Goal: Transaction & Acquisition: Purchase product/service

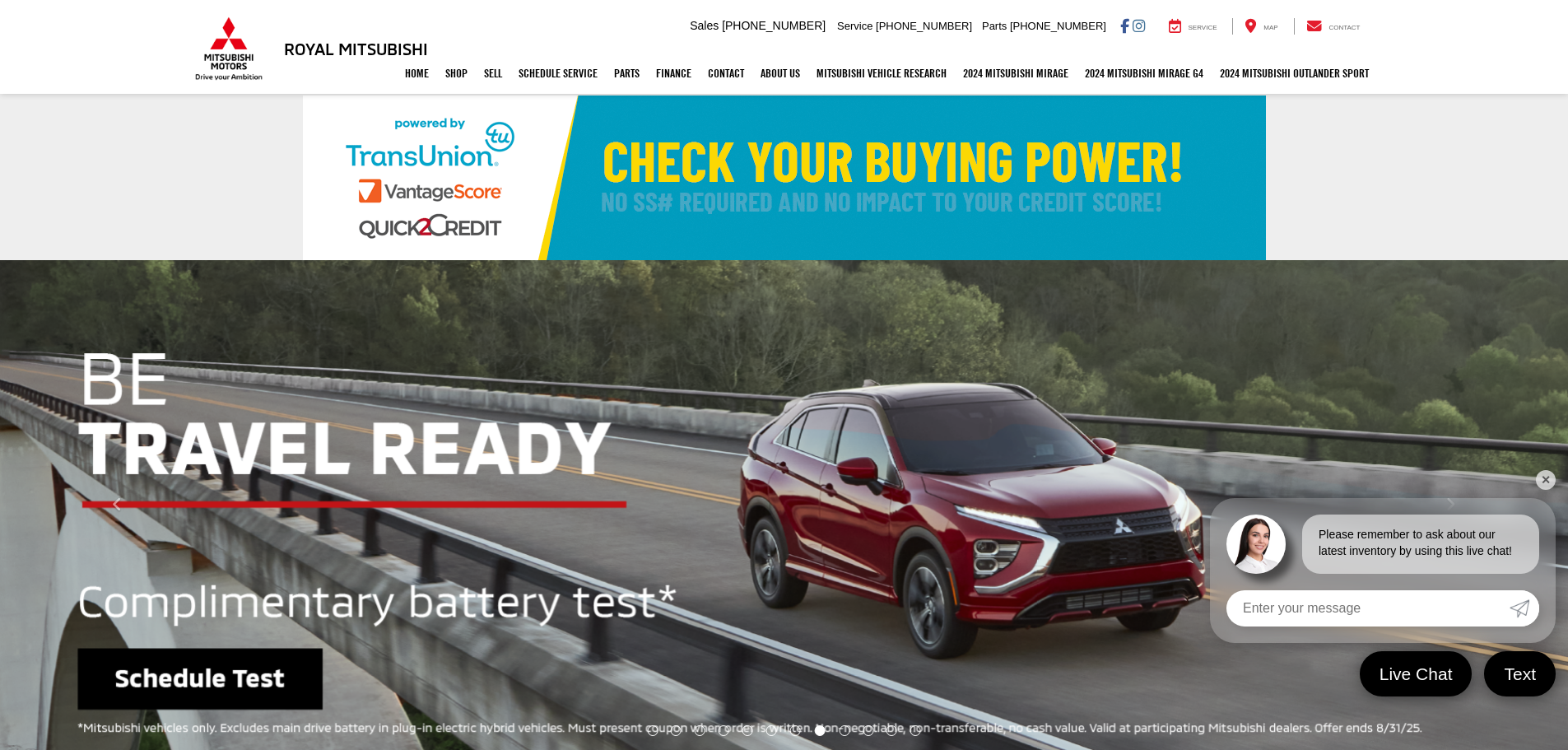
select select "Mitsubishi"
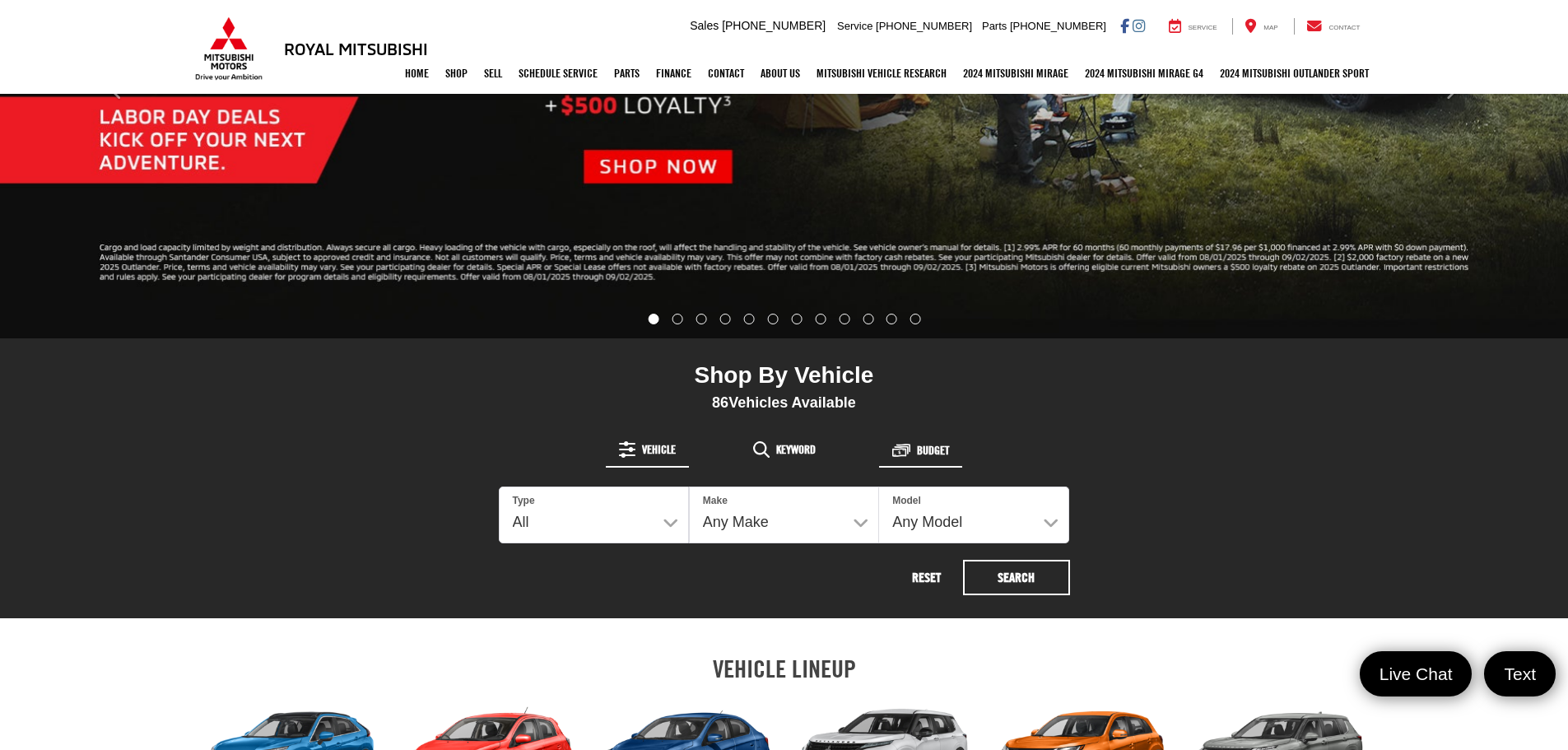
drag, startPoint x: 914, startPoint y: 444, endPoint x: 883, endPoint y: 446, distance: 31.1
click at [914, 444] on button "Budget" at bounding box center [920, 451] width 83 height 32
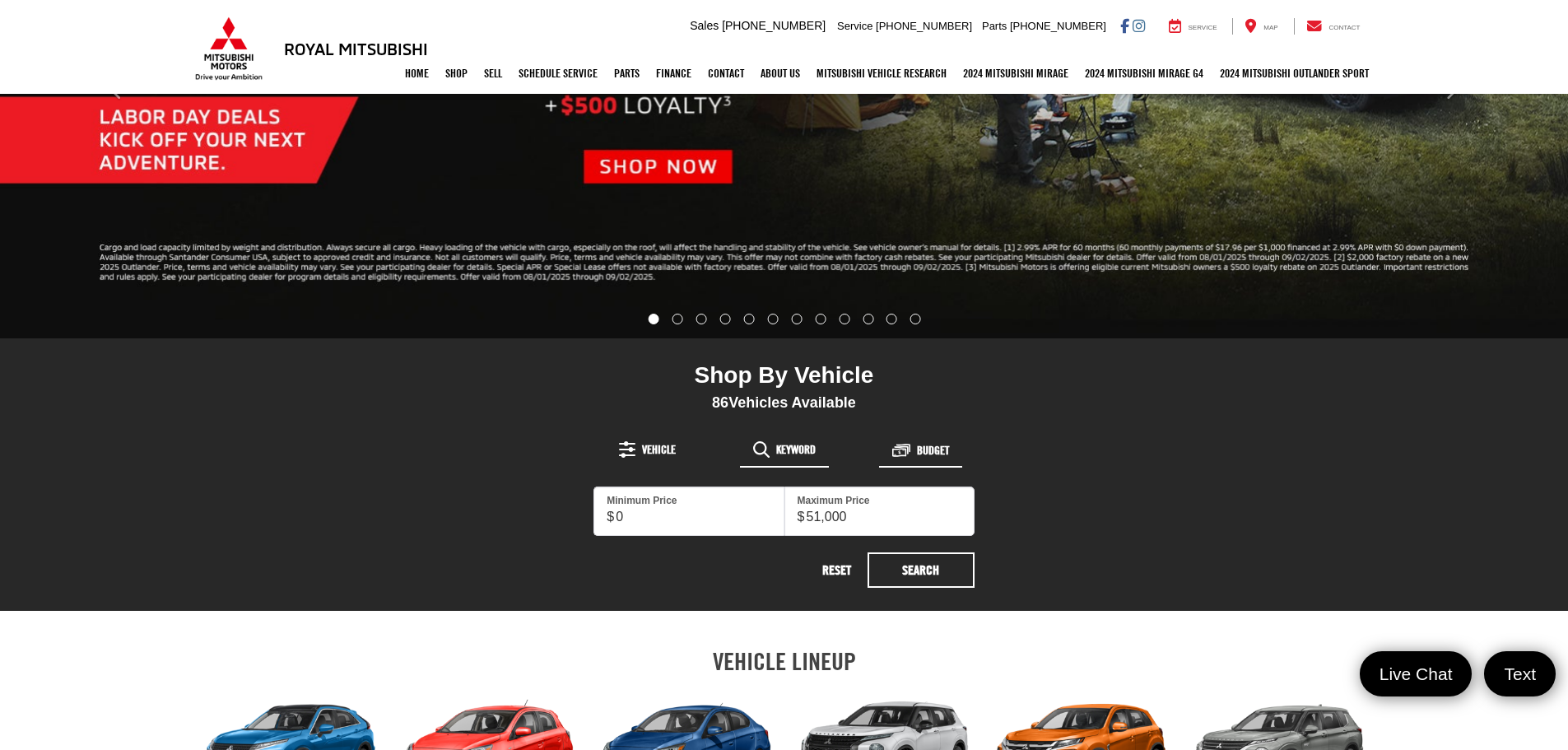
click at [805, 447] on span "Keyword" at bounding box center [796, 450] width 39 height 11
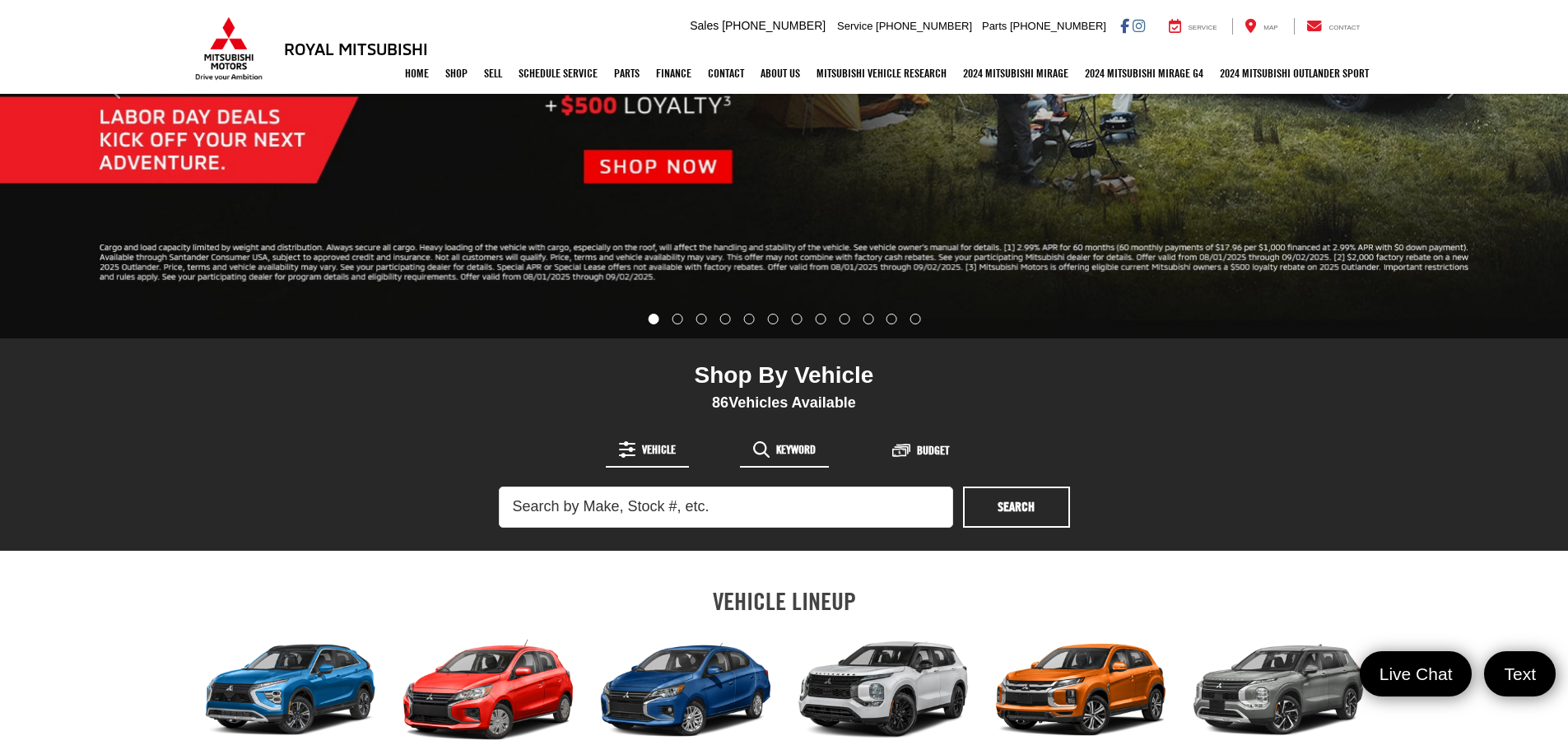
click at [667, 447] on span "Vehicle" at bounding box center [659, 450] width 34 height 11
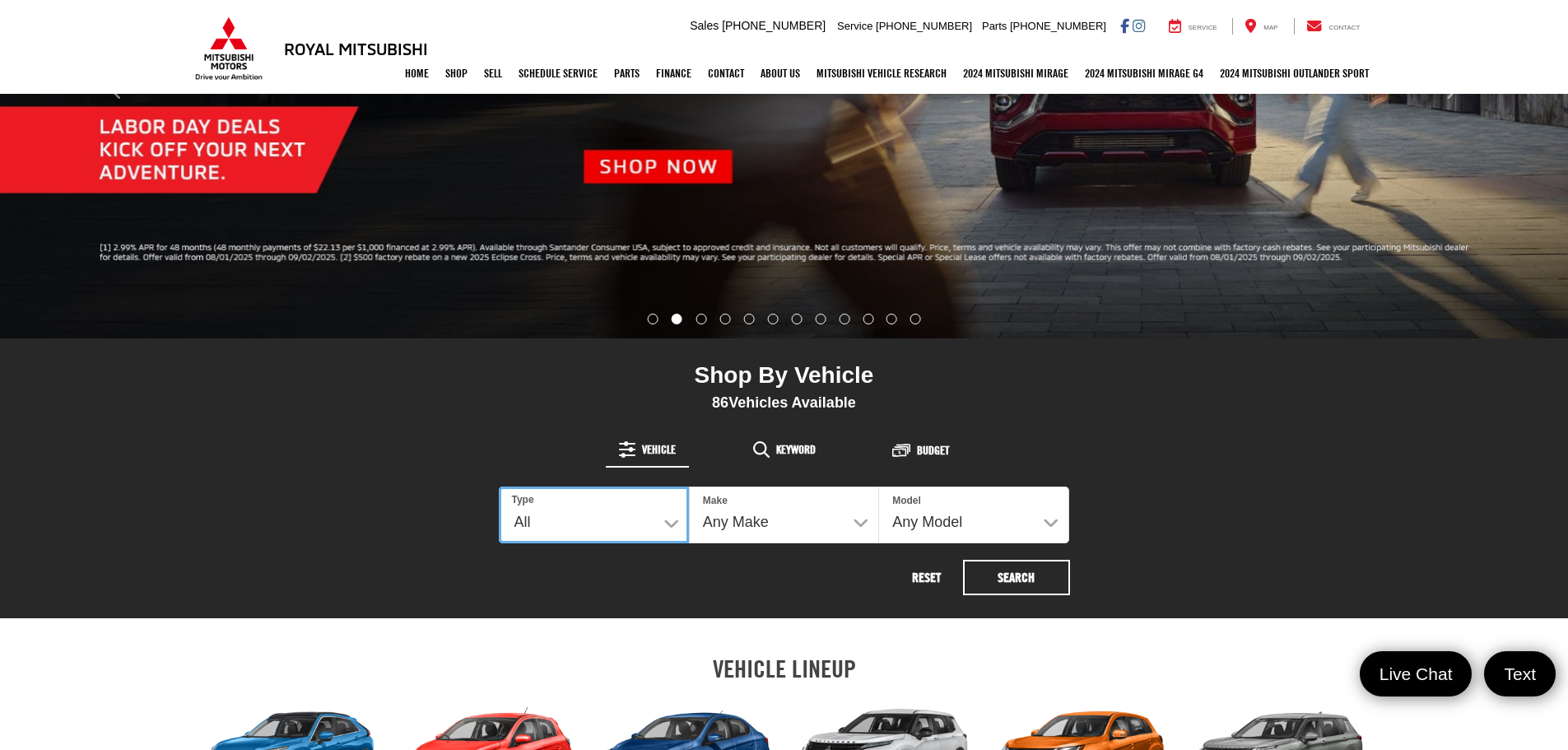
click at [621, 522] on select "All New Used" at bounding box center [594, 515] width 190 height 57
select select "Type:N"
click at [499, 487] on select "All New Used" at bounding box center [594, 515] width 190 height 57
select select "Mitsubishi"
select select
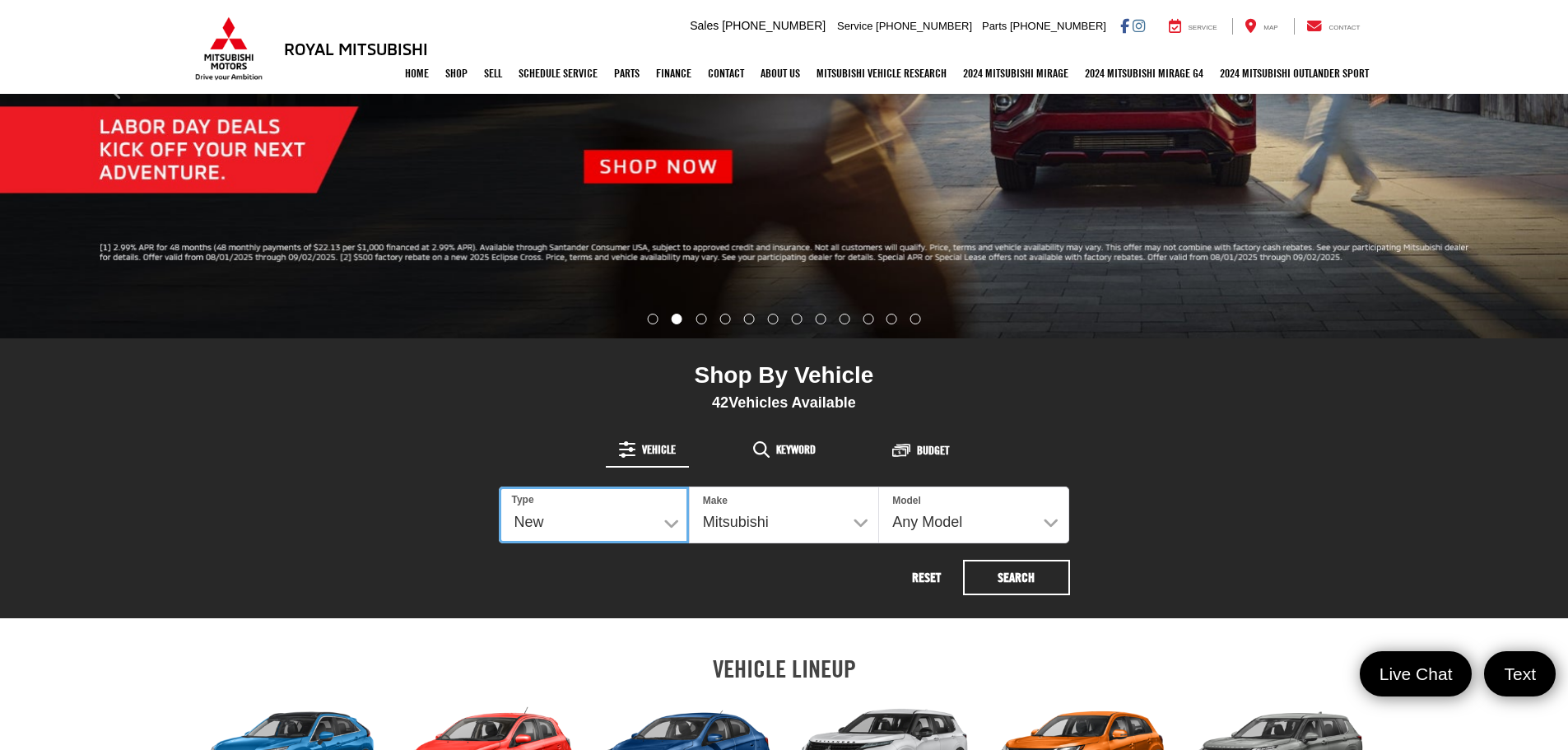
click at [594, 521] on select "All New Used" at bounding box center [594, 515] width 190 height 57
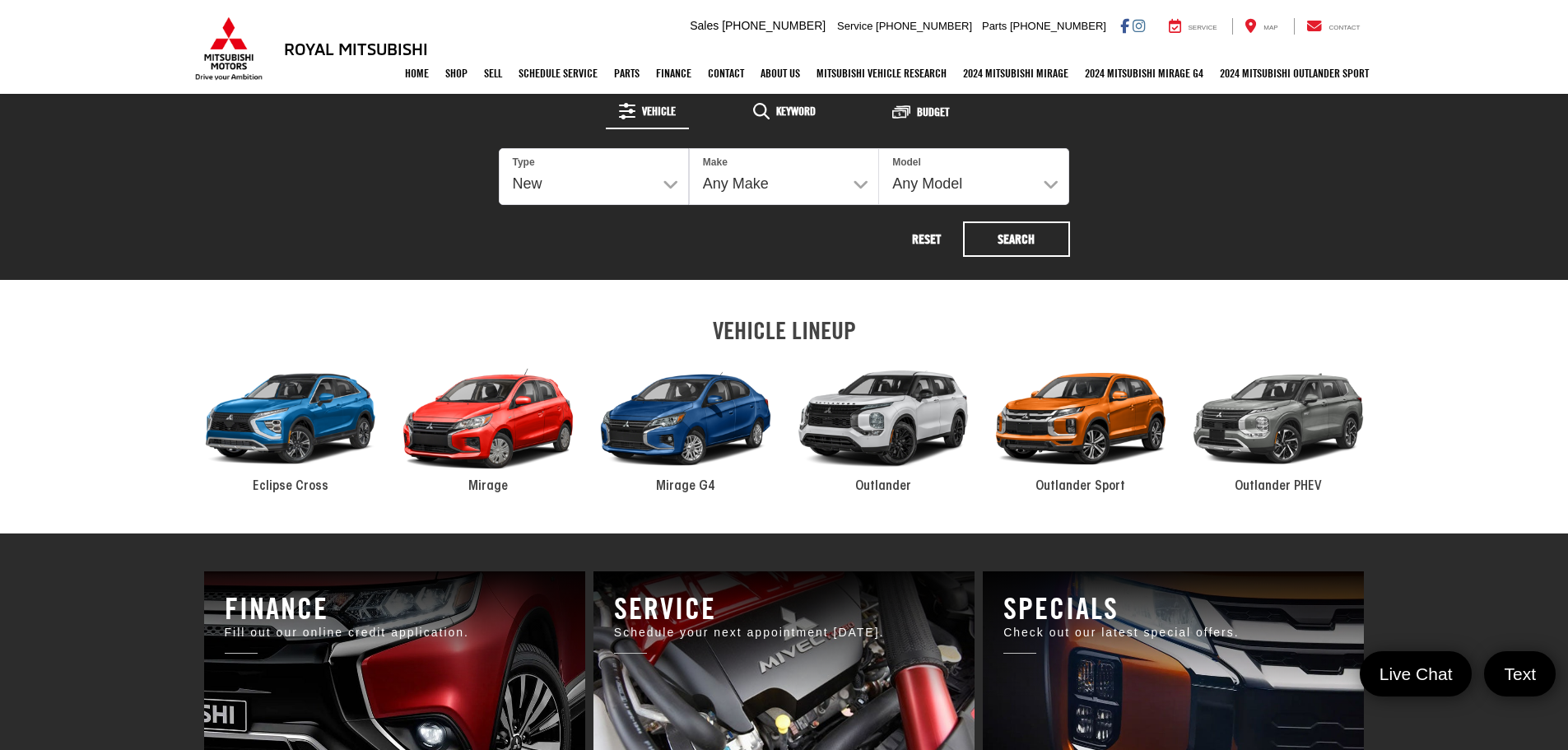
scroll to position [573, 0]
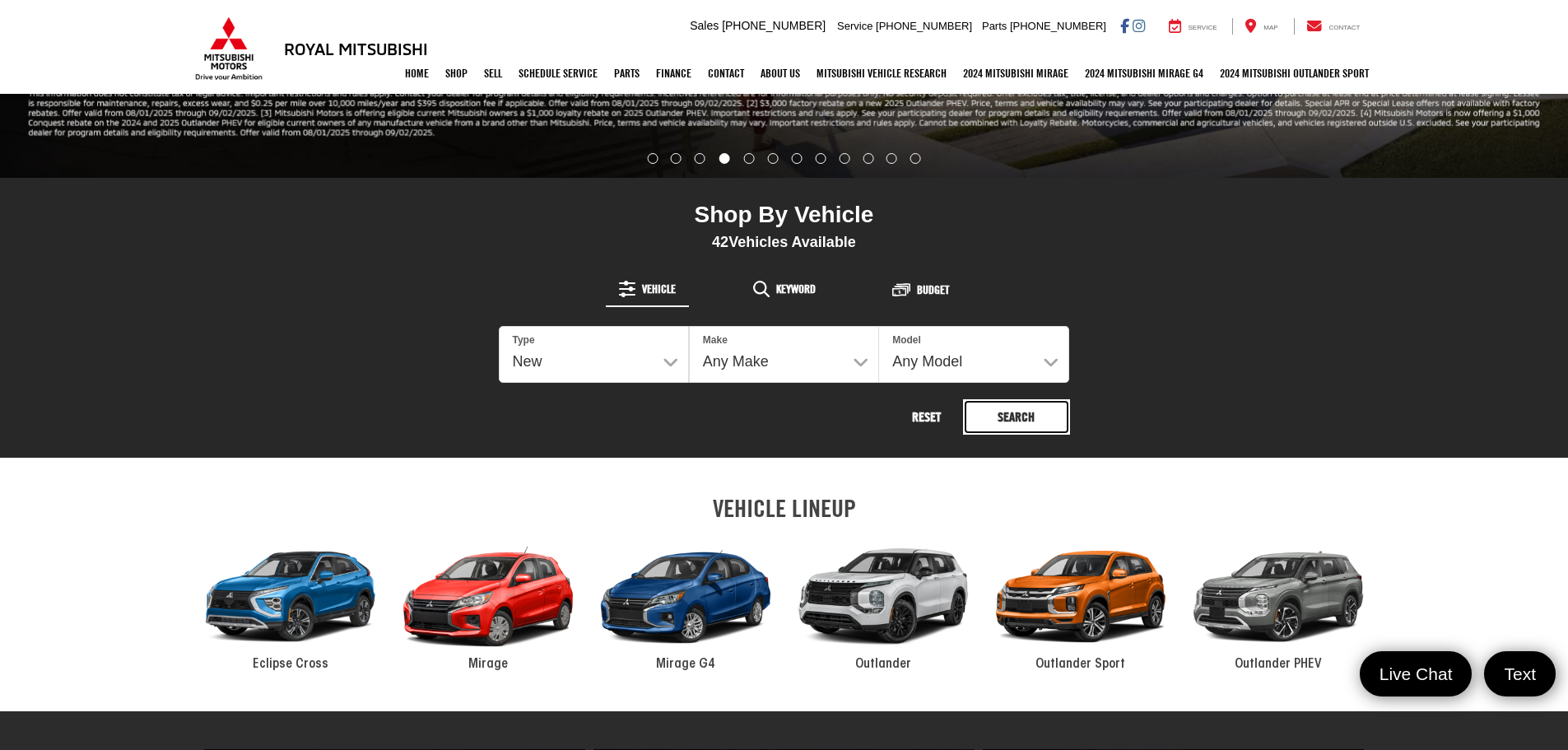
click at [983, 415] on button "Search" at bounding box center [1016, 417] width 107 height 35
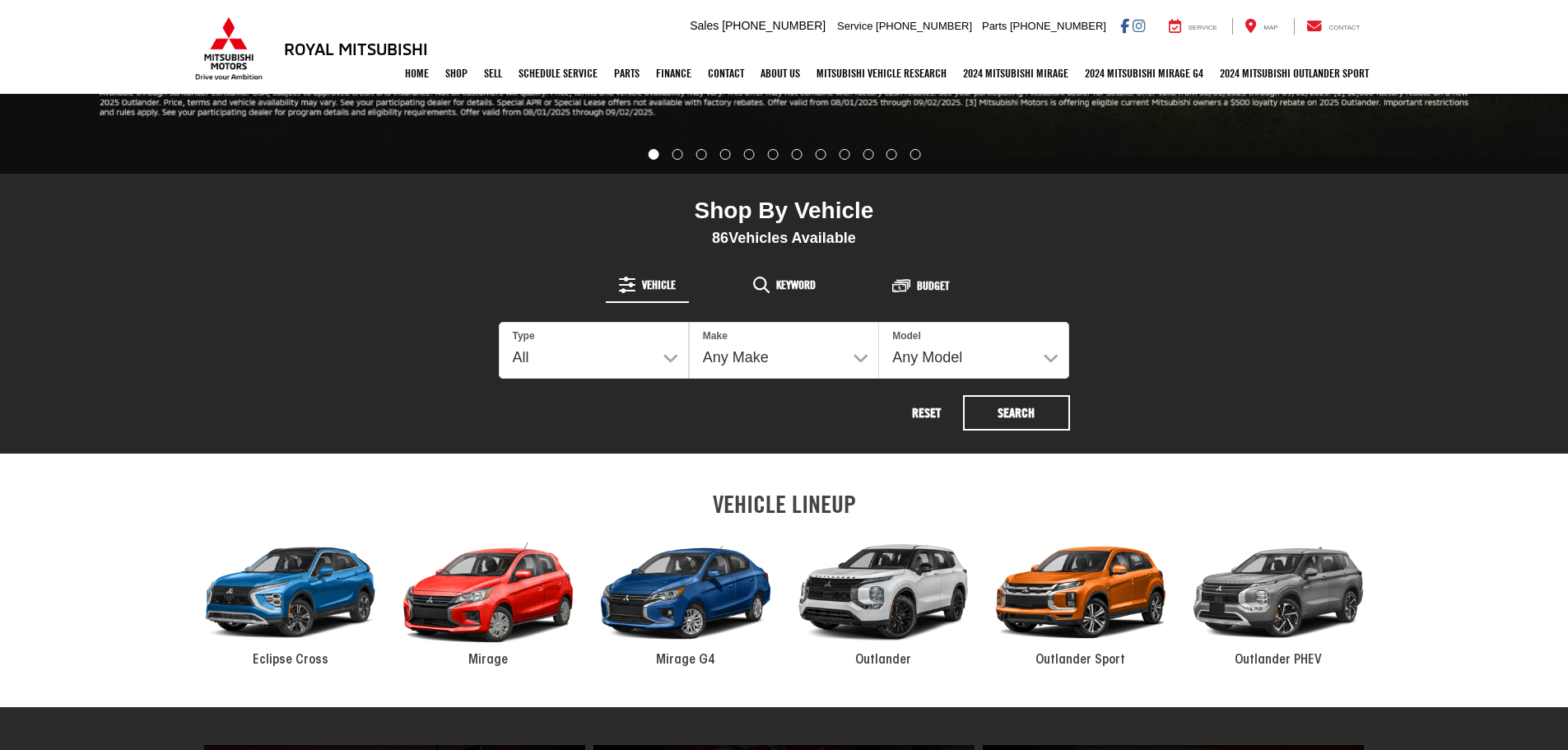
select select "Type:U"
click at [500, 323] on select "All New Used" at bounding box center [594, 350] width 188 height 55
select select
click at [1012, 424] on button "Search" at bounding box center [1016, 413] width 107 height 35
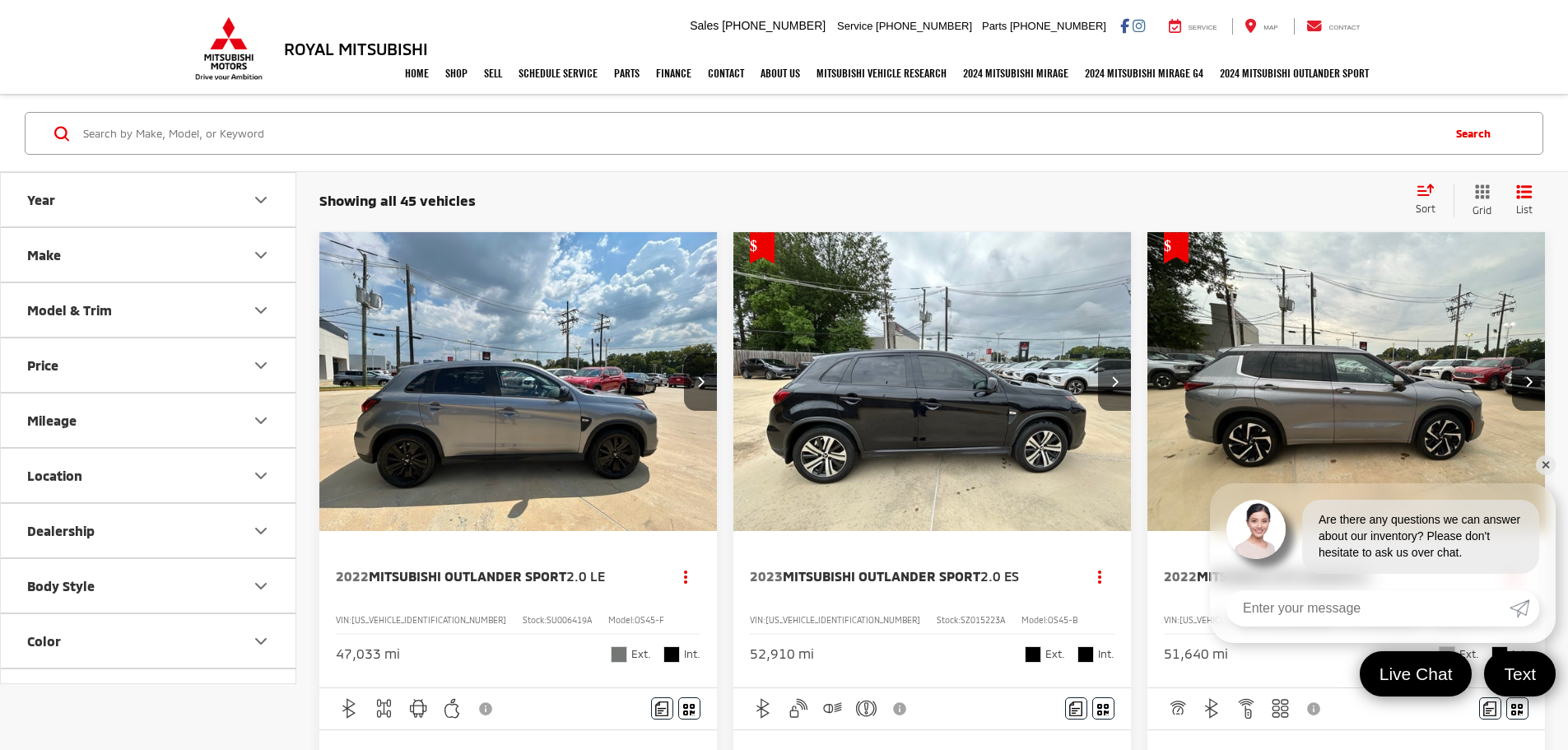
click at [242, 61] on div "Home Shop Shop New Vehicles Pre-Owned Vehicles New Specials Demo Specials Sell …" at bounding box center [784, 74] width 1185 height 41
click at [228, 61] on div "Home Shop Shop New Vehicles Pre-Owned Vehicles New Specials Demo Specials Sell …" at bounding box center [784, 74] width 1185 height 41
click at [341, 54] on div "Home Shop Shop New Vehicles Pre-Owned Vehicles New Specials Demo Specials Sell …" at bounding box center [784, 74] width 1185 height 41
click at [343, 51] on h3 "Royal Mitsubishi" at bounding box center [356, 48] width 144 height 18
click at [228, 57] on div "Home Shop Shop New Vehicles Pre-Owned Vehicles New Specials Demo Specials Sell …" at bounding box center [784, 74] width 1185 height 41
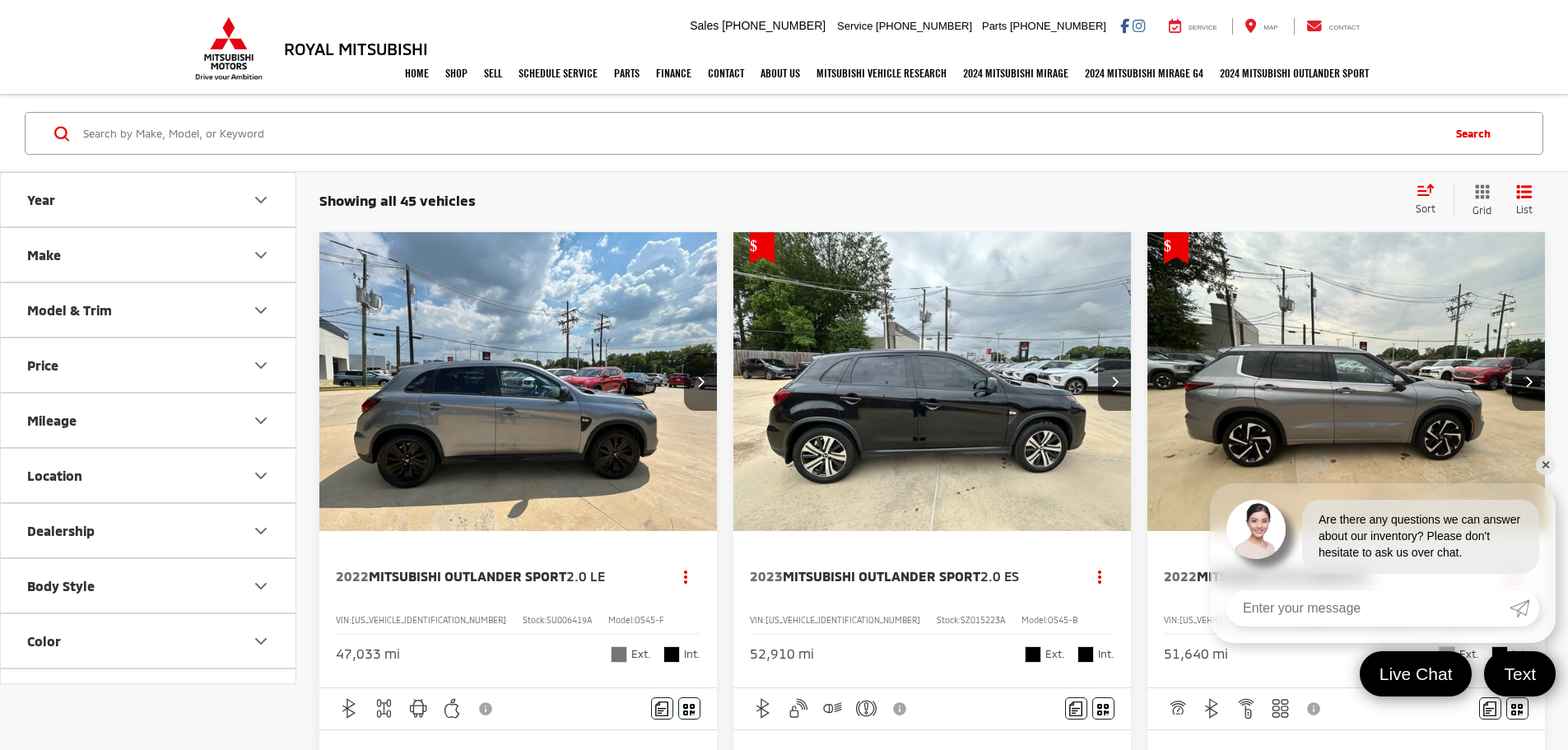
click at [320, 46] on h3 "Royal Mitsubishi" at bounding box center [356, 48] width 144 height 18
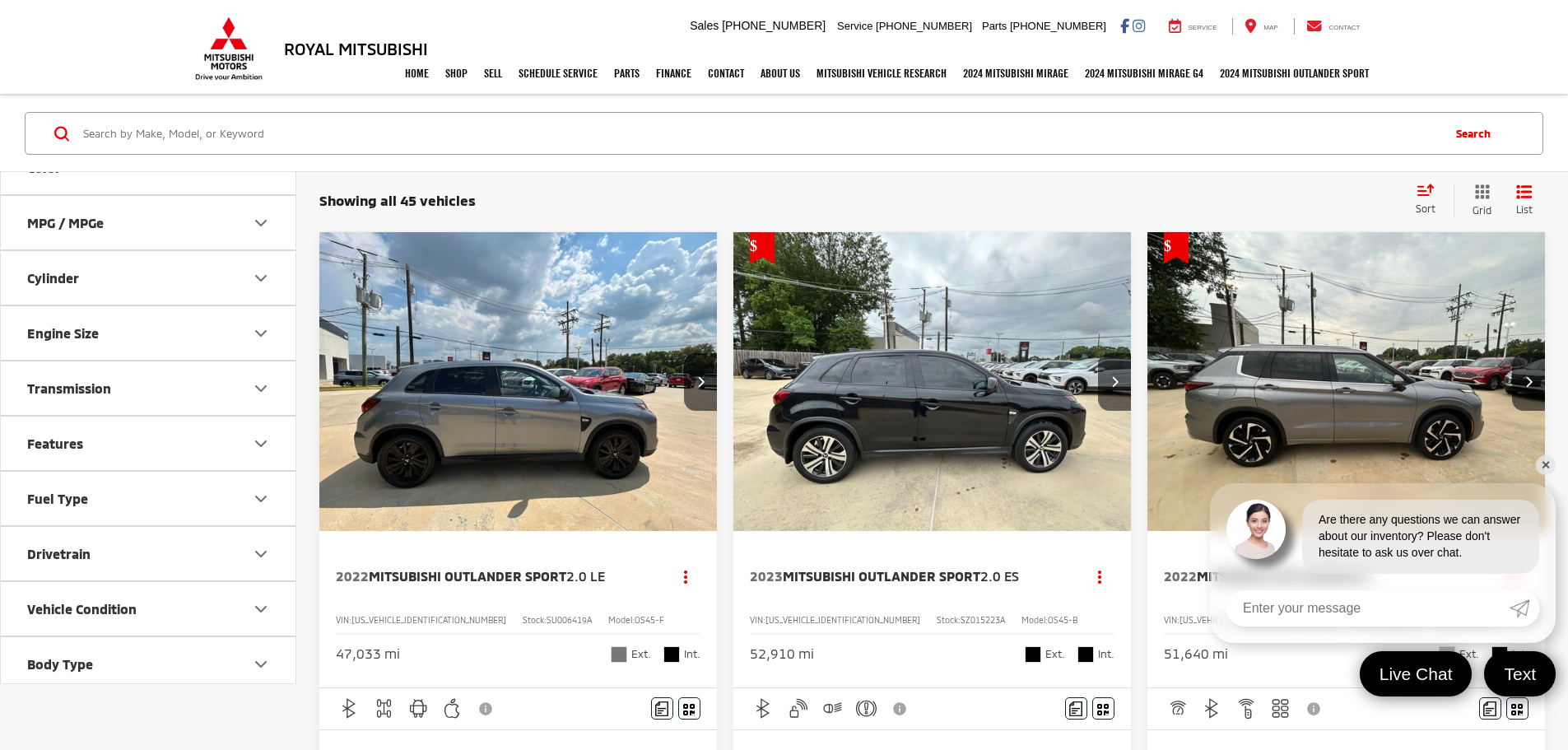
scroll to position [537, 0]
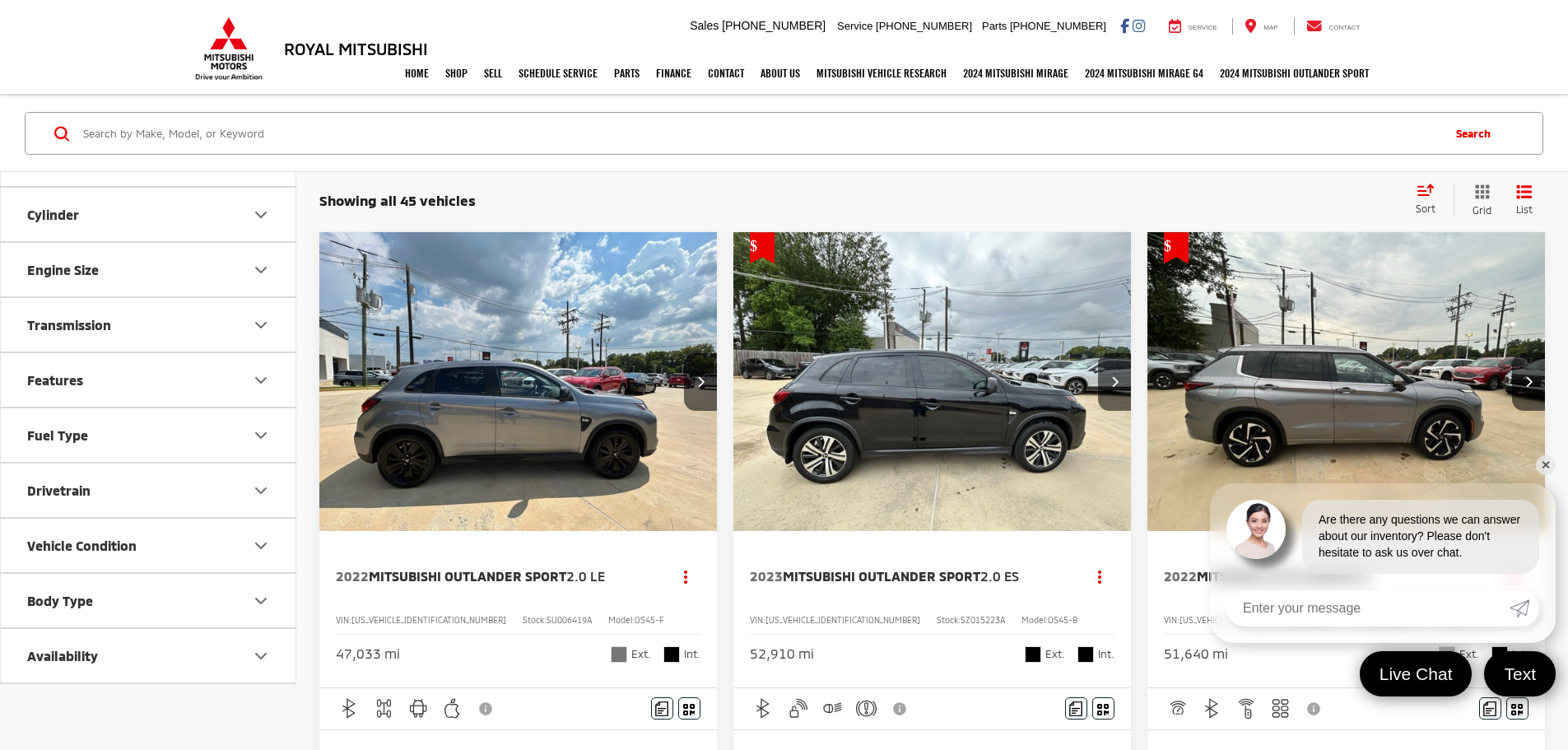
click at [254, 61] on div "Home Shop Shop New Vehicles Pre-Owned Vehicles New Specials Demo Specials Sell …" at bounding box center [784, 74] width 1185 height 41
click at [212, 64] on div "Home Shop Shop New Vehicles Pre-Owned Vehicles New Specials Demo Specials Sell …" at bounding box center [784, 74] width 1185 height 41
drag, startPoint x: 400, startPoint y: 65, endPoint x: 355, endPoint y: 101, distance: 57.6
click at [401, 65] on link "Home" at bounding box center [417, 74] width 40 height 41
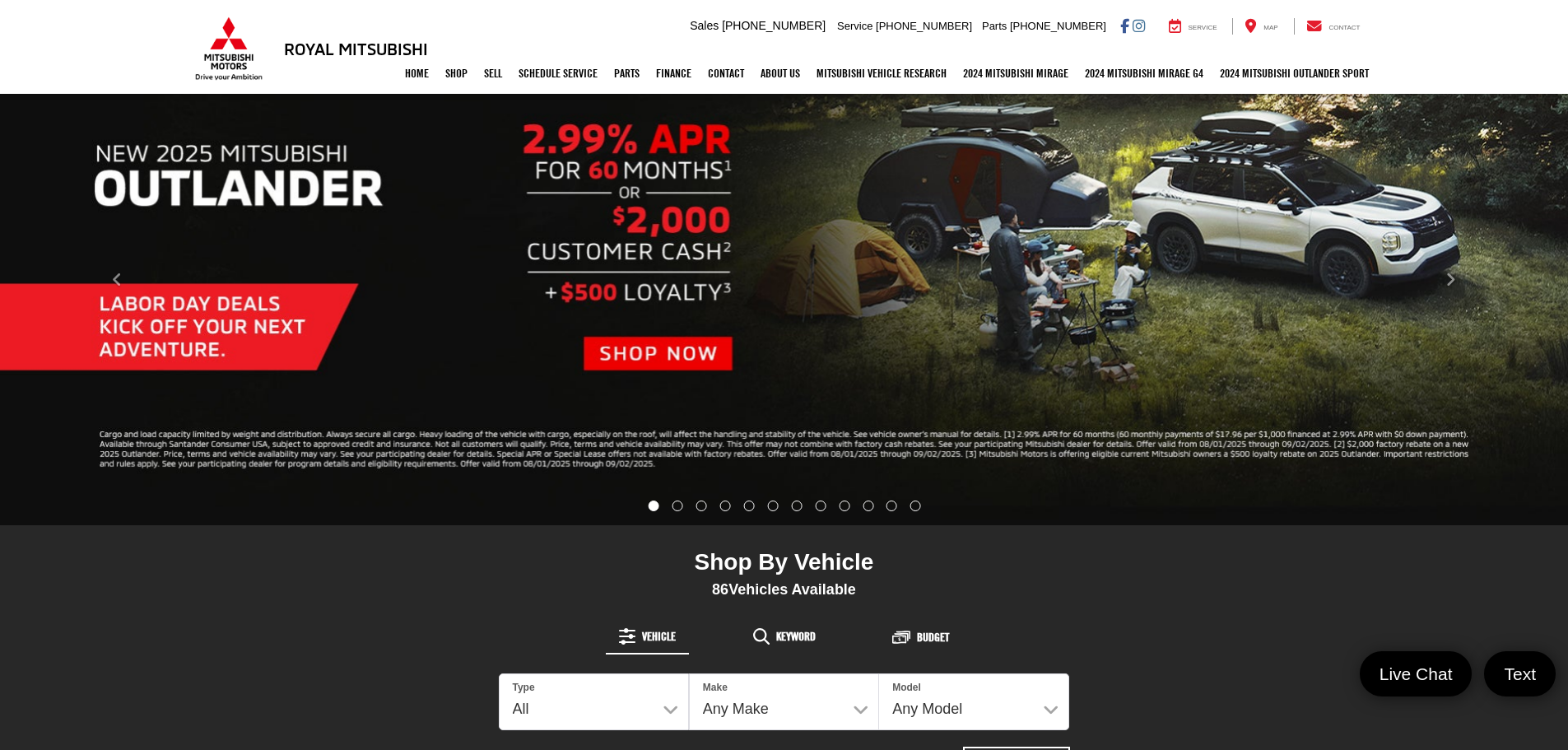
scroll to position [247, 0]
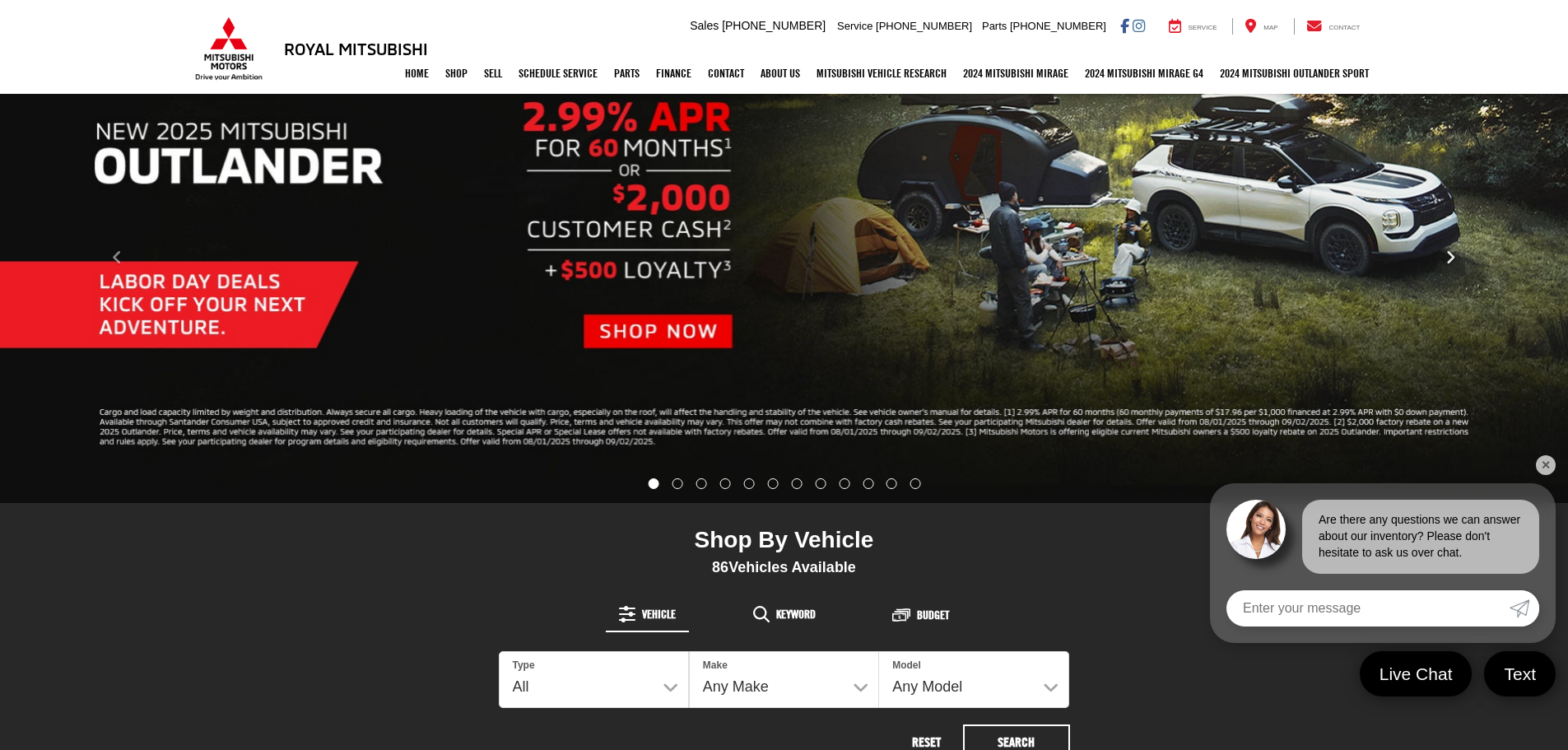
click at [1441, 263] on button "Click to view next picture." at bounding box center [1450, 257] width 235 height 424
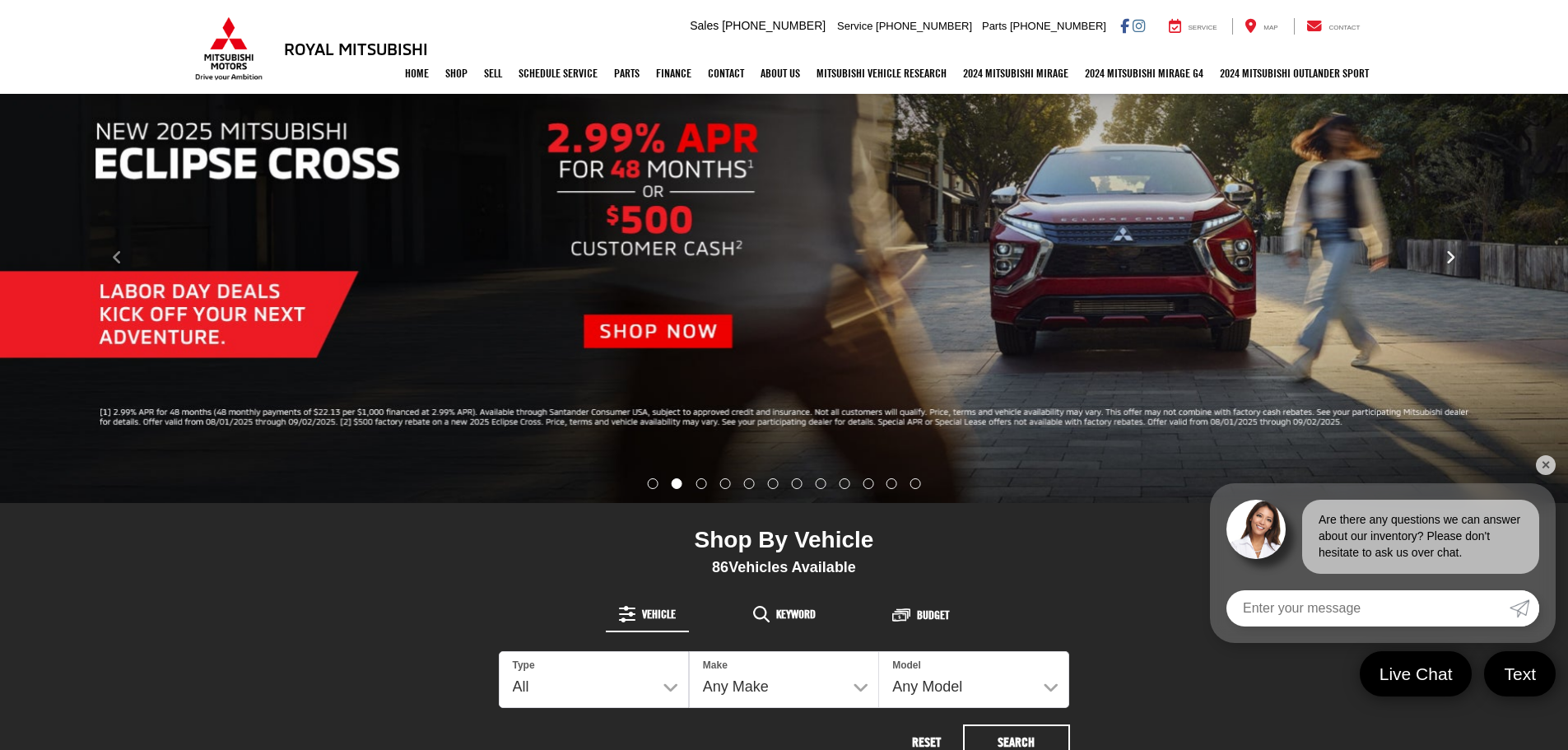
click at [1441, 263] on button "Click to view next picture." at bounding box center [1450, 257] width 235 height 424
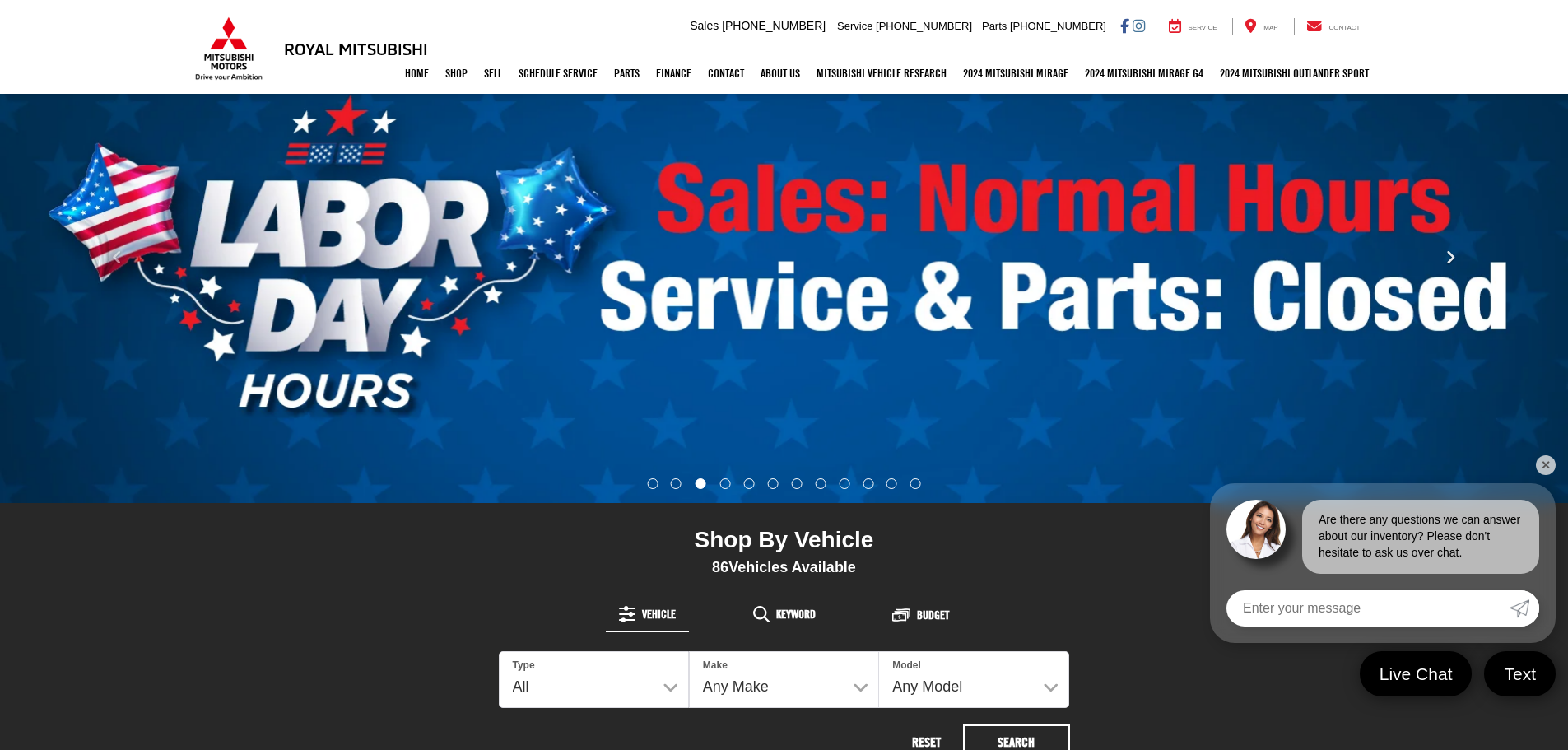
click at [1441, 263] on button "Click to view next picture." at bounding box center [1450, 257] width 235 height 424
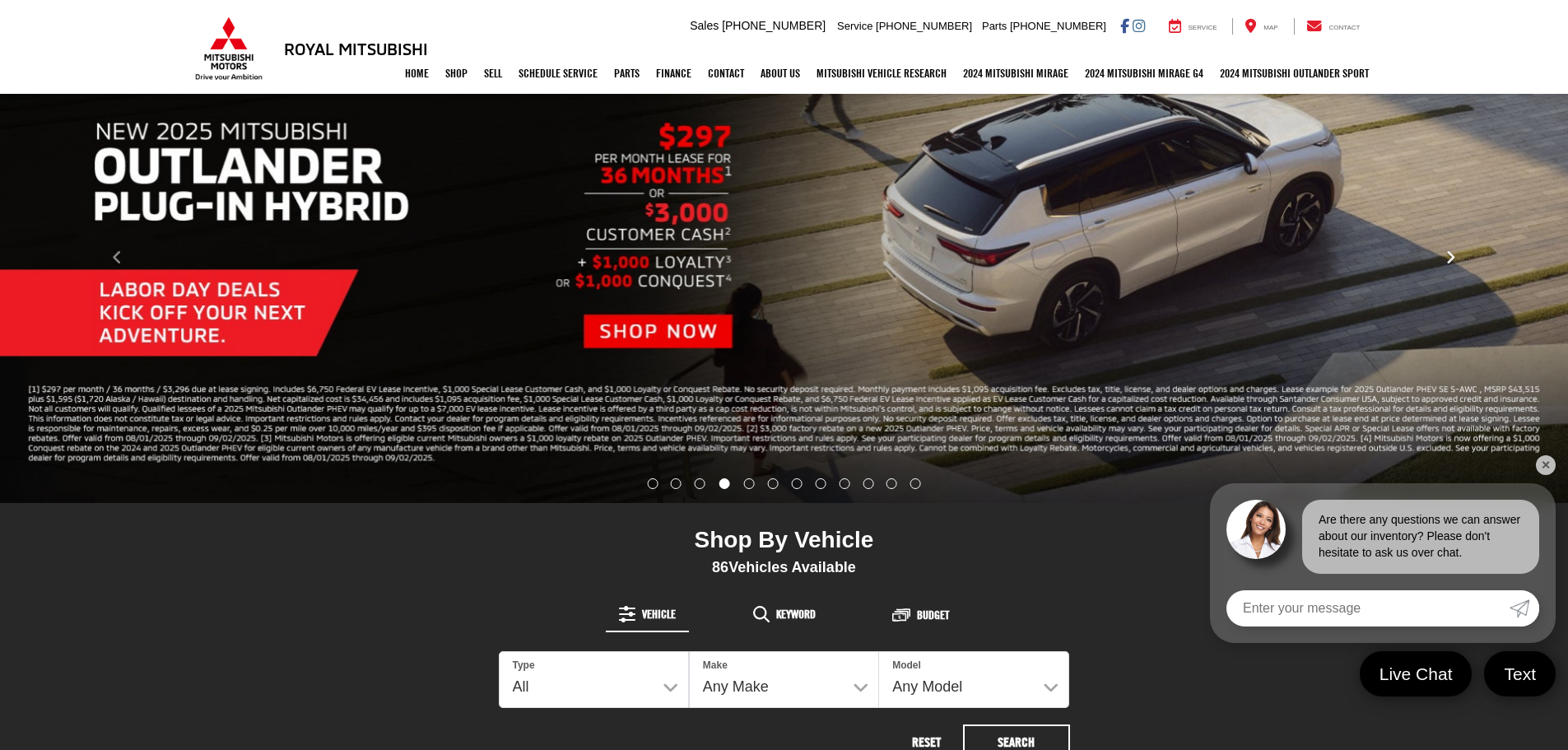
click at [1441, 263] on button "Click to view next picture." at bounding box center [1450, 257] width 235 height 424
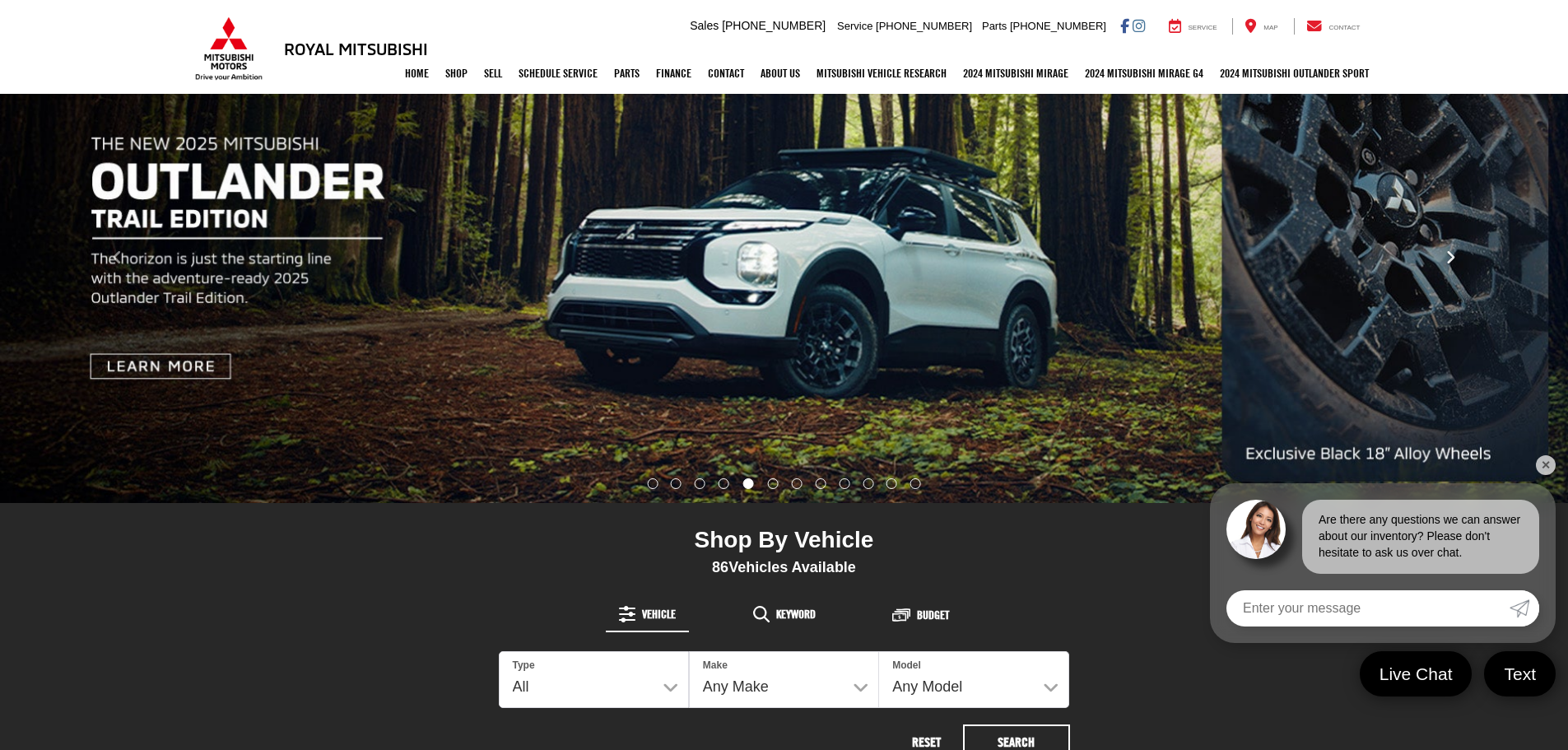
click at [1441, 263] on button "Click to view next picture." at bounding box center [1450, 257] width 235 height 424
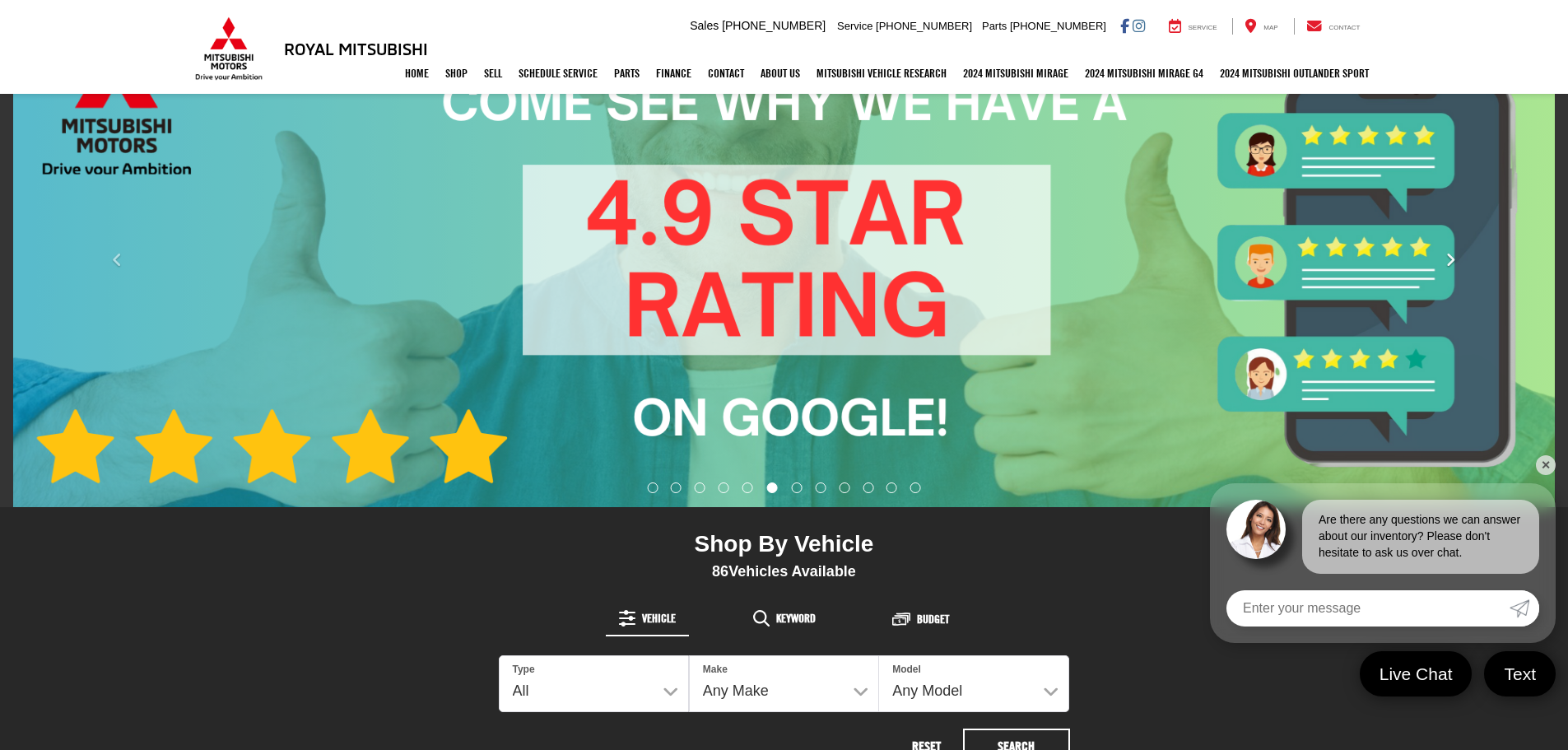
click at [1441, 263] on button "Click to view next picture." at bounding box center [1450, 259] width 235 height 428
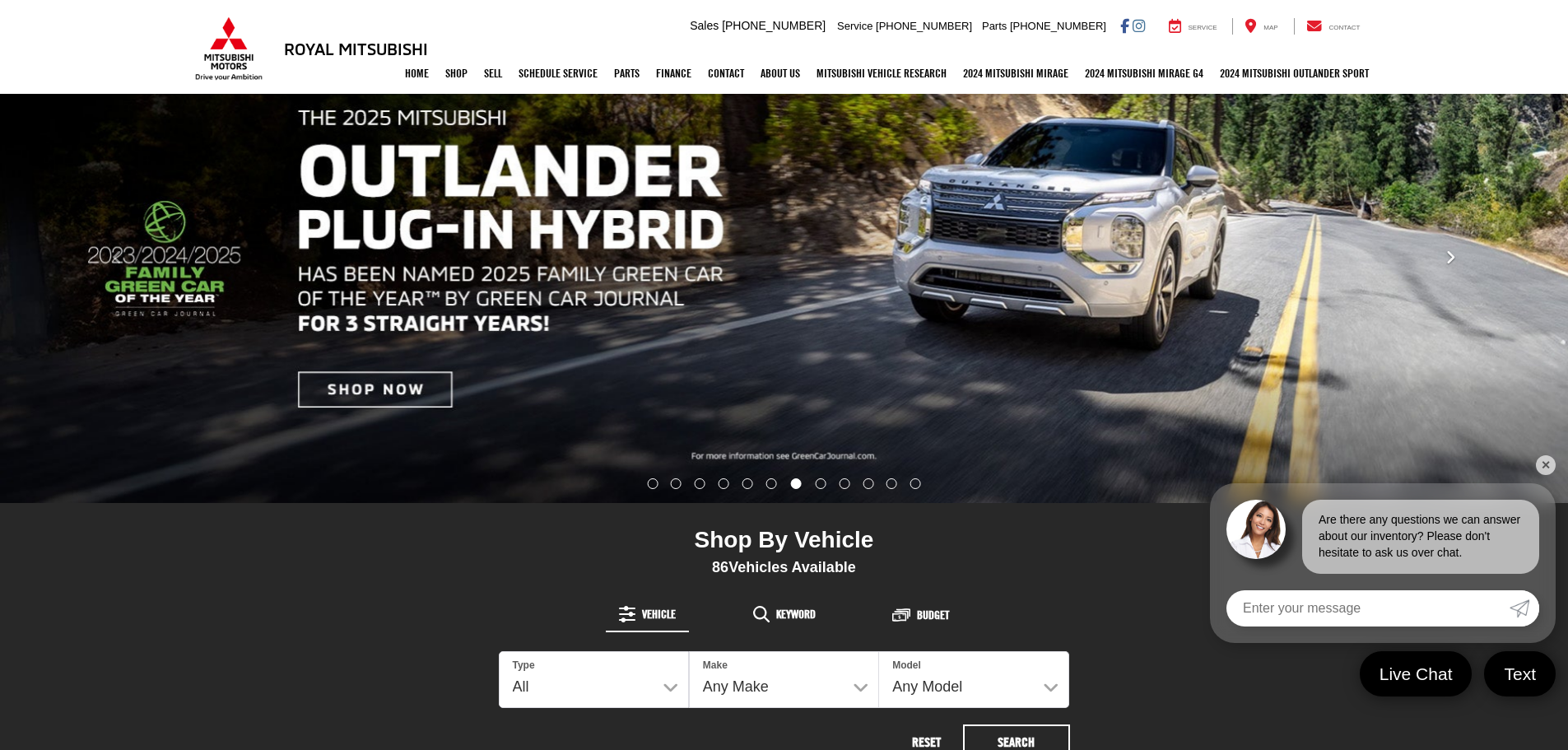
click at [1441, 263] on button "Click to view next picture." at bounding box center [1450, 257] width 235 height 424
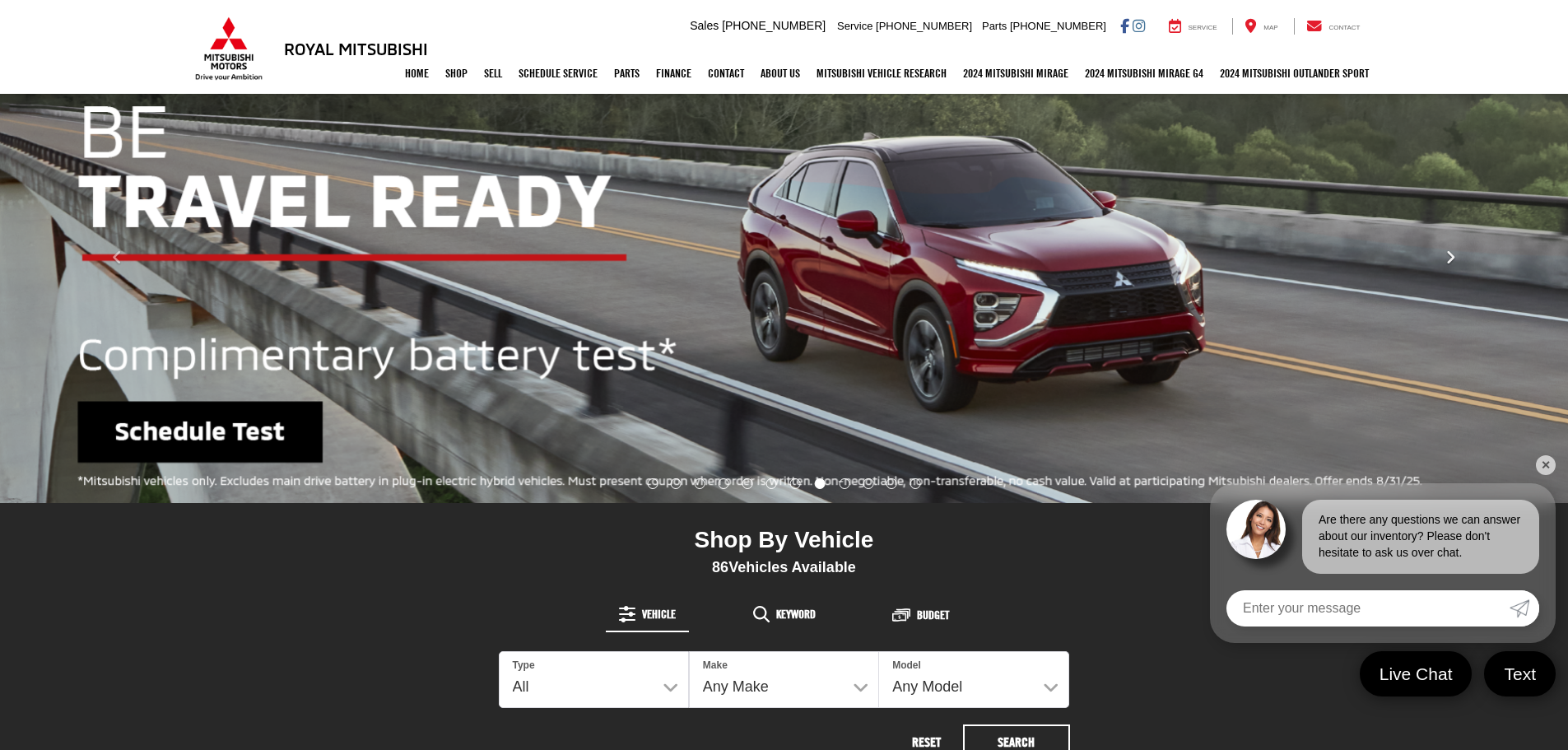
click at [1441, 263] on button "Click to view next picture." at bounding box center [1450, 257] width 235 height 424
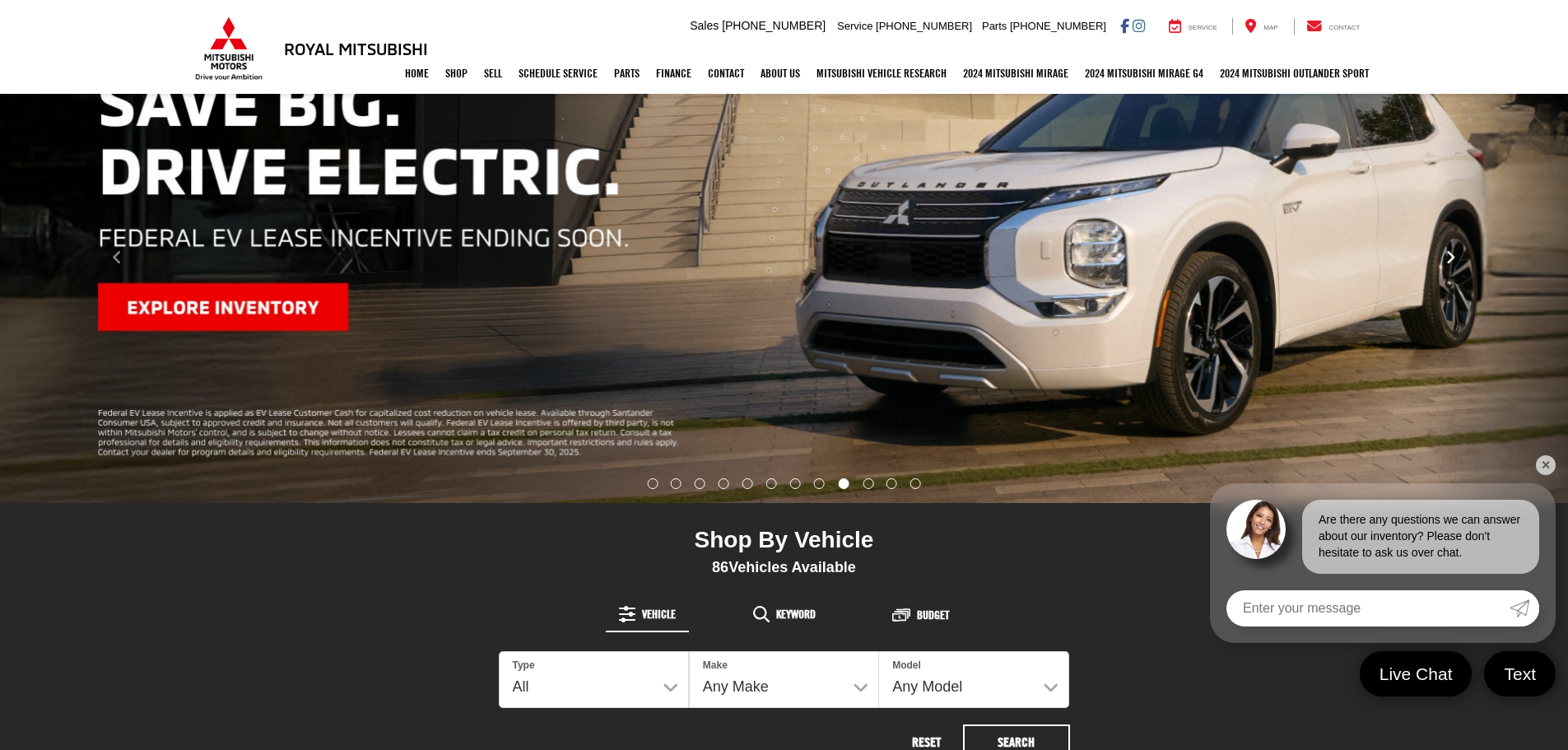
click at [1441, 263] on button "Click to view next picture." at bounding box center [1450, 257] width 235 height 424
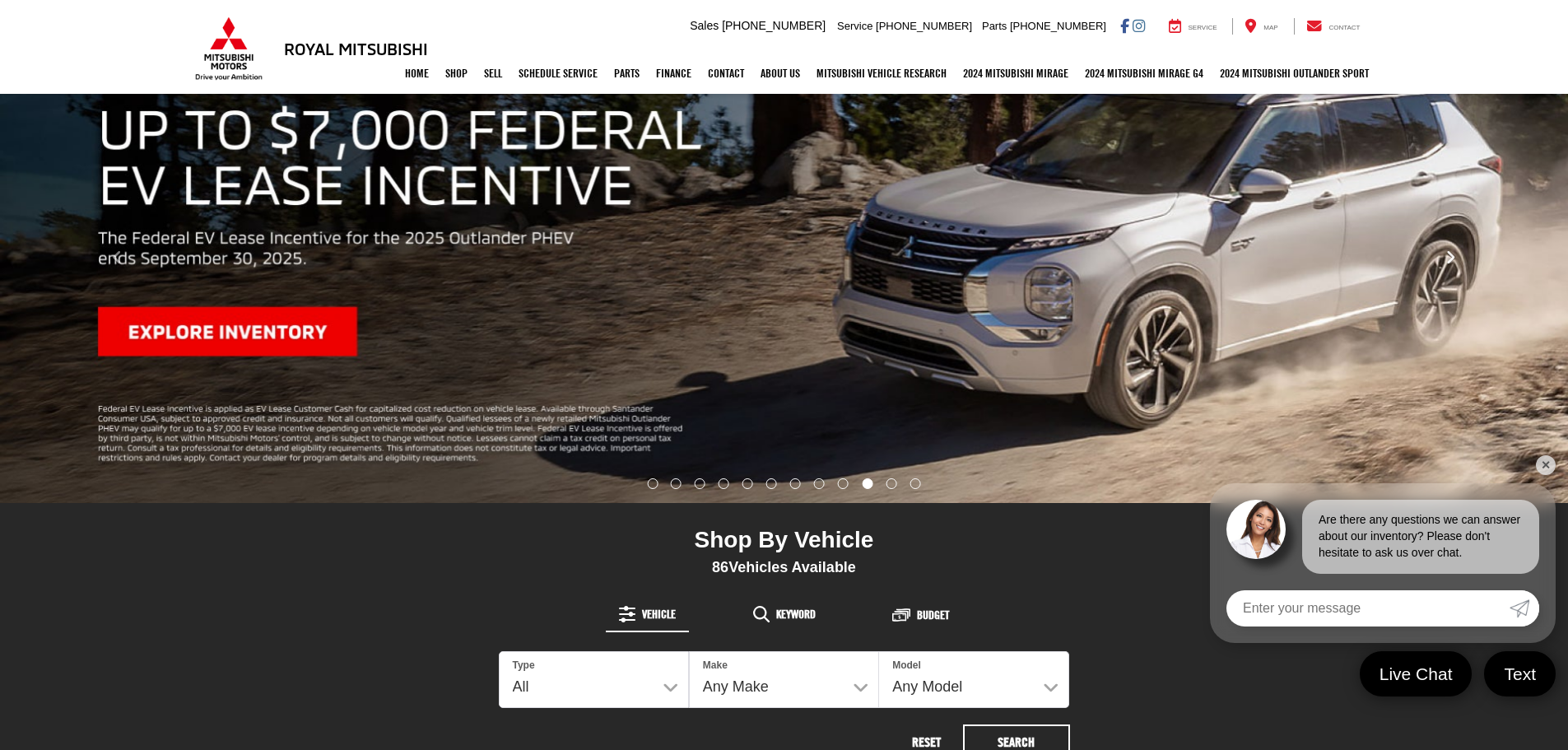
click at [1441, 263] on button "Click to view next picture." at bounding box center [1450, 257] width 235 height 424
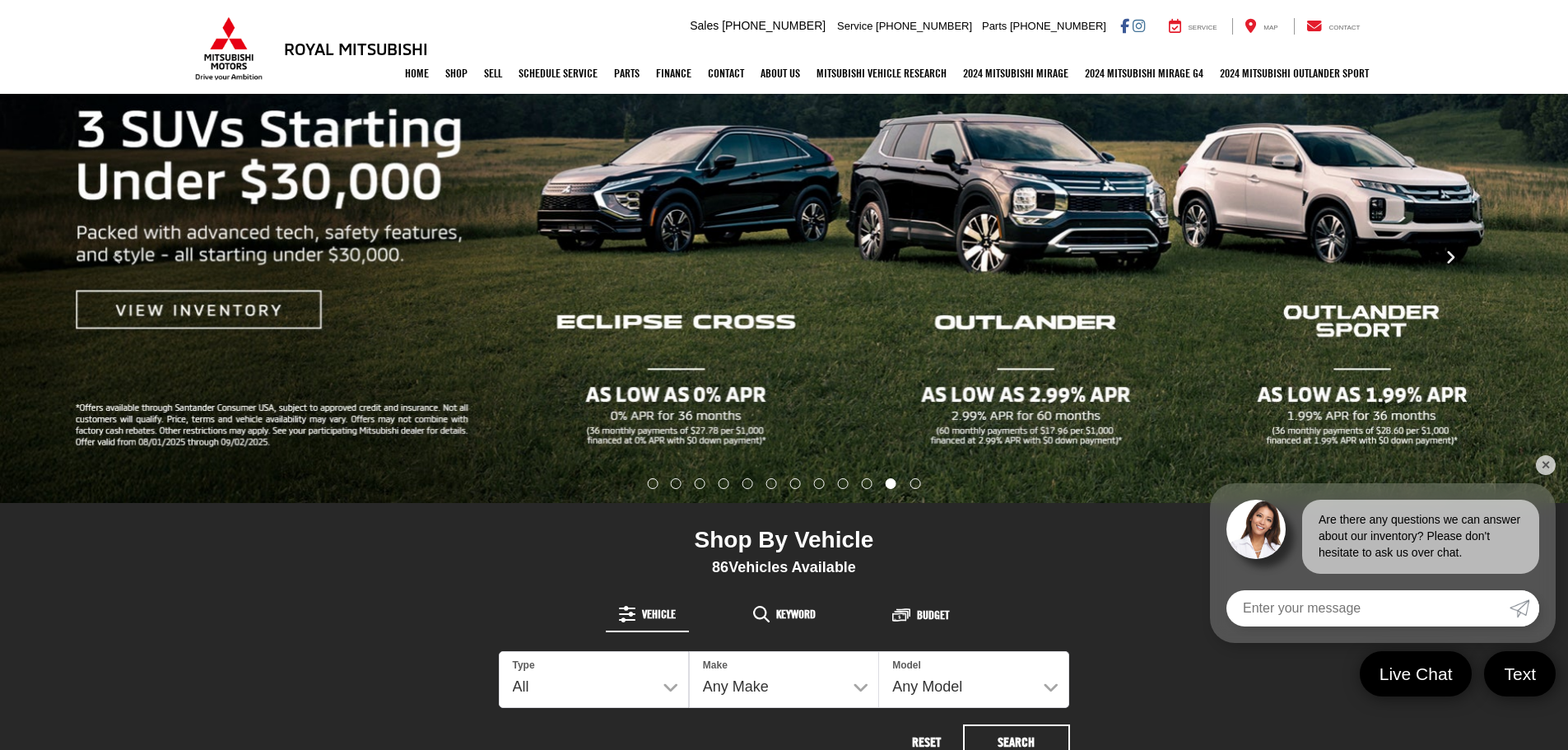
click at [1441, 263] on button "Click to view next picture." at bounding box center [1450, 257] width 235 height 424
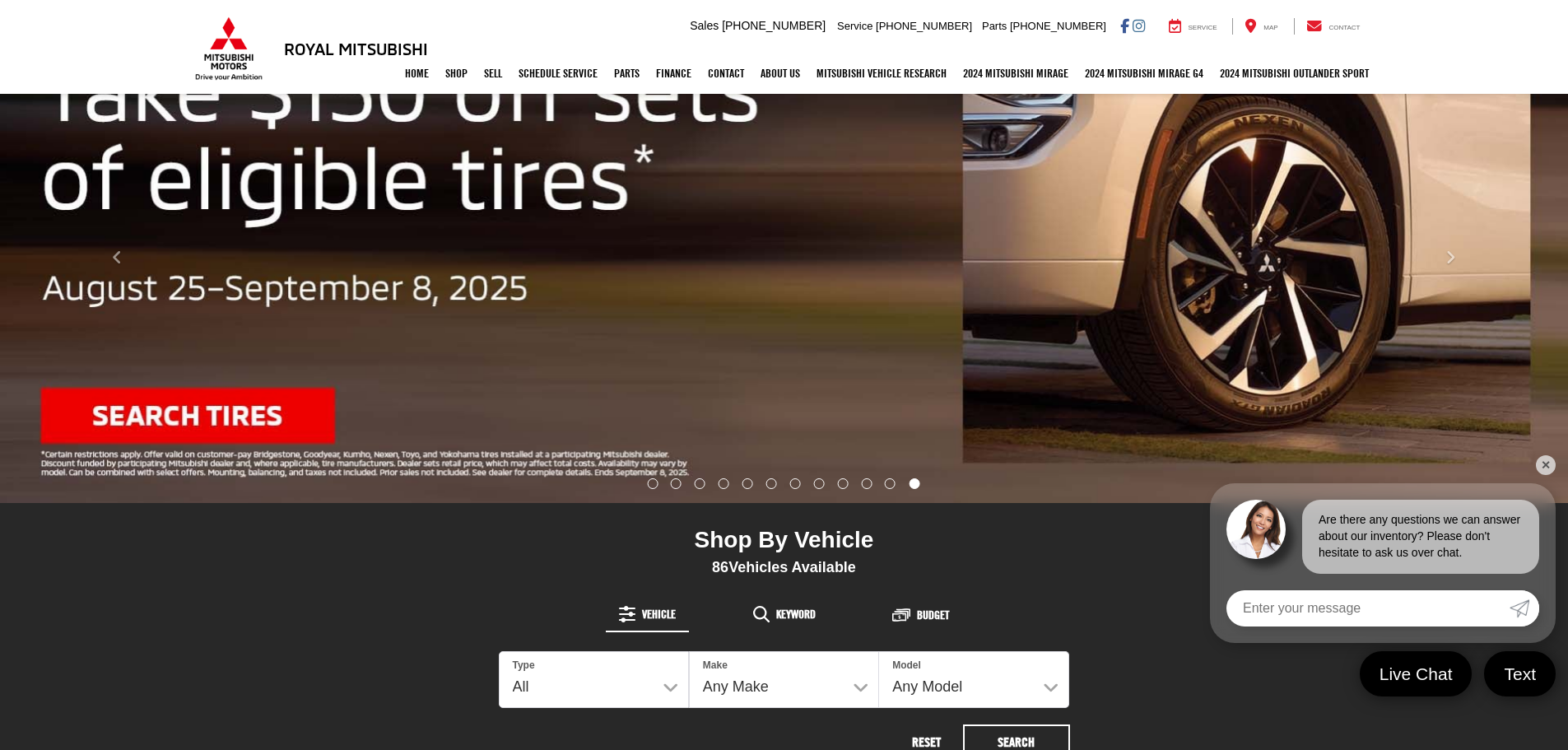
click at [1552, 462] on link "✕" at bounding box center [1545, 465] width 20 height 20
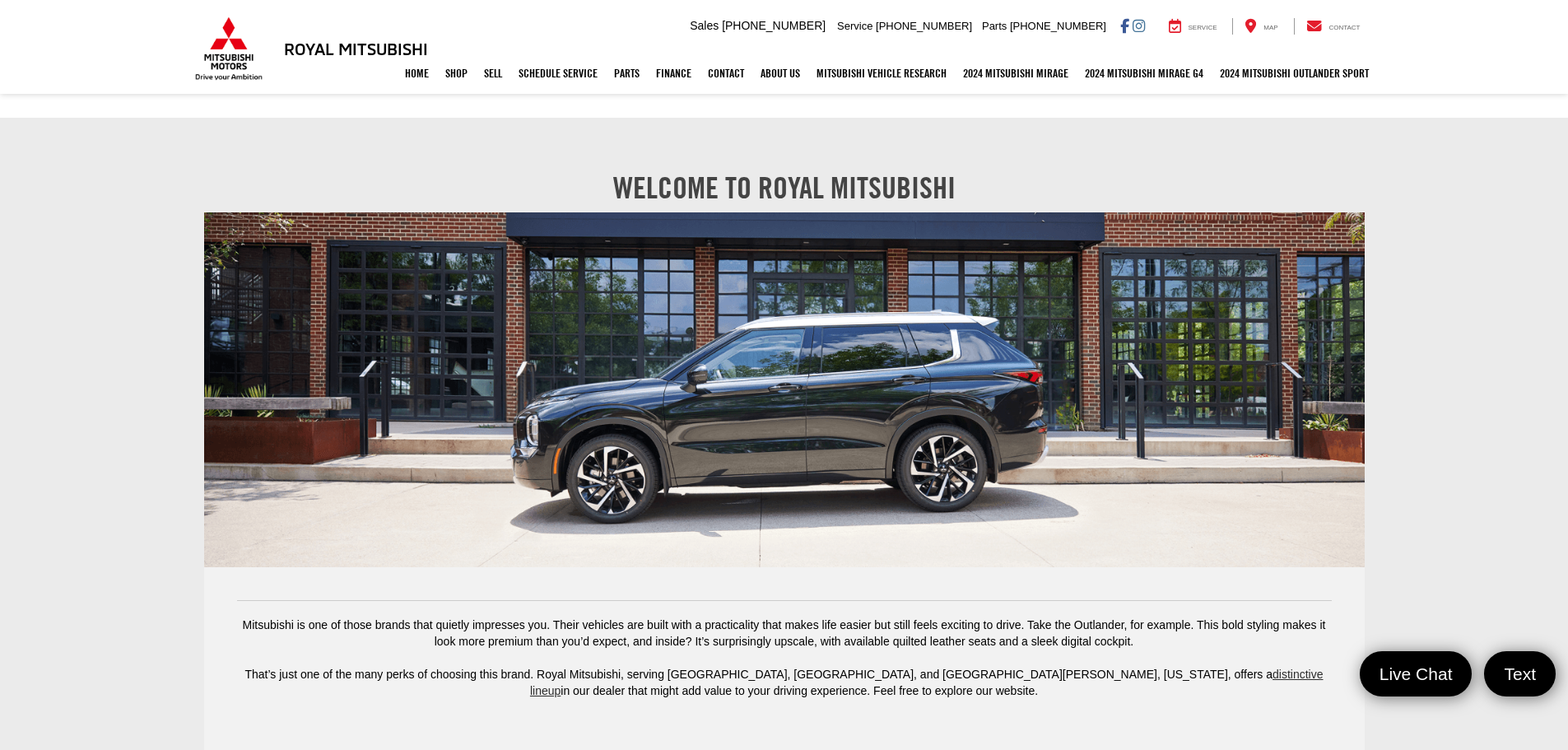
scroll to position [2800, 0]
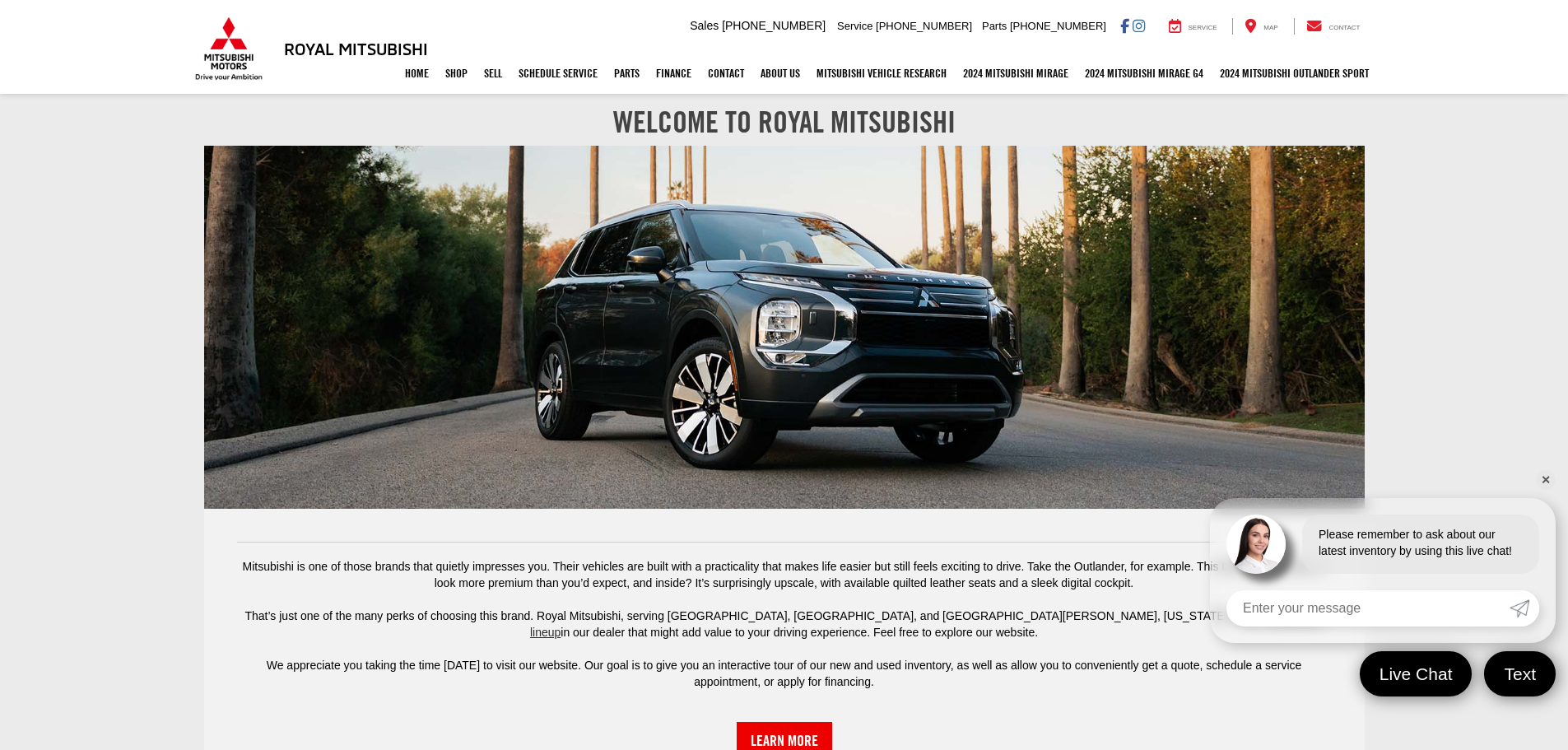
scroll to position [2553, 0]
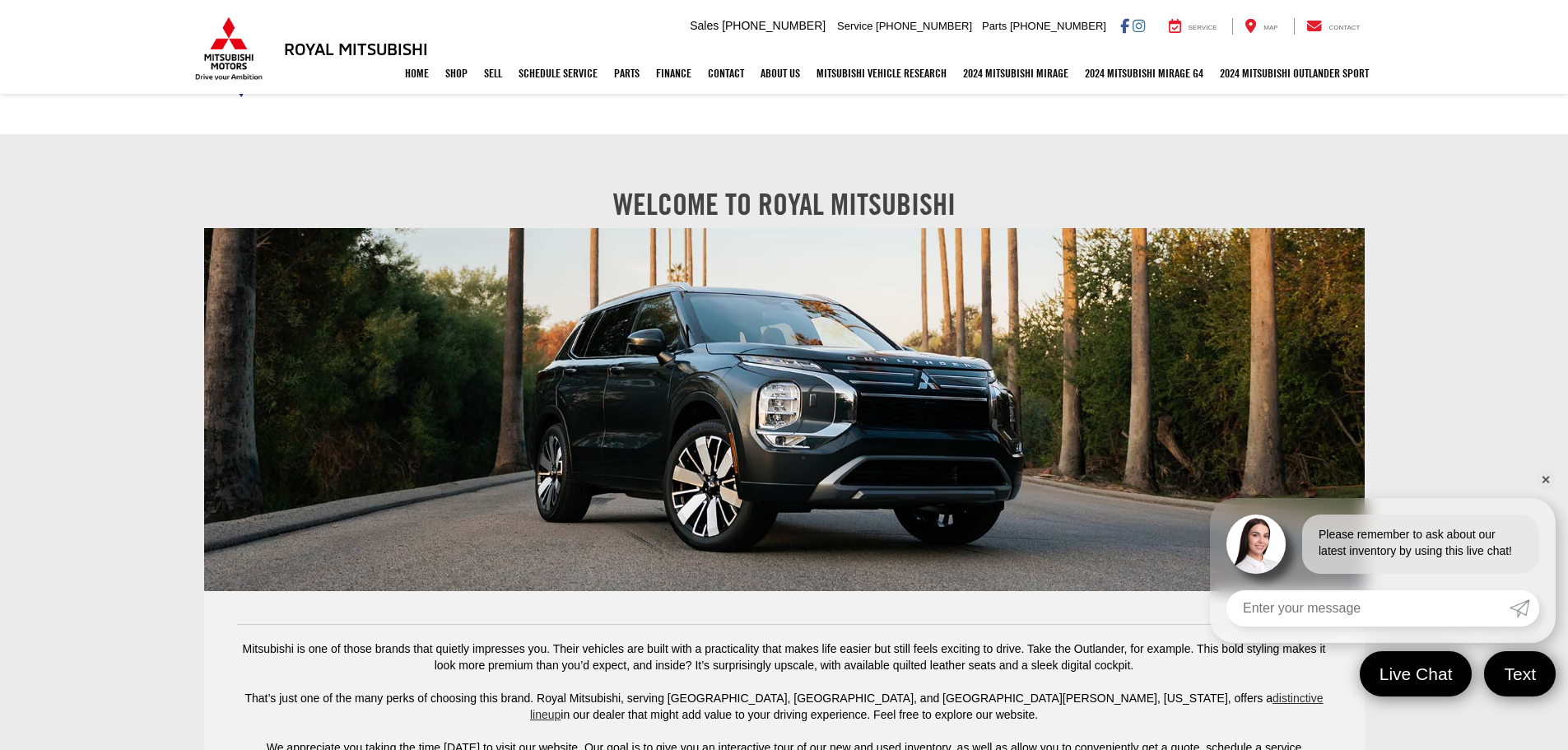
click at [1540, 481] on link "✕" at bounding box center [1545, 479] width 20 height 20
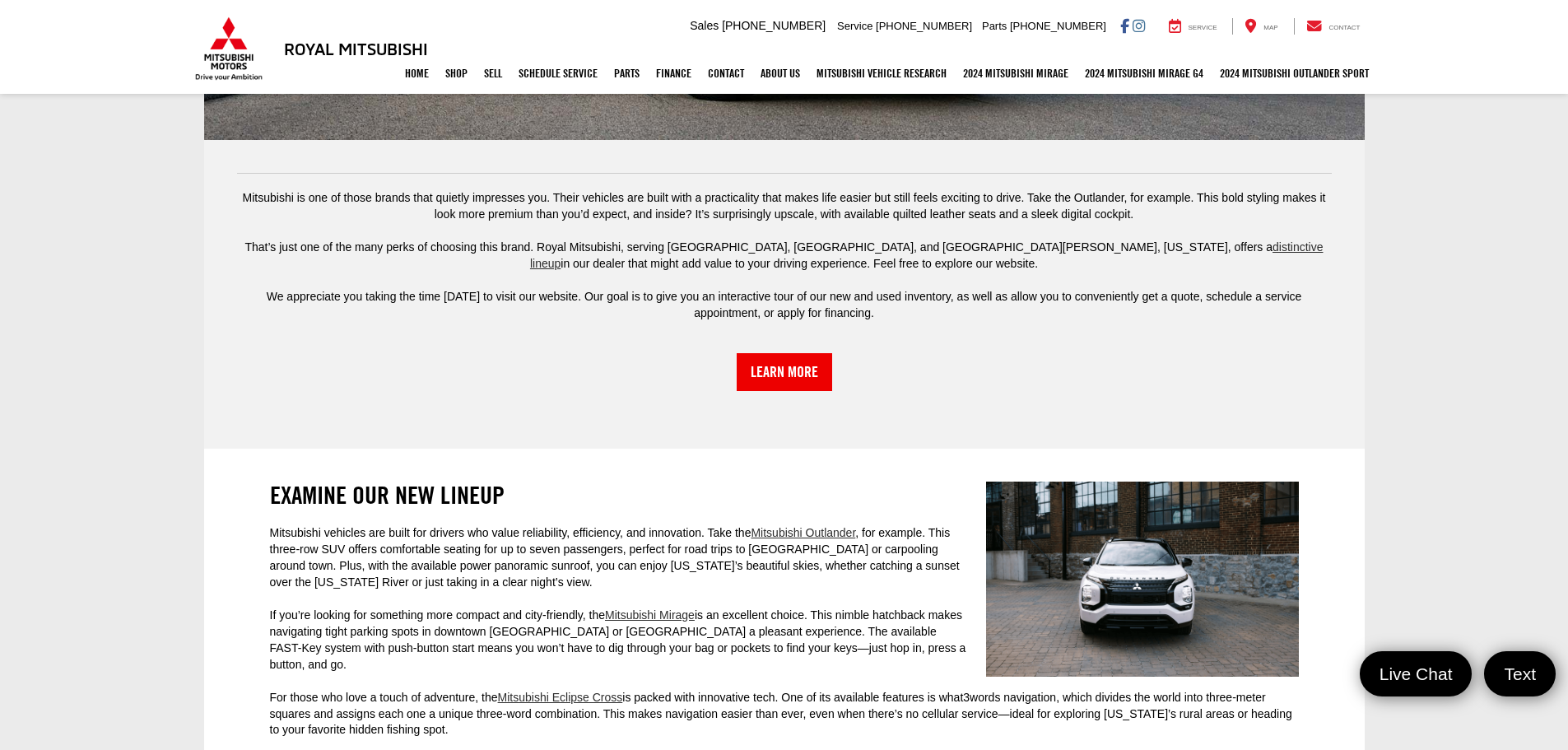
scroll to position [3047, 0]
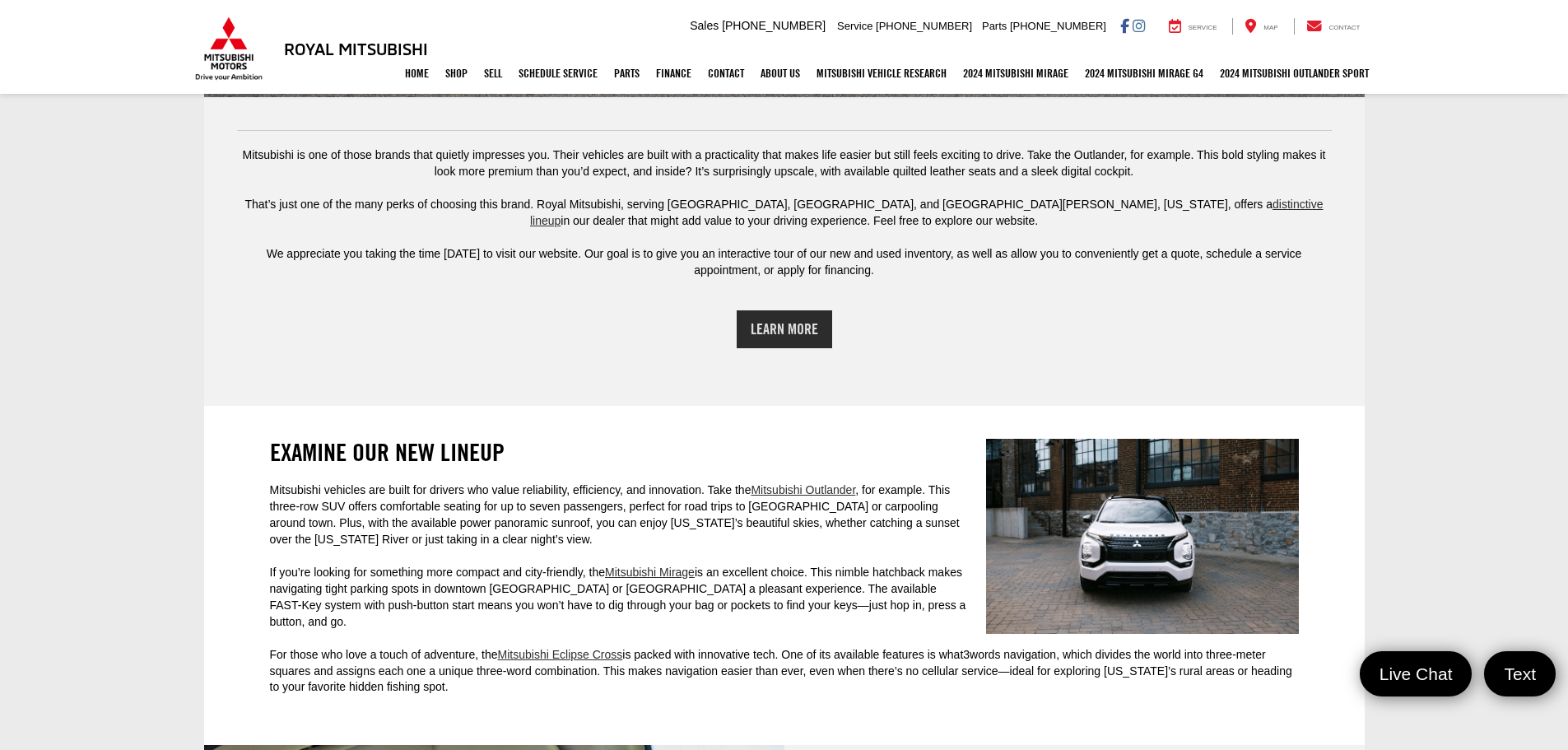
click at [752, 339] on link "Learn More" at bounding box center [784, 329] width 95 height 38
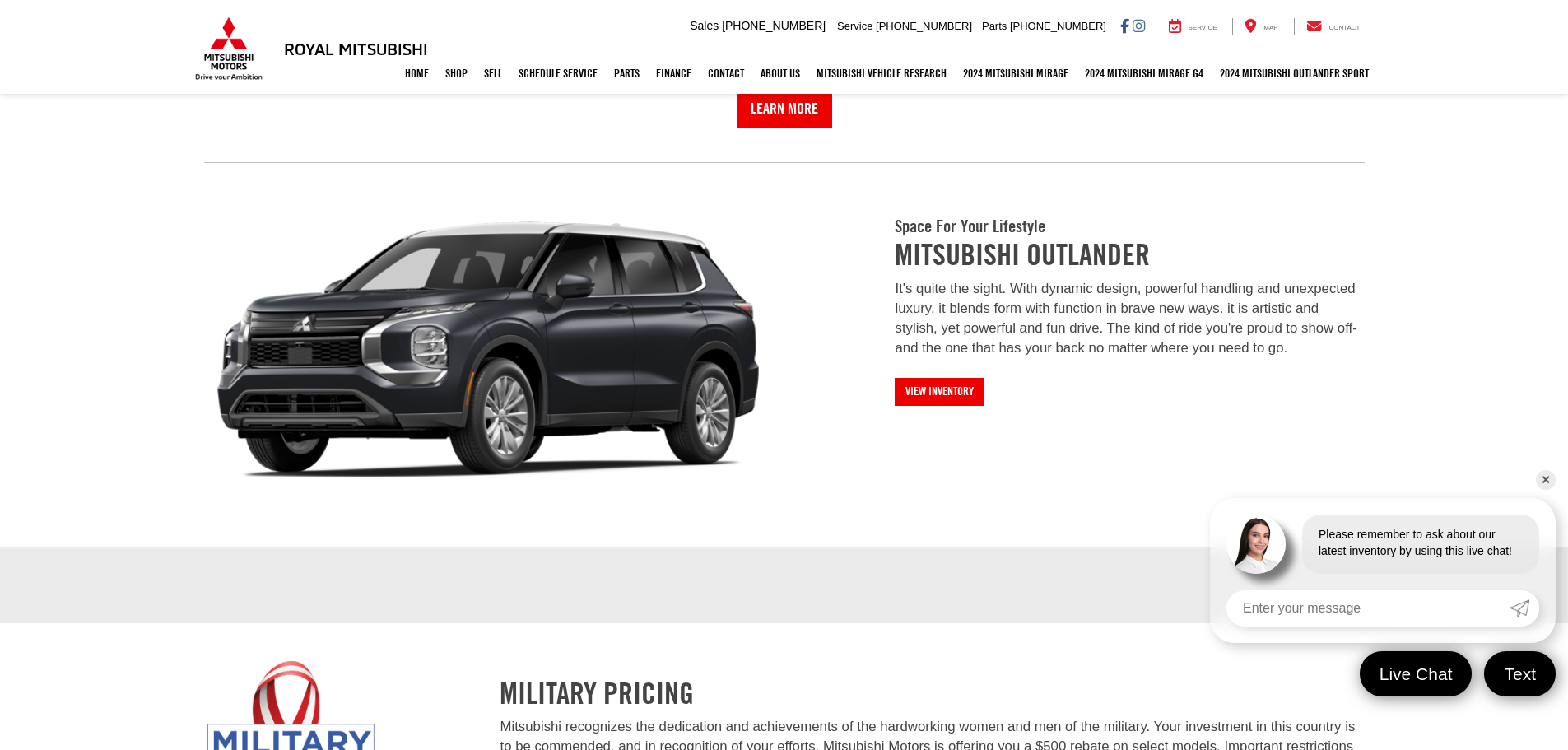
scroll to position [1729, 0]
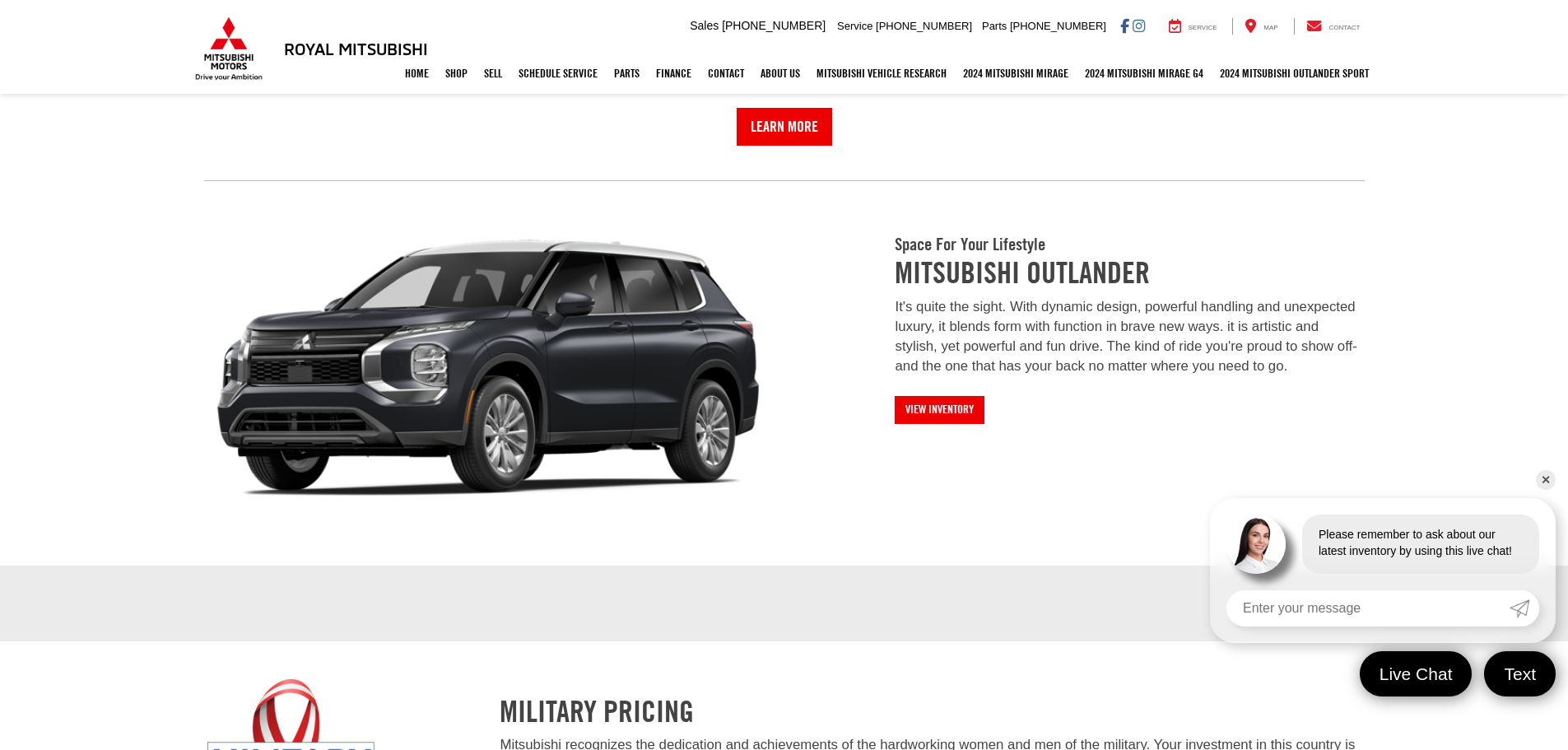
click at [1552, 481] on link "✕" at bounding box center [1545, 479] width 20 height 20
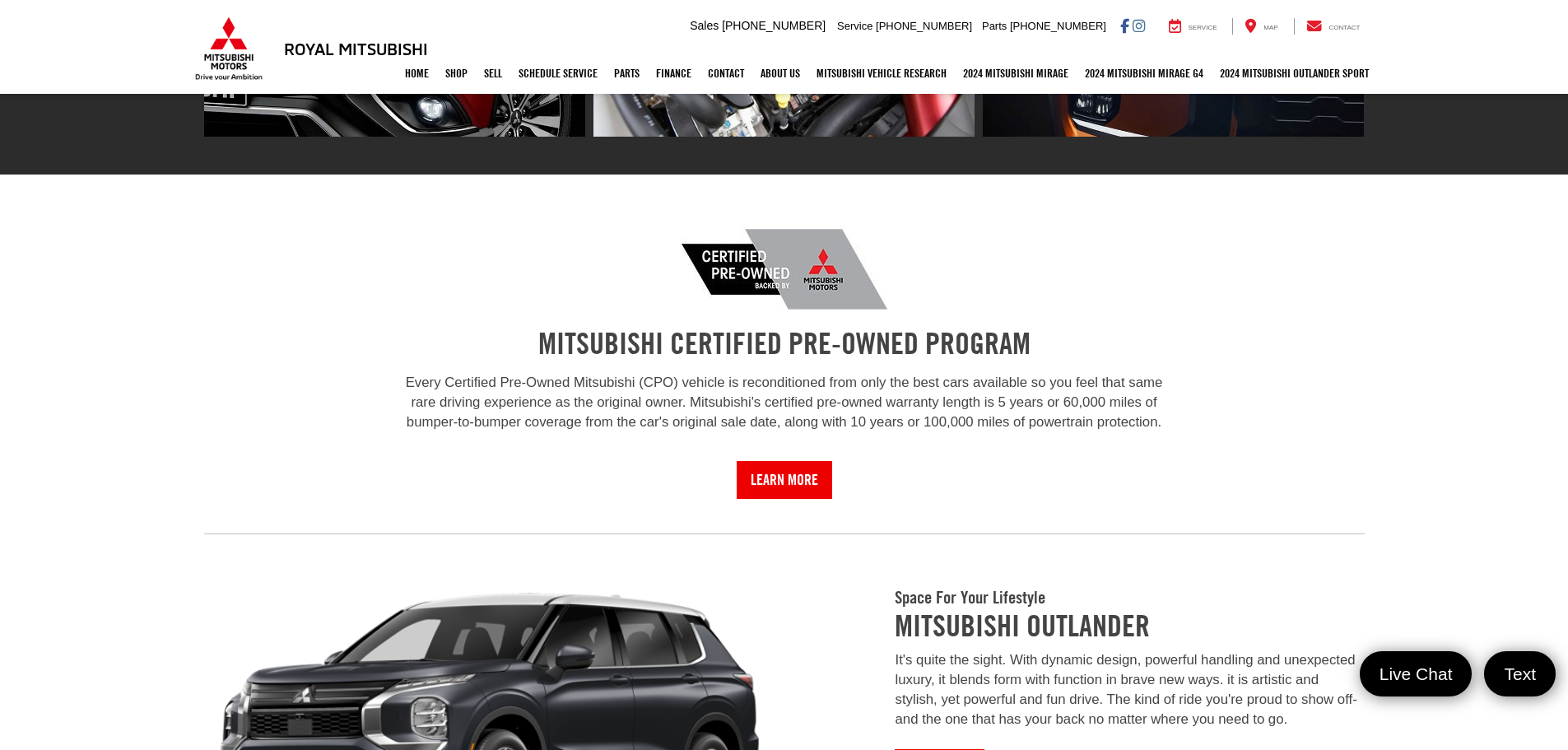
scroll to position [1705, 0]
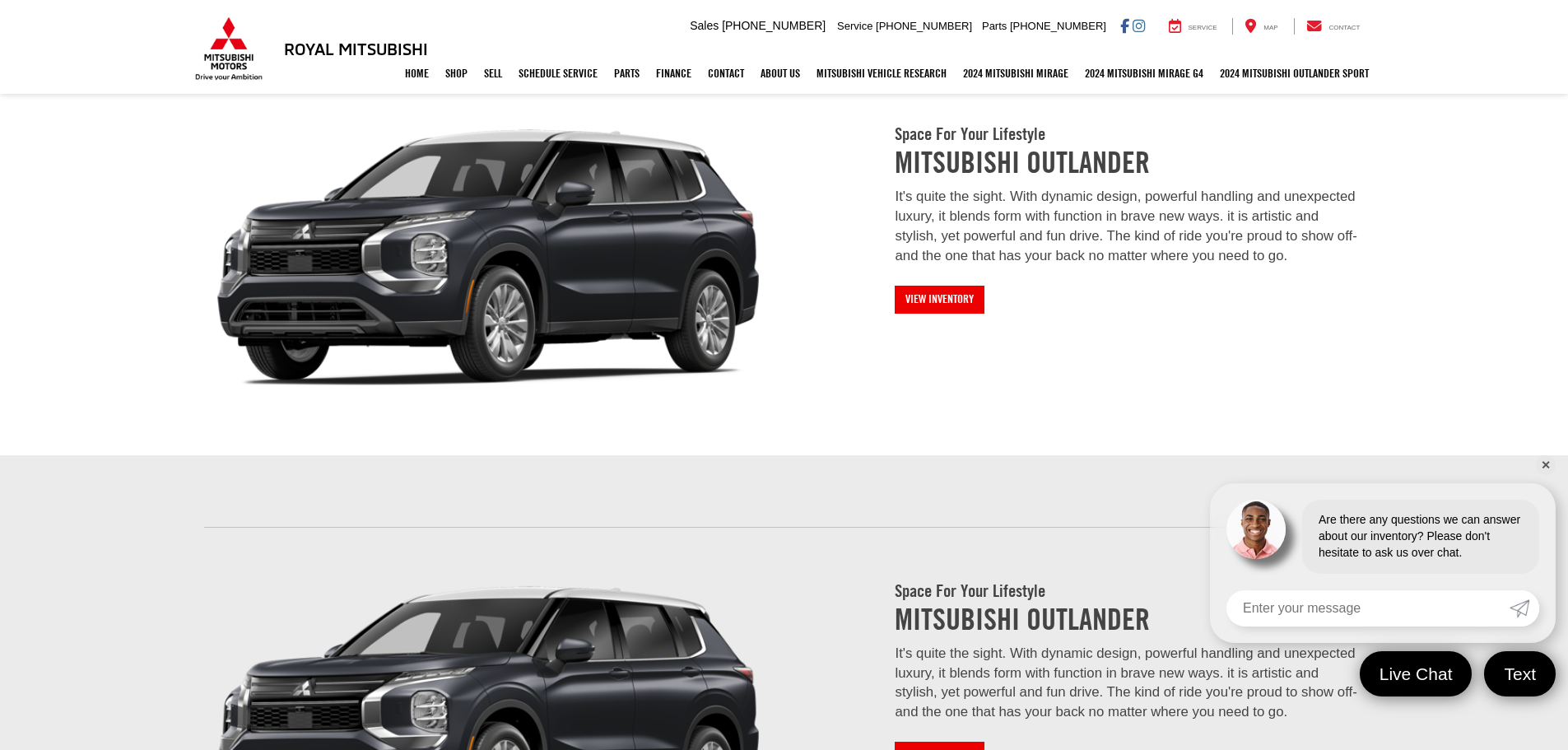
scroll to position [1890, 0]
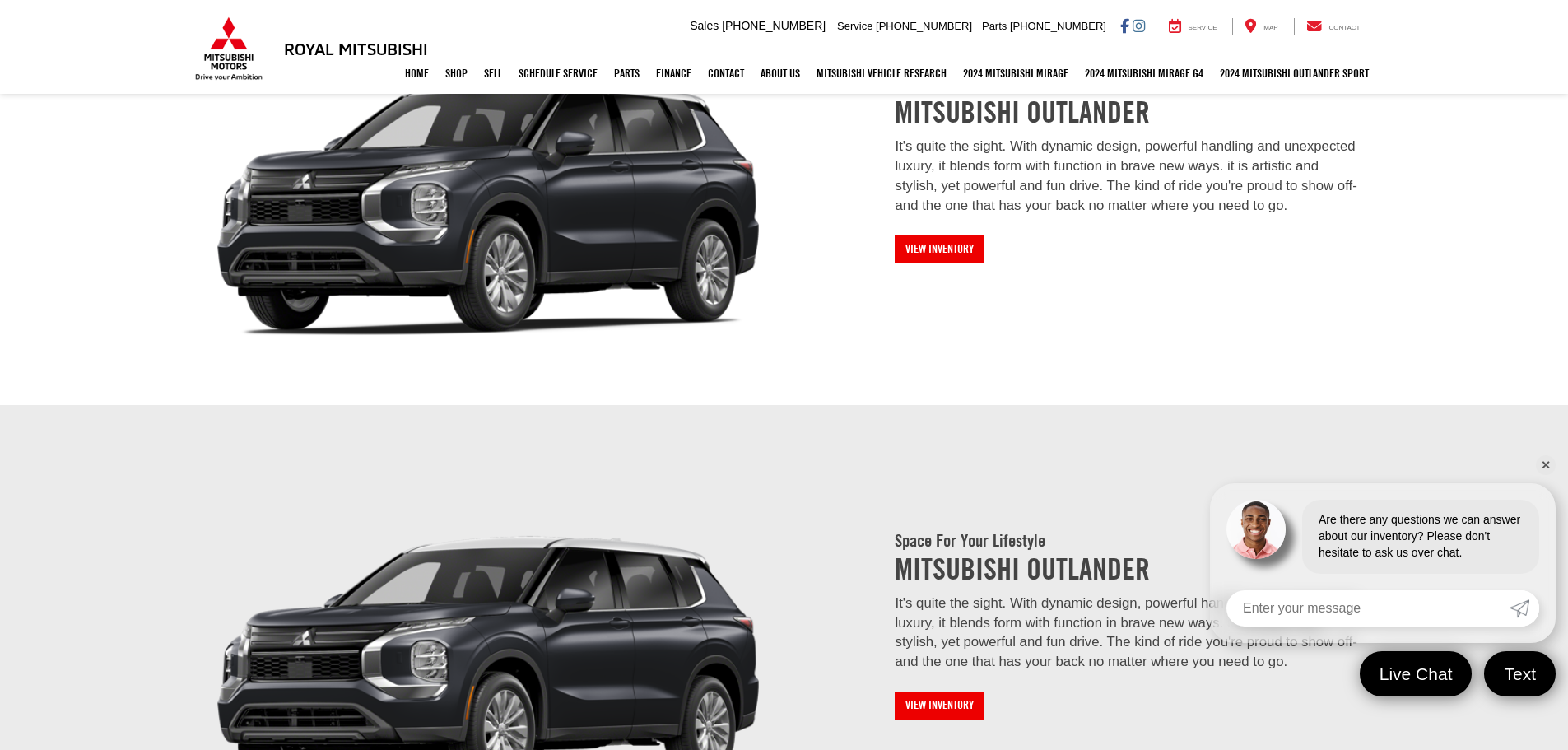
click at [114, 385] on section "MITSUBISHI CERTIFIED PRE-OWNED PROGRAM Every Certified Pre-Owned Mitsubishi (CP…" at bounding box center [784, 33] width 1568 height 744
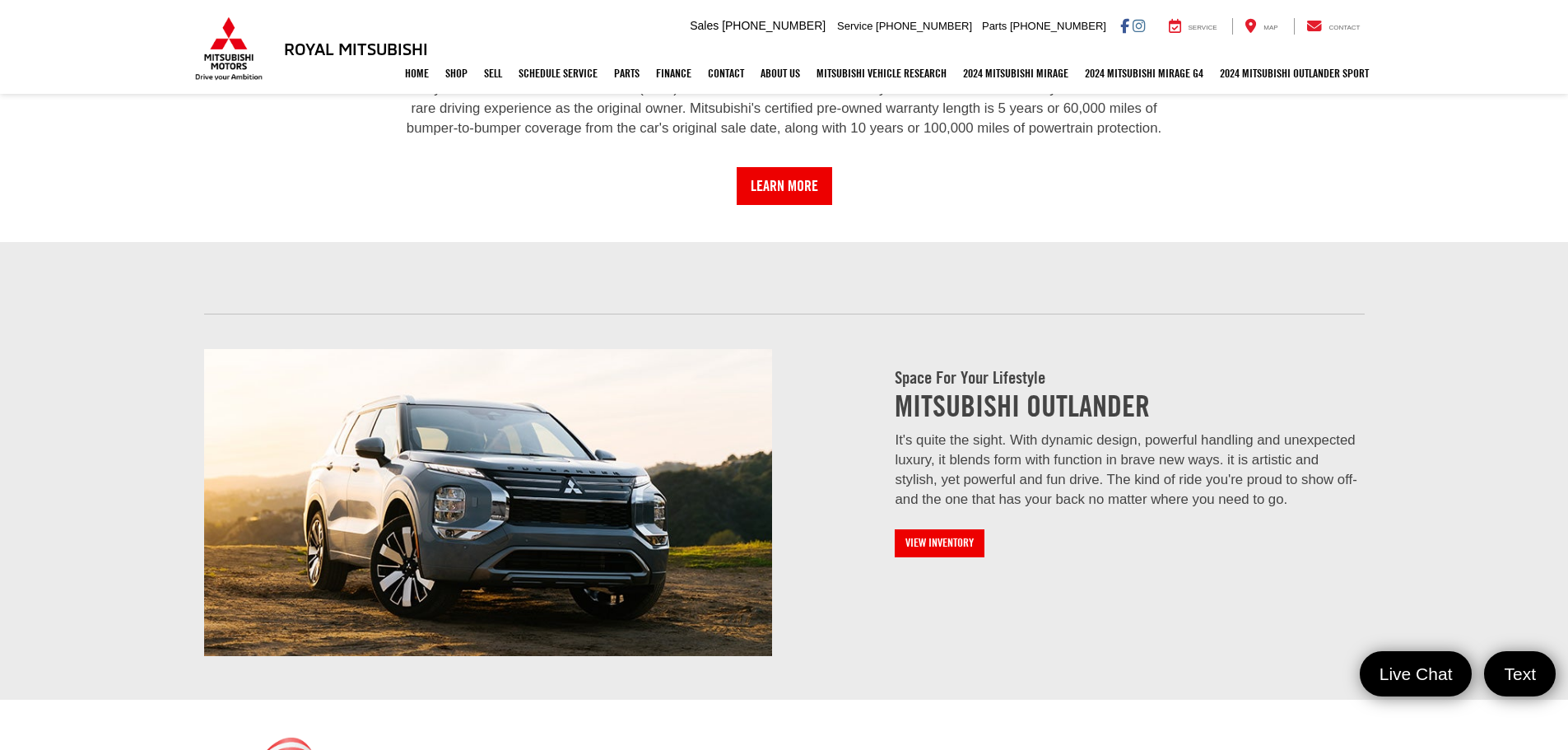
scroll to position [1676, 0]
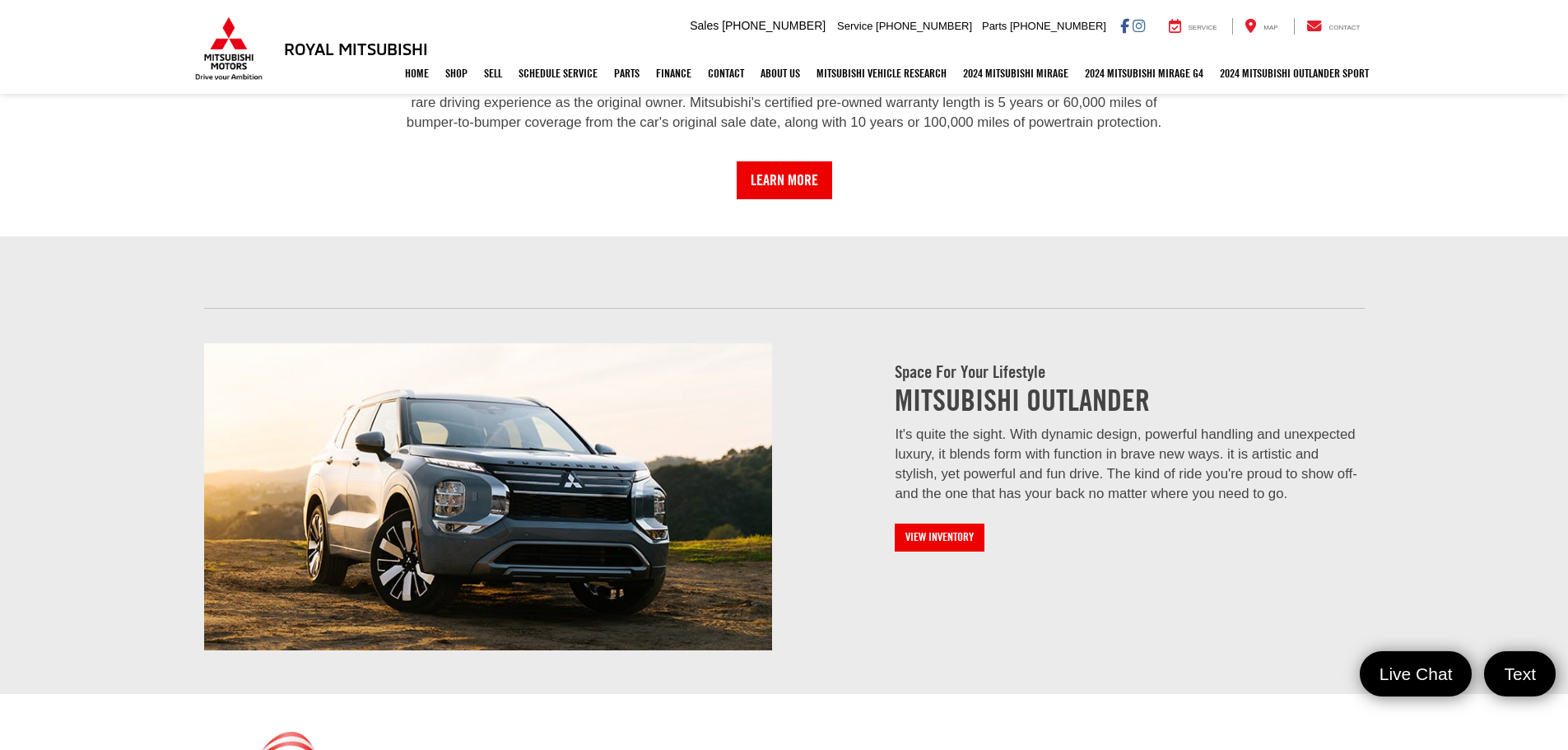
drag, startPoint x: 1538, startPoint y: 465, endPoint x: 1351, endPoint y: 471, distance: 187.1
click at [1538, 465] on link "✕" at bounding box center [1545, 465] width 20 height 20
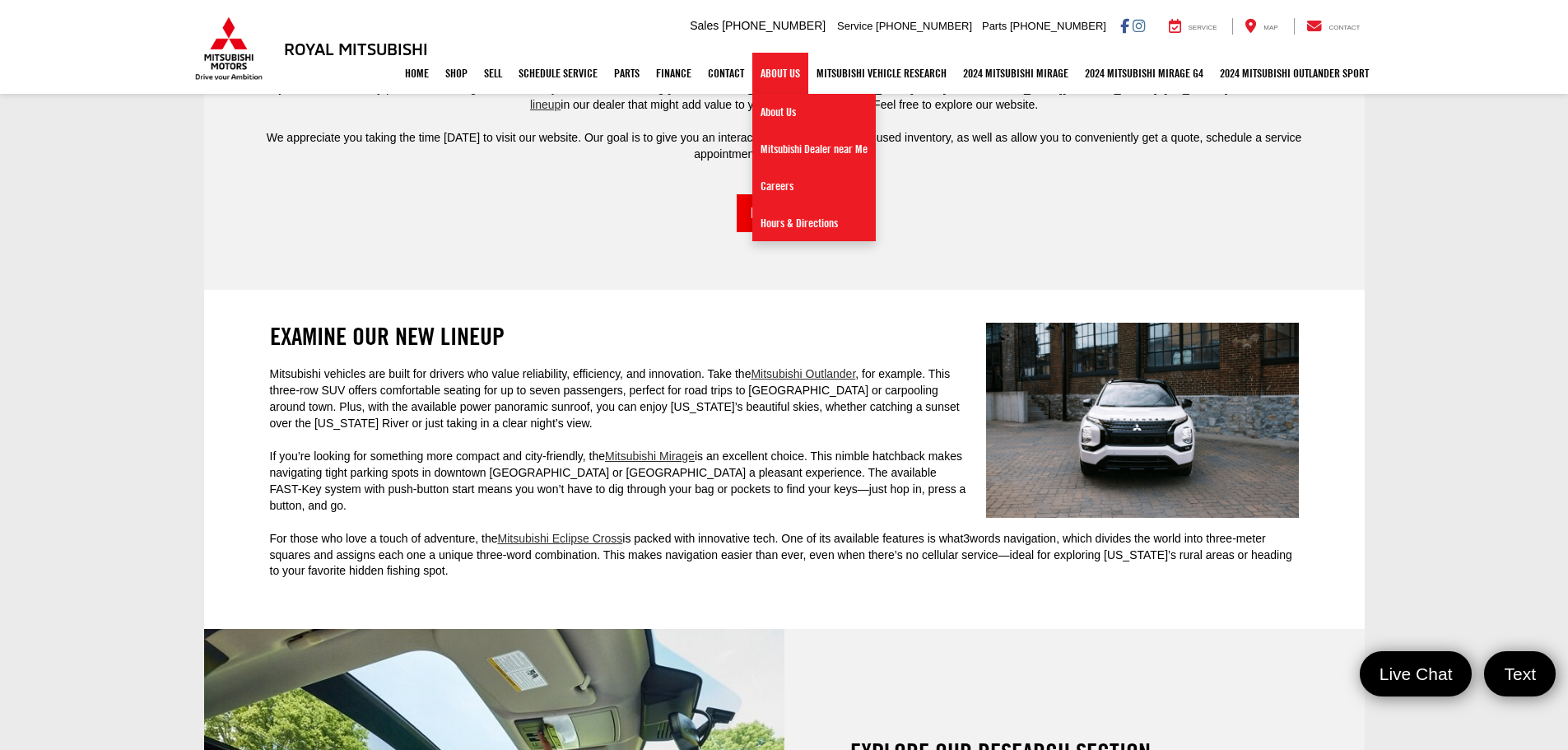
scroll to position [3653, 0]
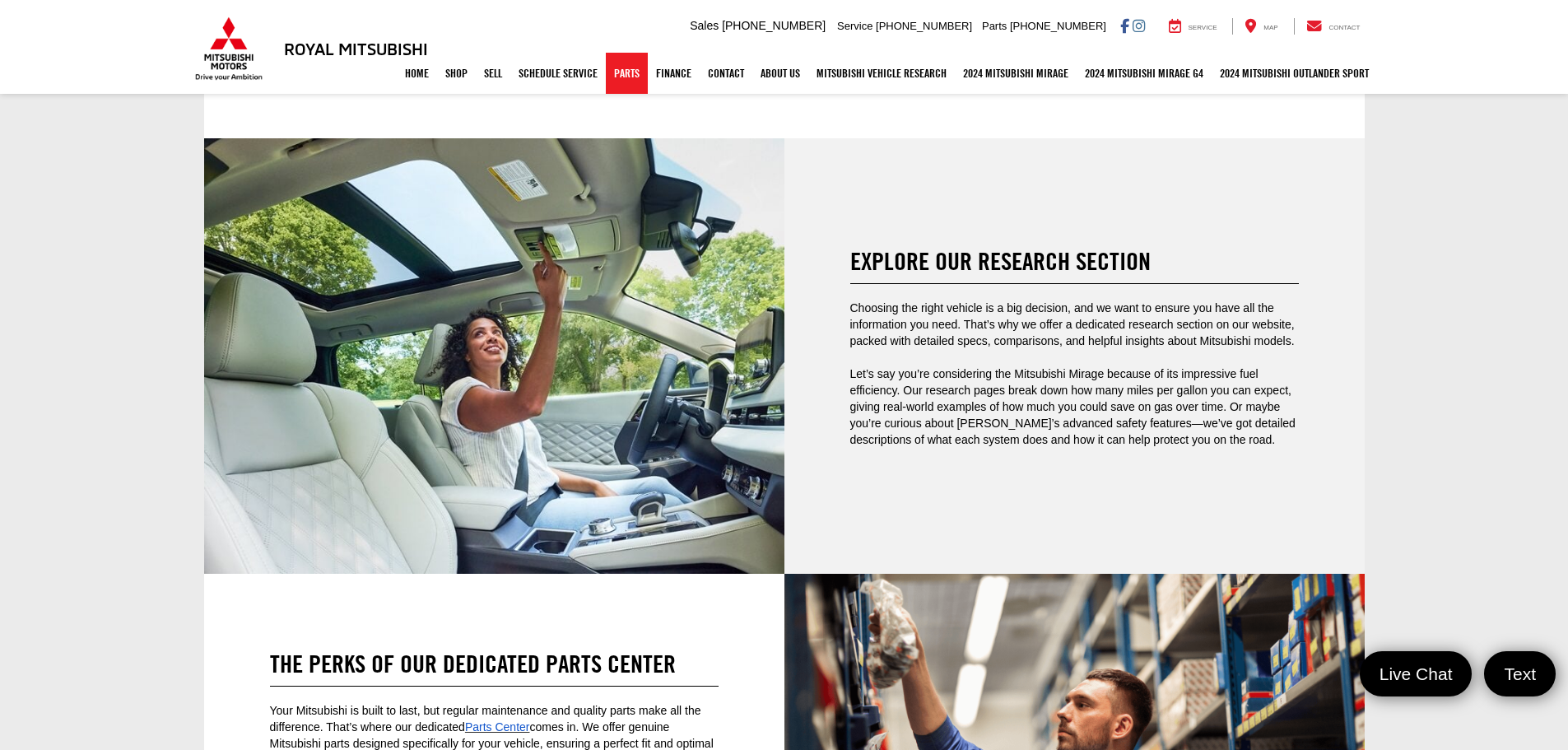
click at [613, 87] on link "Parts" at bounding box center [626, 74] width 42 height 41
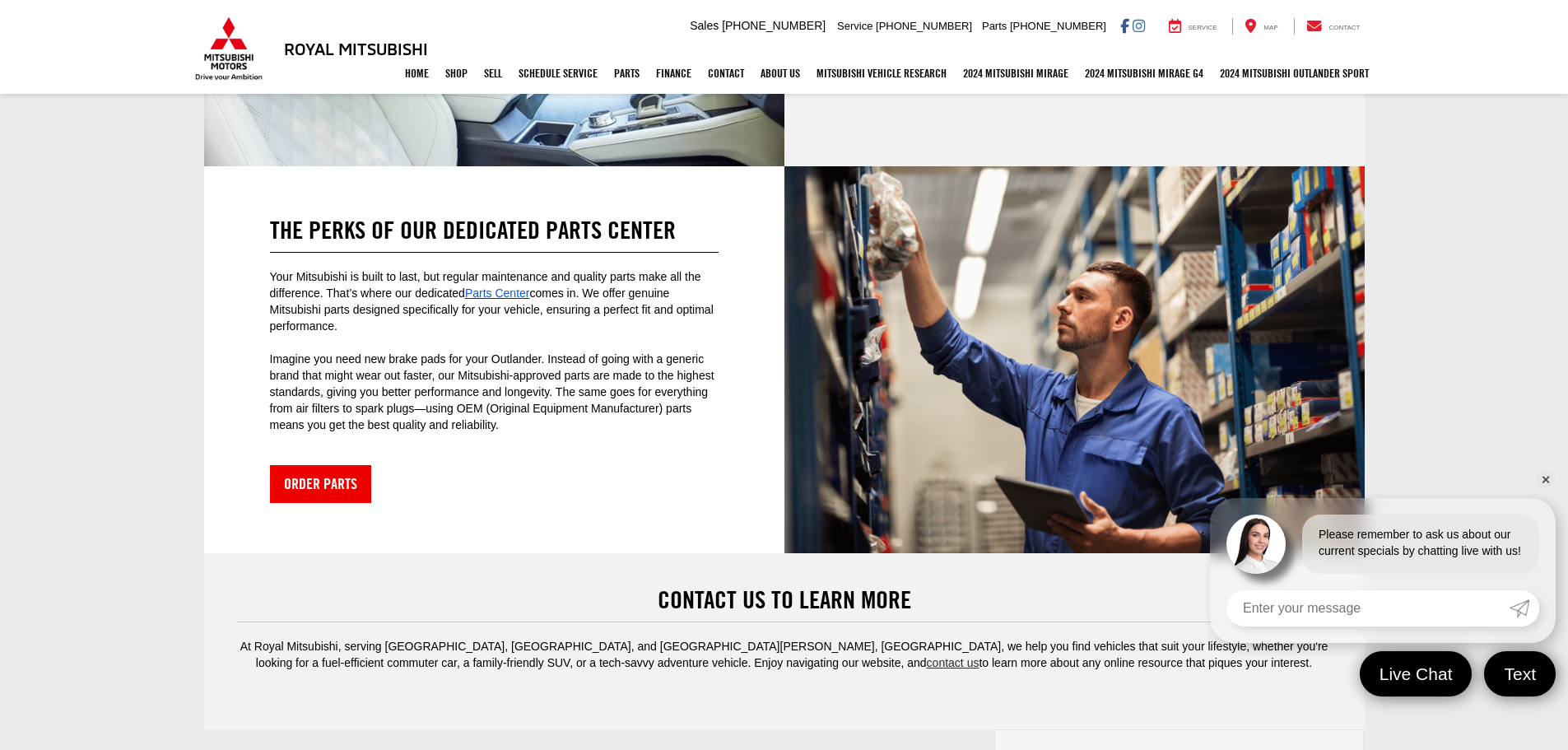
scroll to position [3162, 0]
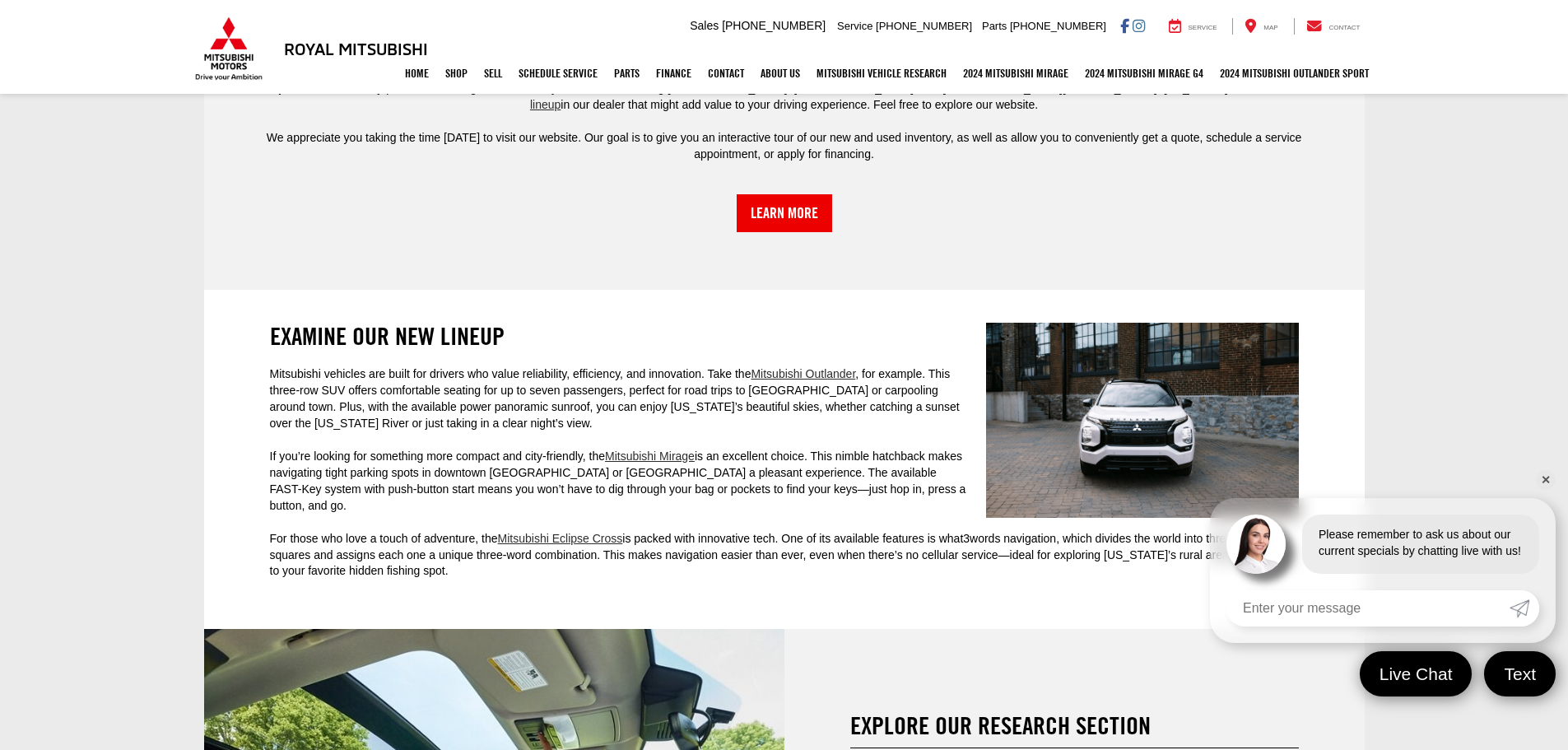
click at [1551, 480] on link "✕" at bounding box center [1545, 479] width 20 height 20
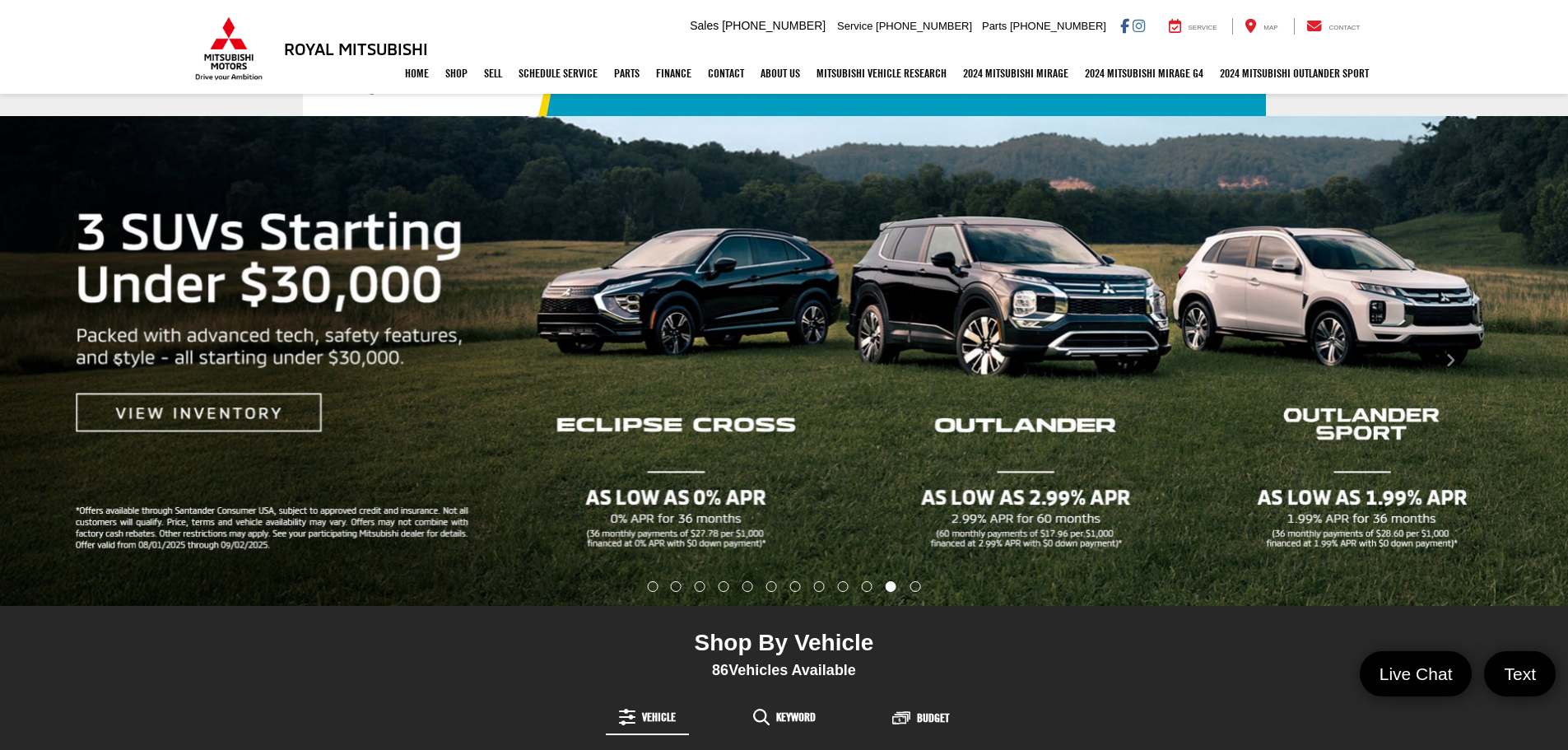
scroll to position [0, 0]
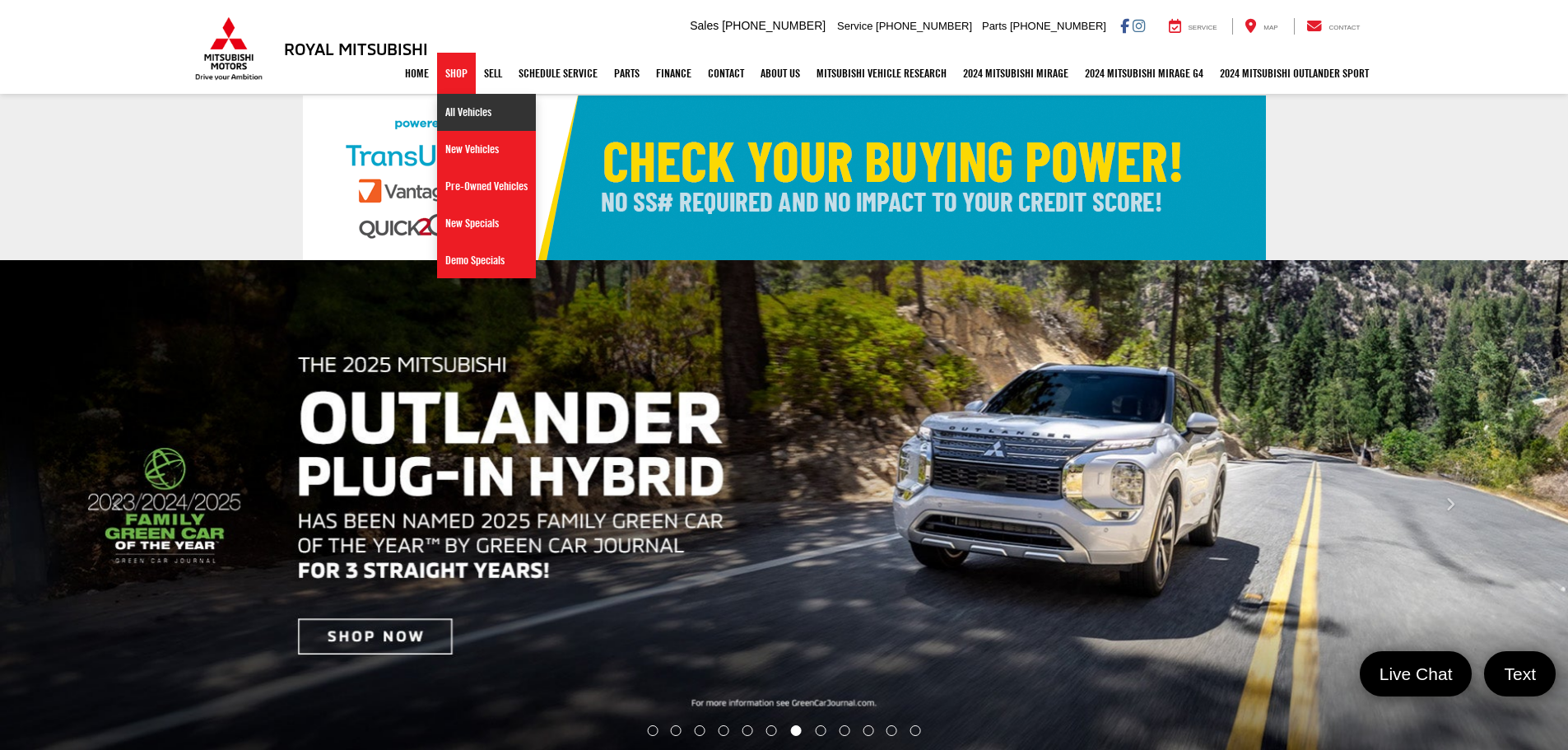
drag, startPoint x: 452, startPoint y: 120, endPoint x: 423, endPoint y: 142, distance: 36.4
click at [452, 120] on link "All Vehicles" at bounding box center [487, 113] width 99 height 37
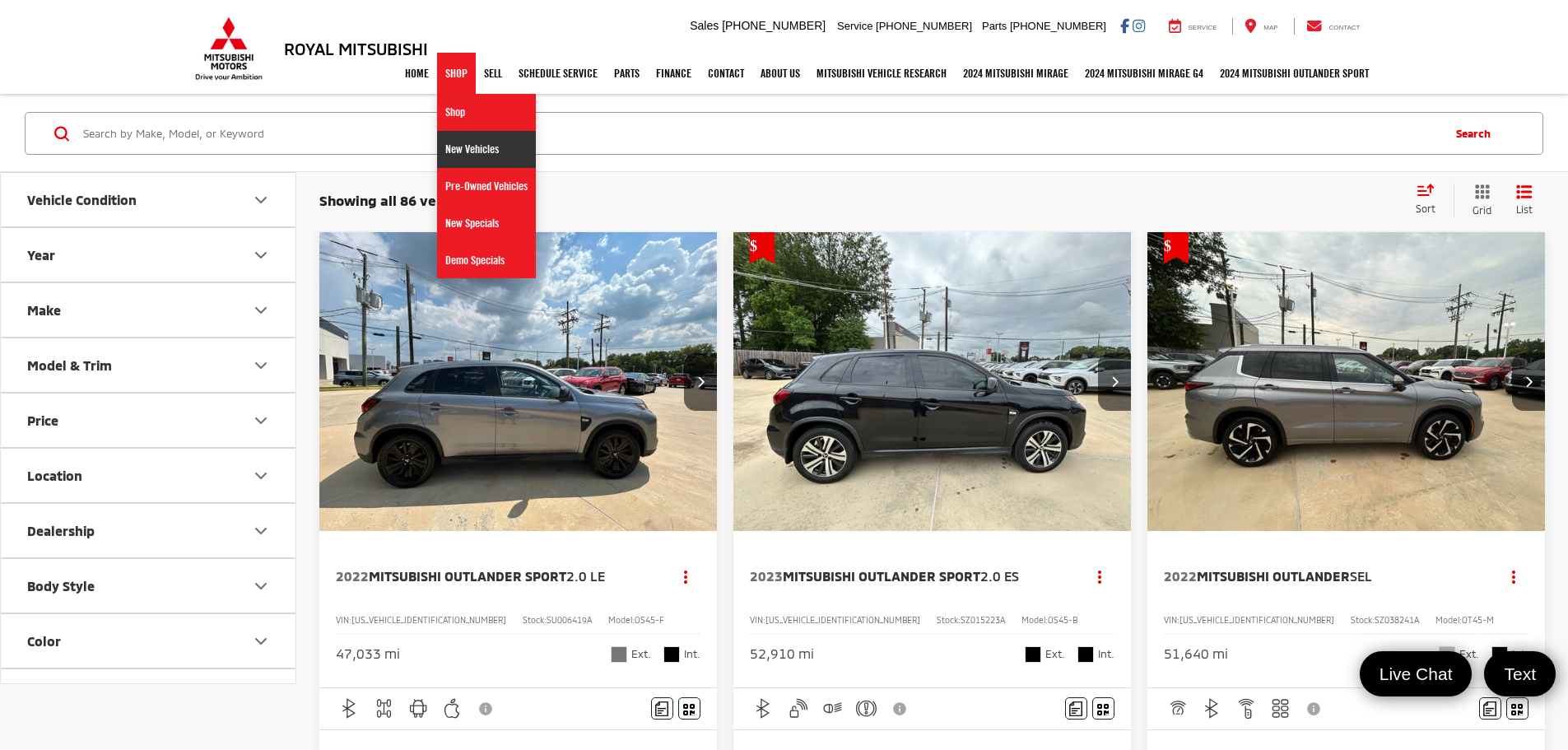
click at [446, 155] on link "New Vehicles" at bounding box center [487, 149] width 99 height 37
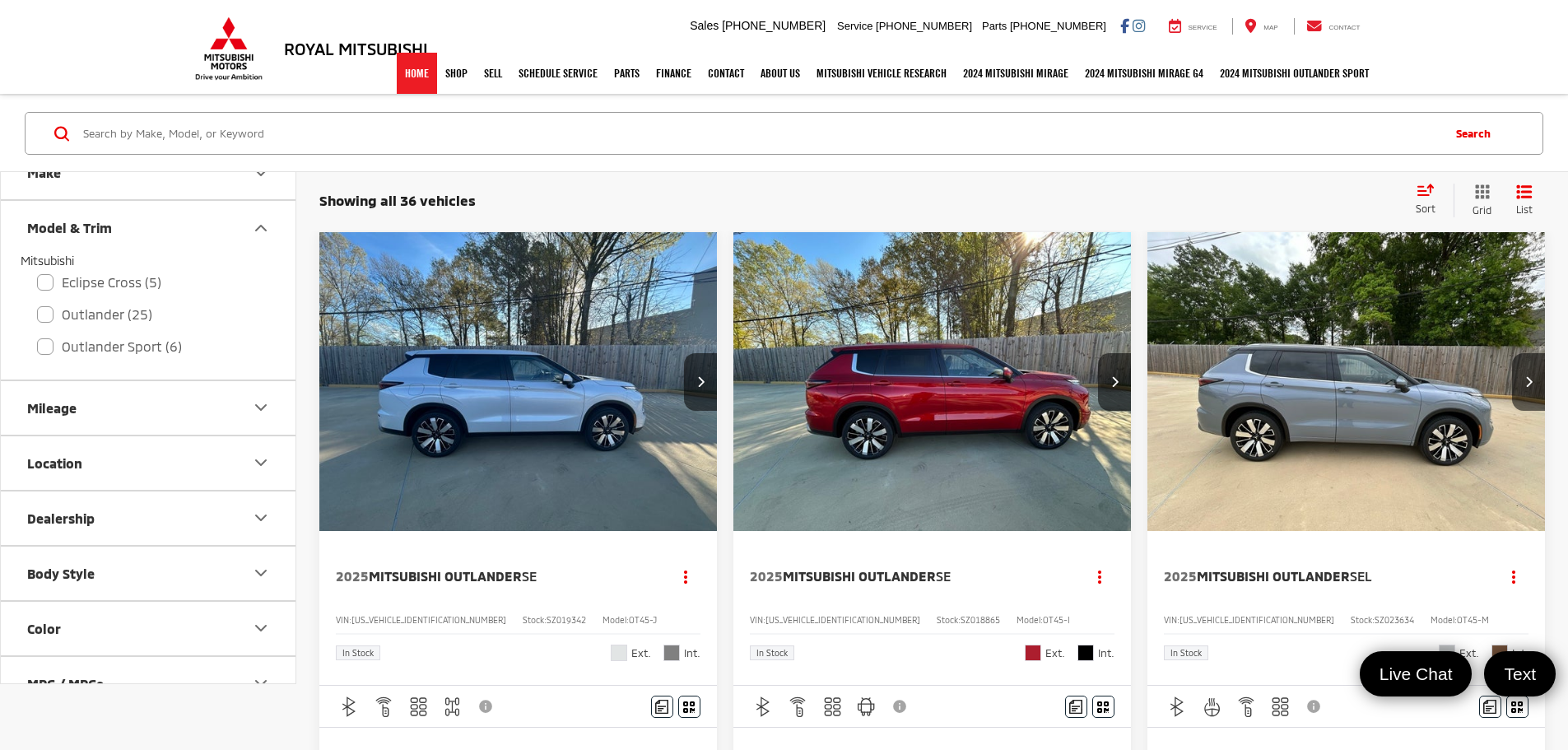
click at [397, 75] on link "Home" at bounding box center [417, 74] width 40 height 41
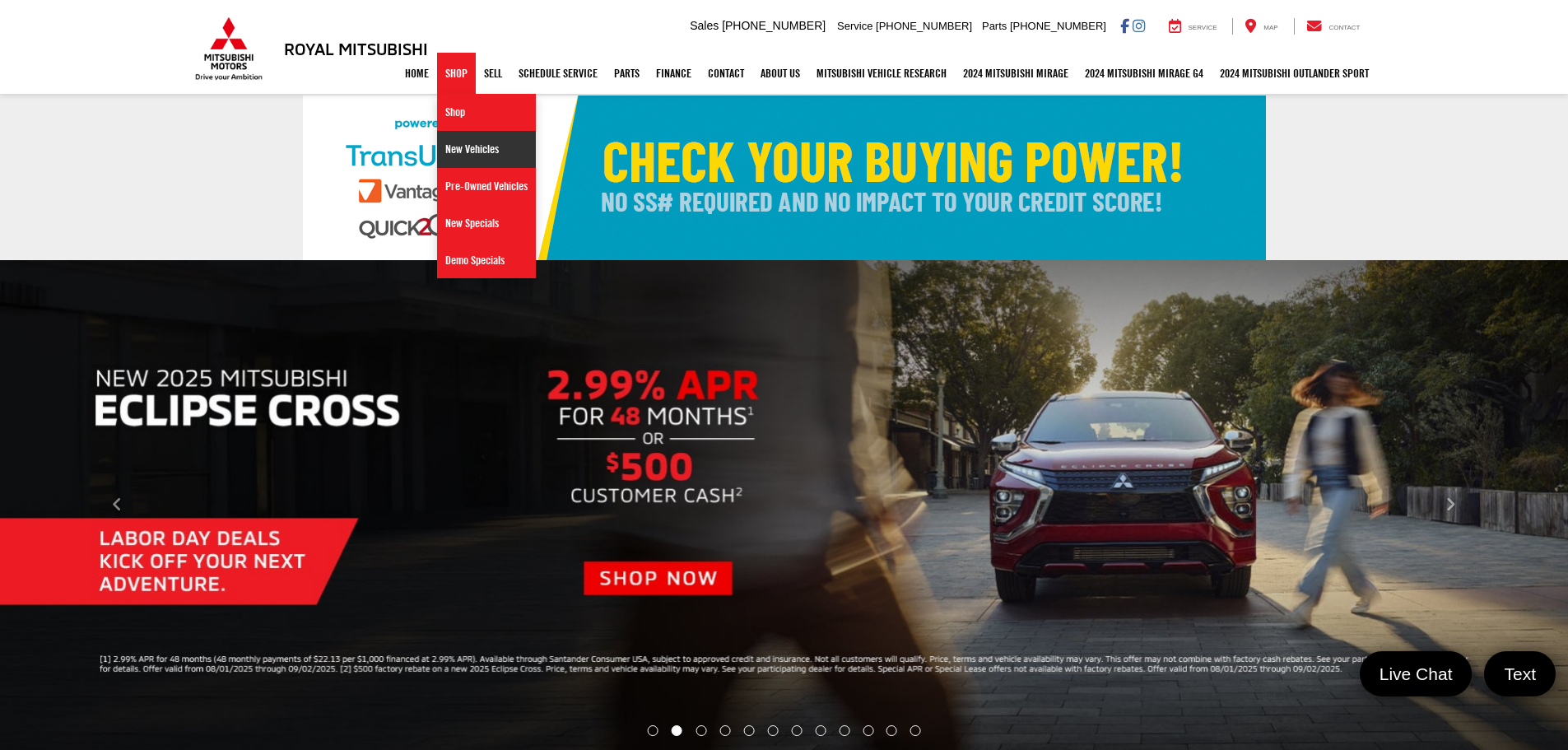
click at [454, 151] on link "New Vehicles" at bounding box center [487, 149] width 99 height 37
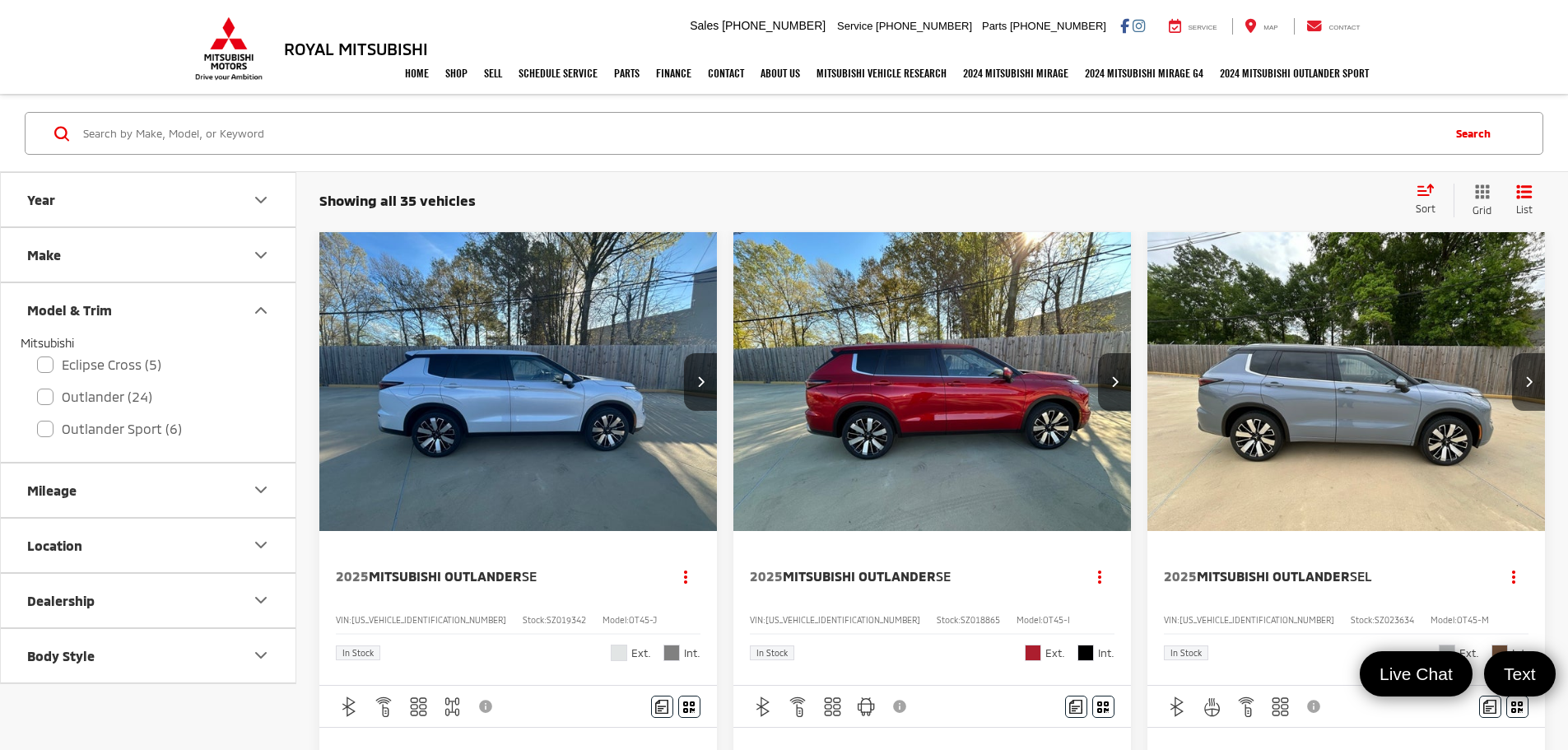
click at [244, 58] on div "Home Shop Shop New Vehicles Pre-Owned Vehicles New Specials Demo Specials Sell …" at bounding box center [784, 74] width 1185 height 41
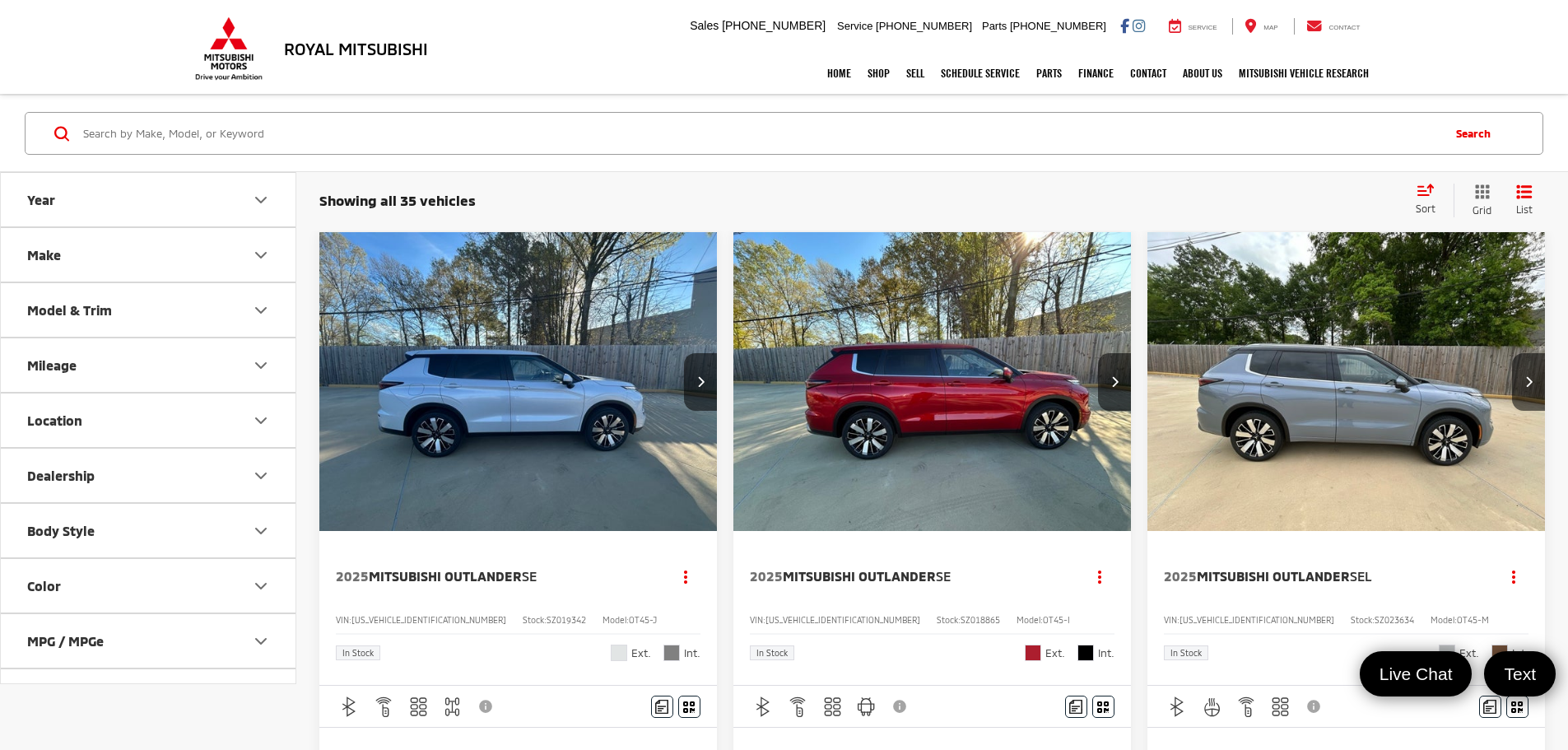
click at [219, 55] on div "Home Shop All Vehicles New Vehicles Pre-Owned Vehicles New Specials Demo Specia…" at bounding box center [784, 74] width 1185 height 41
click at [311, 50] on h3 "Royal Mitsubishi" at bounding box center [356, 48] width 144 height 18
click at [246, 62] on div "Home Shop All Vehicles New Vehicles Pre-Owned Vehicles New Specials Demo Specia…" at bounding box center [784, 74] width 1185 height 41
click at [239, 64] on div "Home Shop All Vehicles New Vehicles Pre-Owned Vehicles New Specials Demo Specia…" at bounding box center [784, 74] width 1185 height 41
click at [331, 45] on h3 "Royal Mitsubishi" at bounding box center [356, 48] width 144 height 18
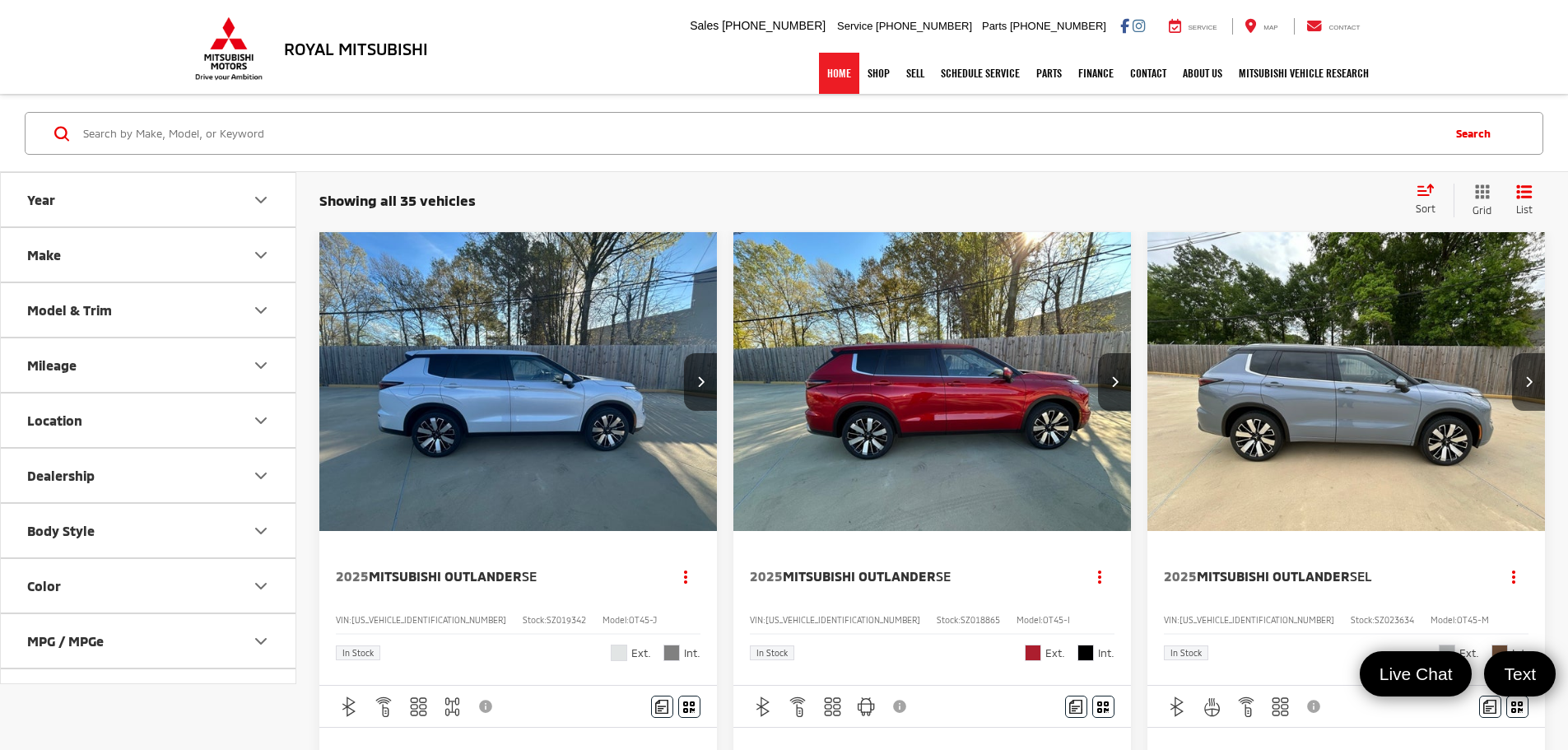
drag, startPoint x: 832, startPoint y: 79, endPoint x: 783, endPoint y: 91, distance: 50.4
click at [832, 79] on link "Home" at bounding box center [838, 74] width 40 height 41
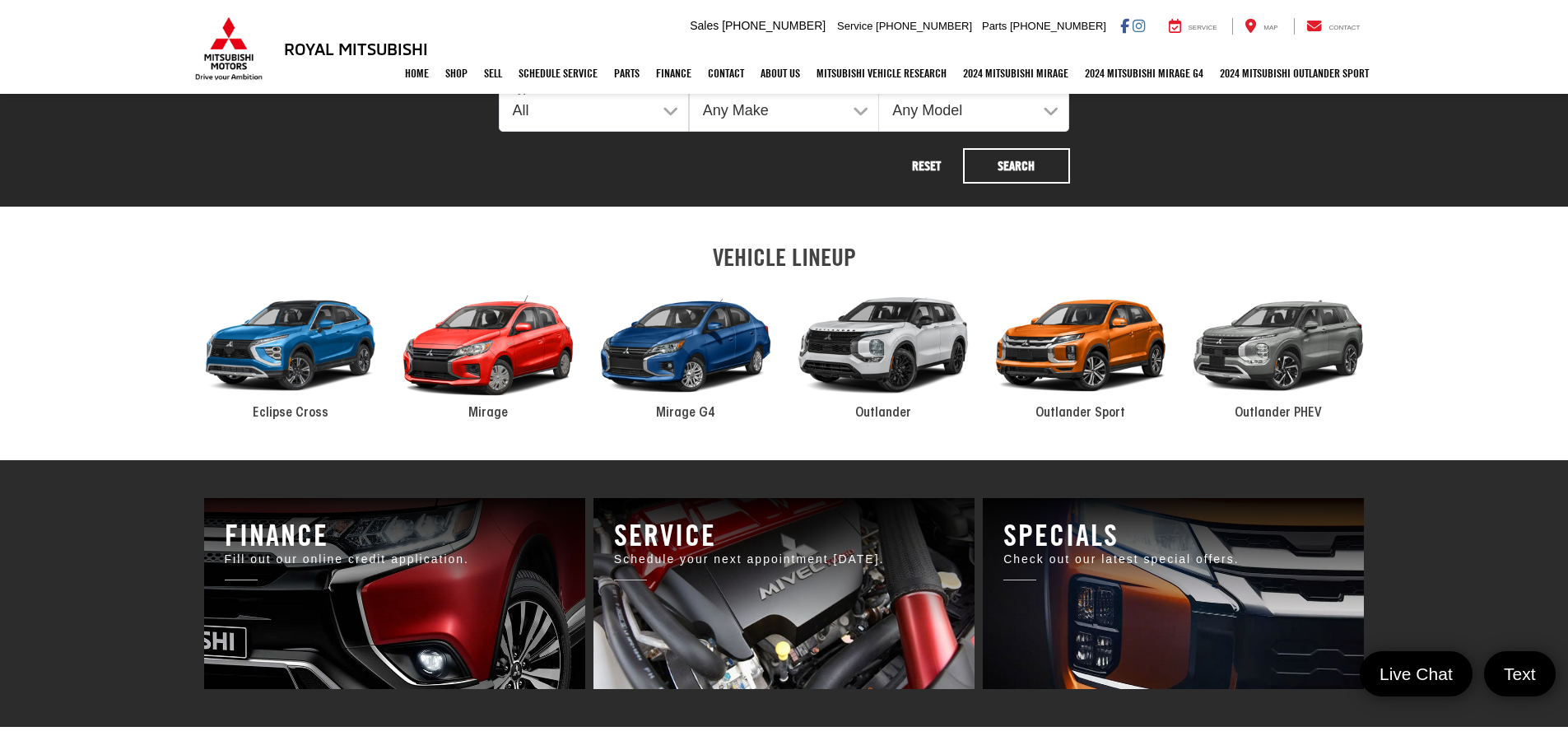
scroll to position [819, 0]
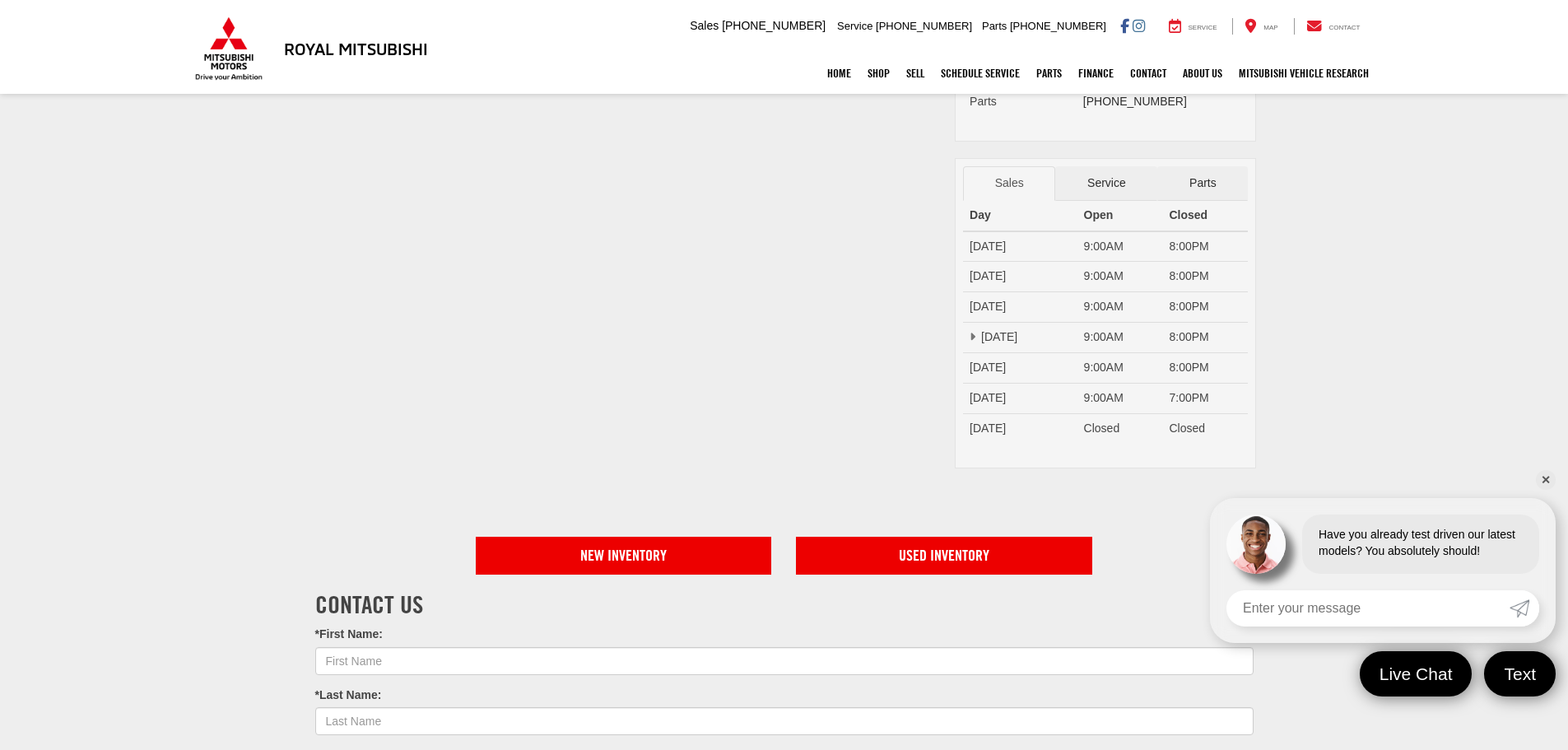
scroll to position [329, 0]
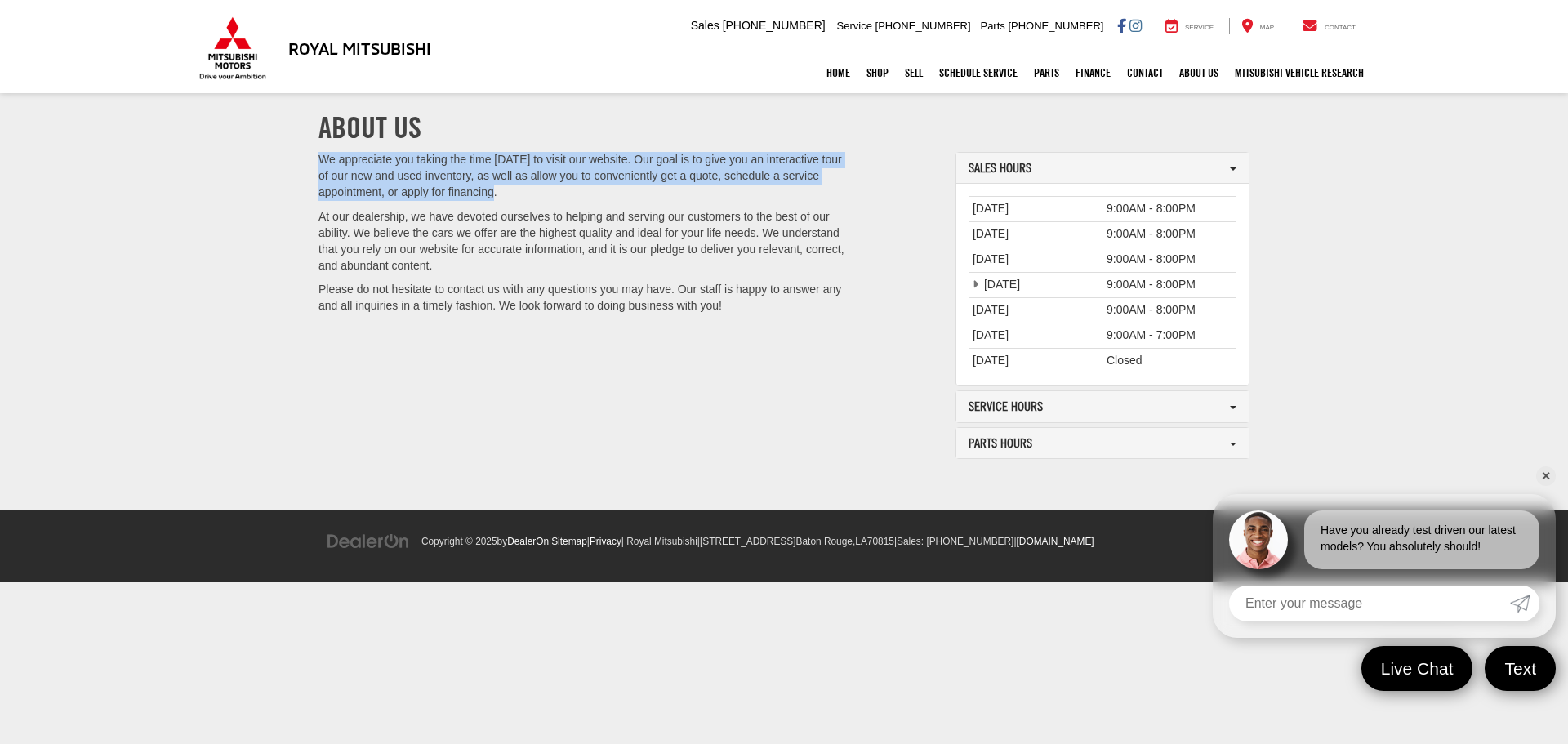
drag, startPoint x: 323, startPoint y: 154, endPoint x: 504, endPoint y: 197, distance: 186.0
click at [504, 197] on p "We appreciate you taking the time [DATE] to visit our website. Our goal is to g…" at bounding box center [585, 176] width 533 height 49
copy p "We appreciate you taking the time [DATE] to visit our website. Our goal is to g…"
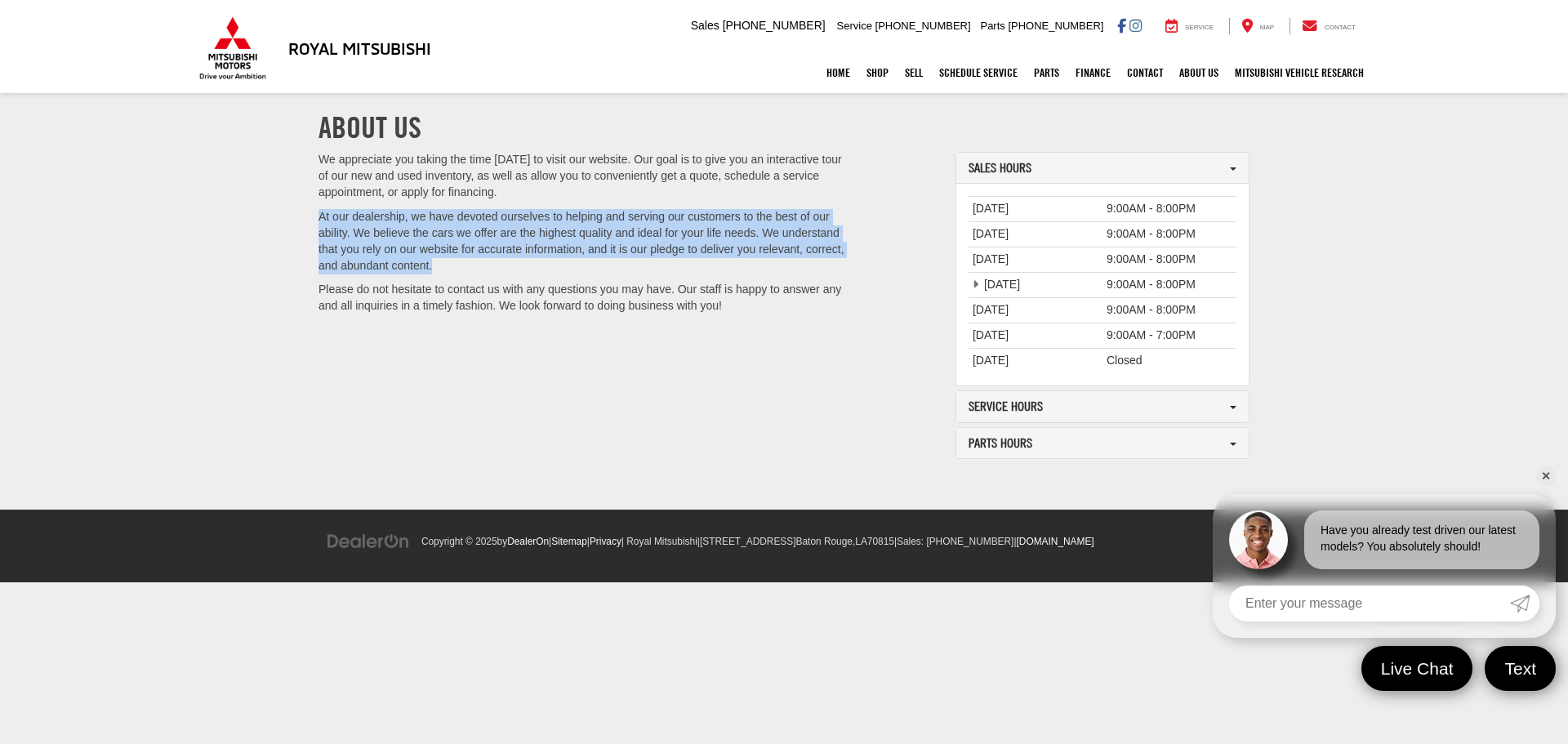
drag, startPoint x: 315, startPoint y: 210, endPoint x: 434, endPoint y: 264, distance: 130.7
click at [434, 264] on div "We appreciate you taking the time [DATE] to visit our website. Our goal is to g…" at bounding box center [585, 237] width 557 height 171
copy p "At our dealership, we have devoted ourselves to helping and serving our custome…"
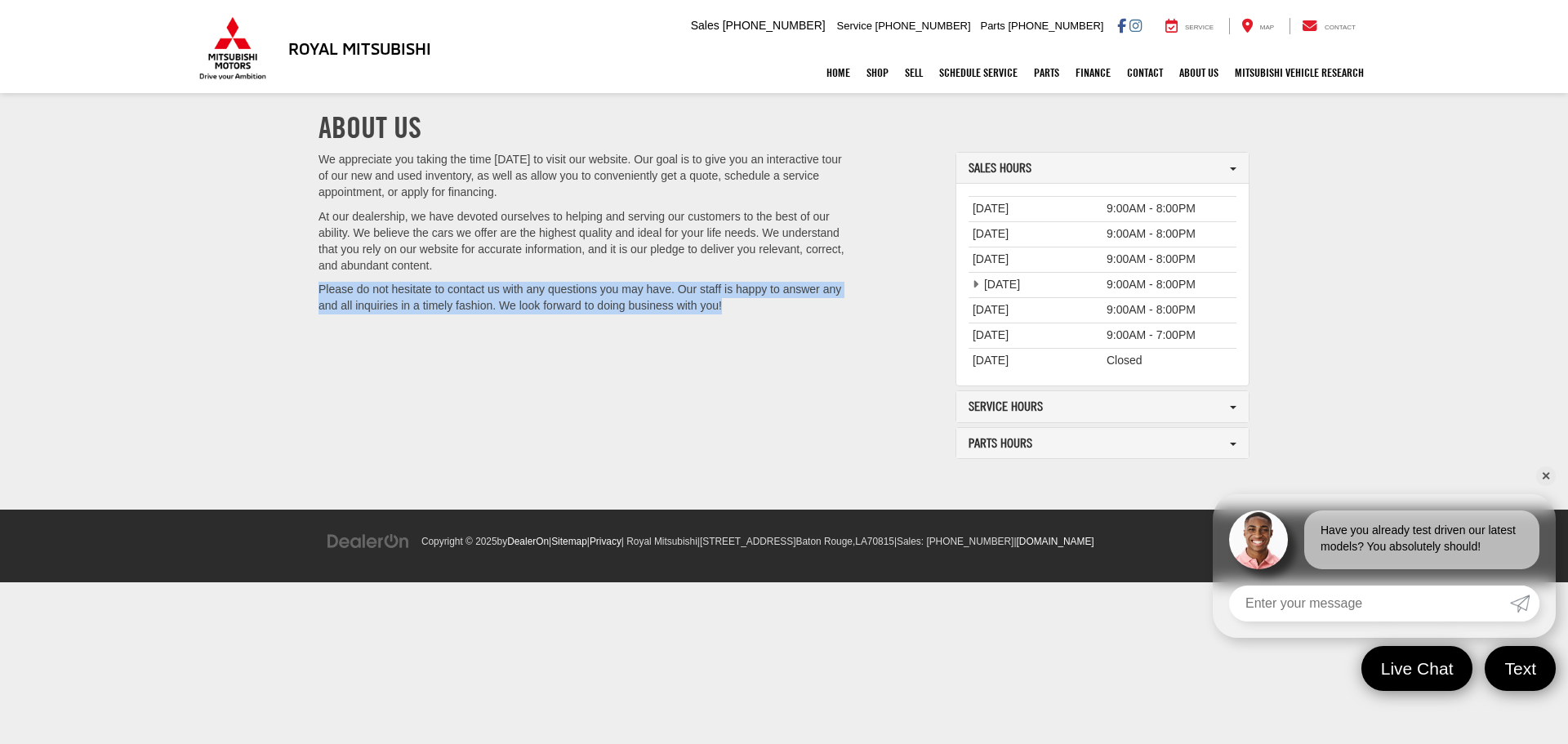
drag, startPoint x: 751, startPoint y: 310, endPoint x: 319, endPoint y: 296, distance: 432.2
click at [315, 297] on div "We appreciate you taking the time today to visit our website. Our goal is to gi…" at bounding box center [585, 237] width 557 height 171
copy p "Please do not hesitate to contact us with any questions you may have. Our staff…"
click at [156, 353] on section "About Us We appreciate you taking the time today to visit our website. Our goal…" at bounding box center [784, 302] width 1568 height 415
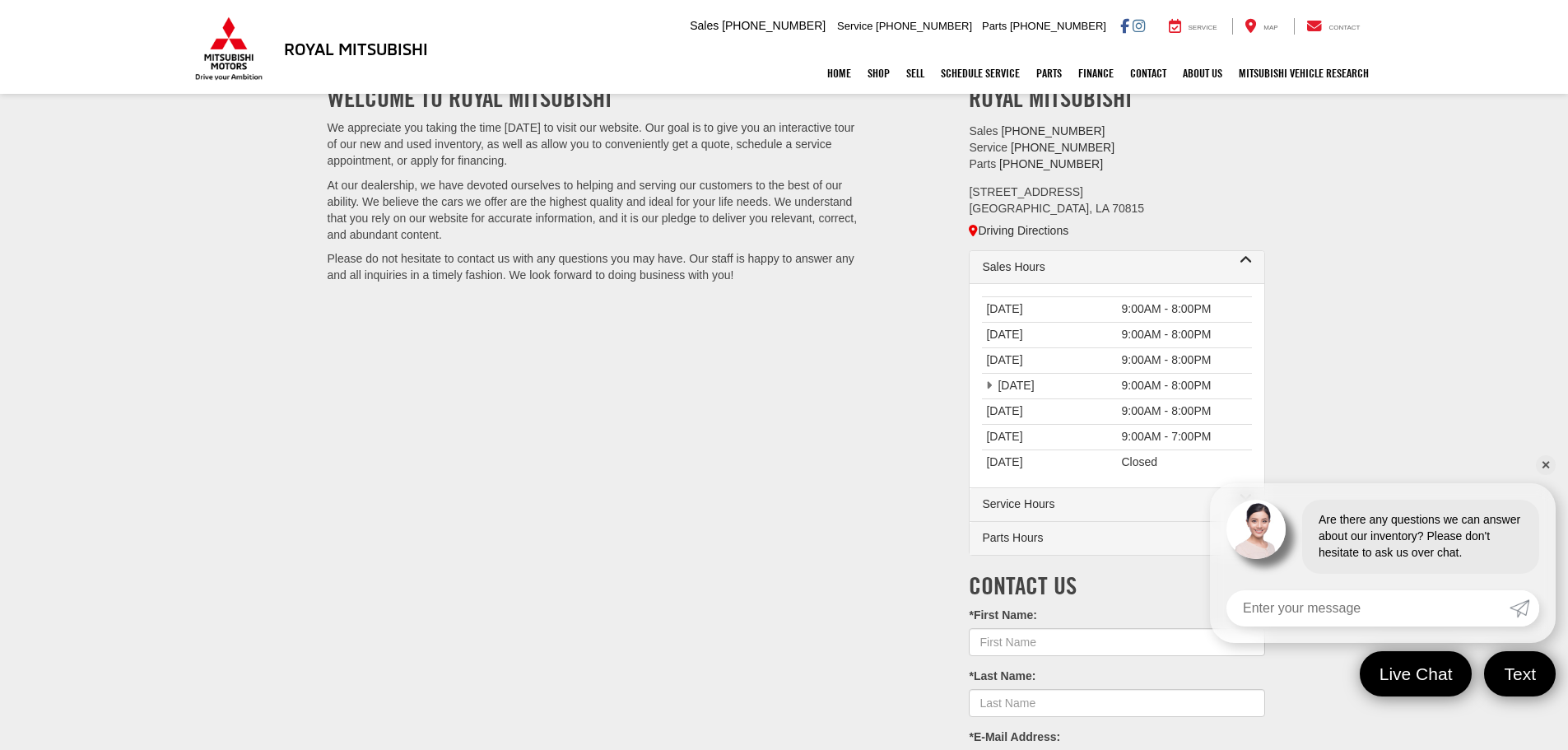
scroll to position [82, 0]
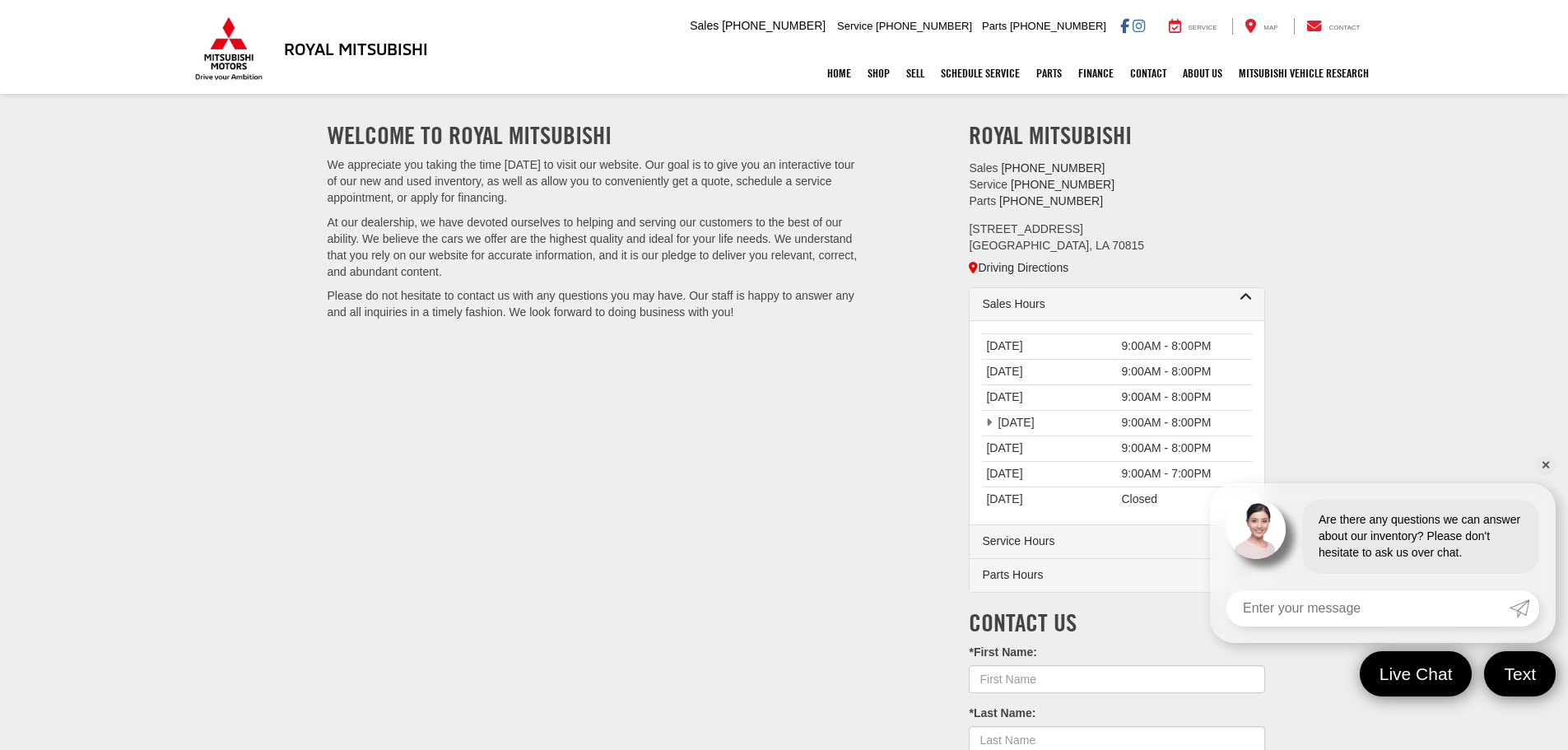
click at [1549, 464] on link "✕" at bounding box center [1545, 465] width 20 height 20
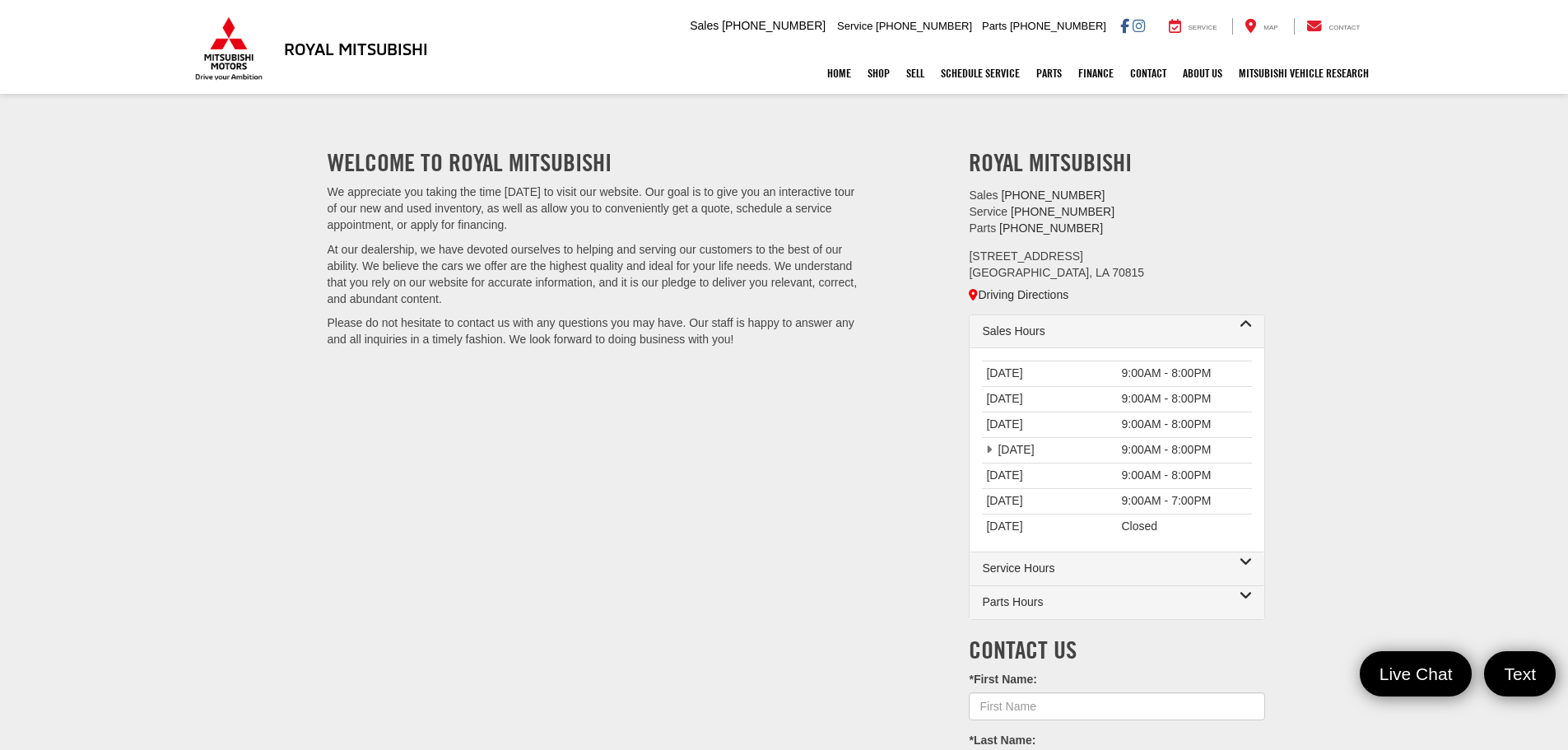
scroll to position [95, 0]
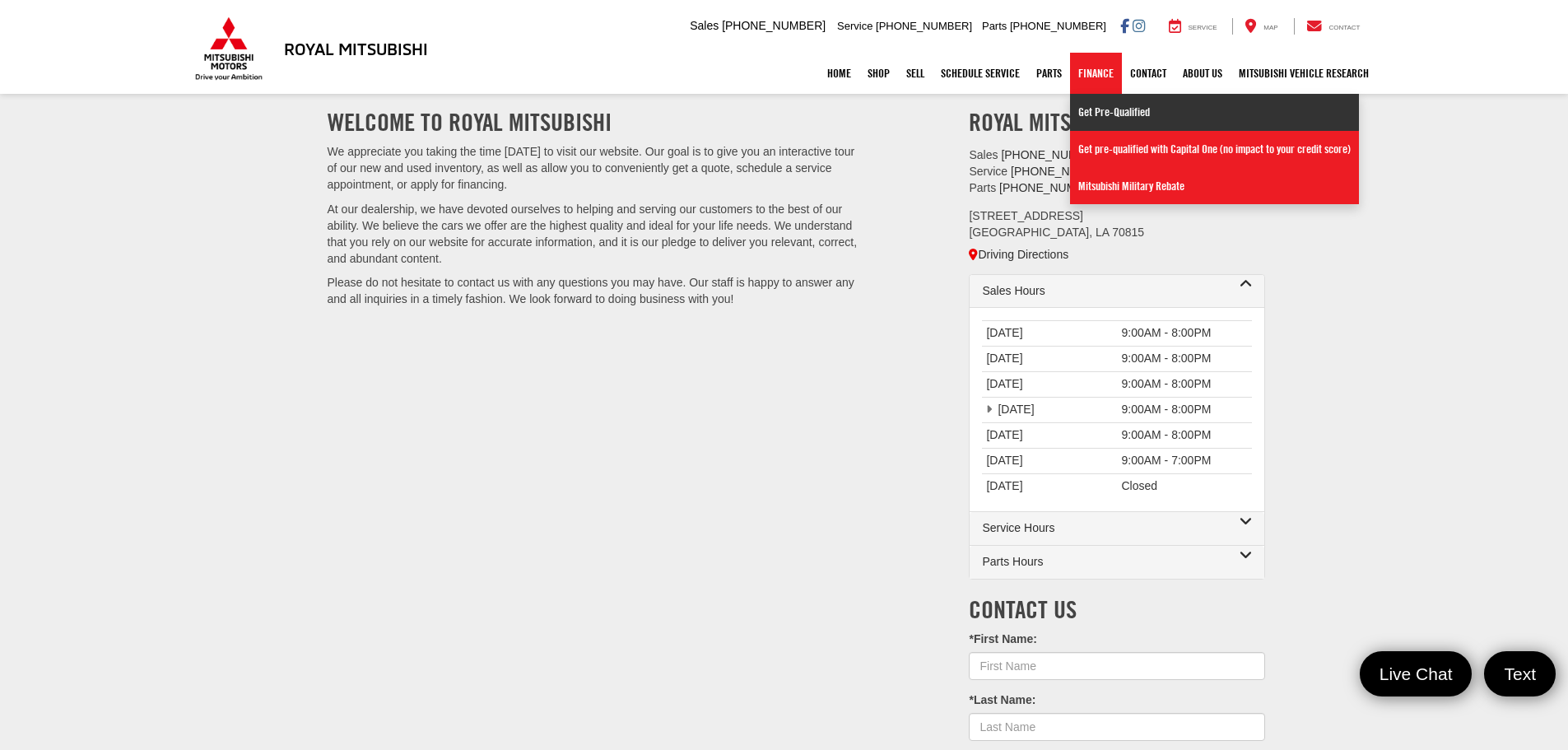
click at [1119, 112] on link "Get Pre-Qualified" at bounding box center [1215, 113] width 289 height 37
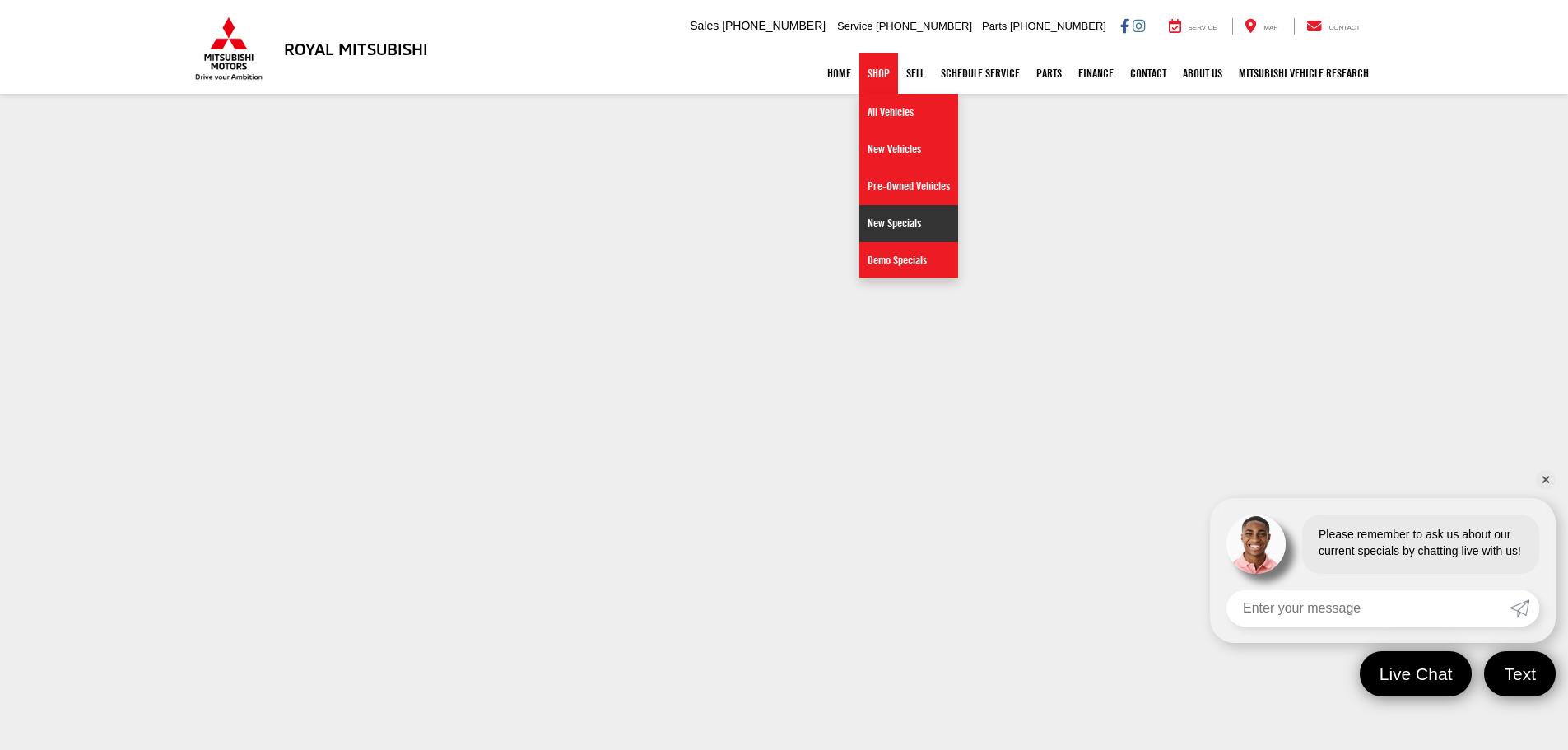
click at [885, 229] on link "New Specials" at bounding box center [909, 224] width 99 height 37
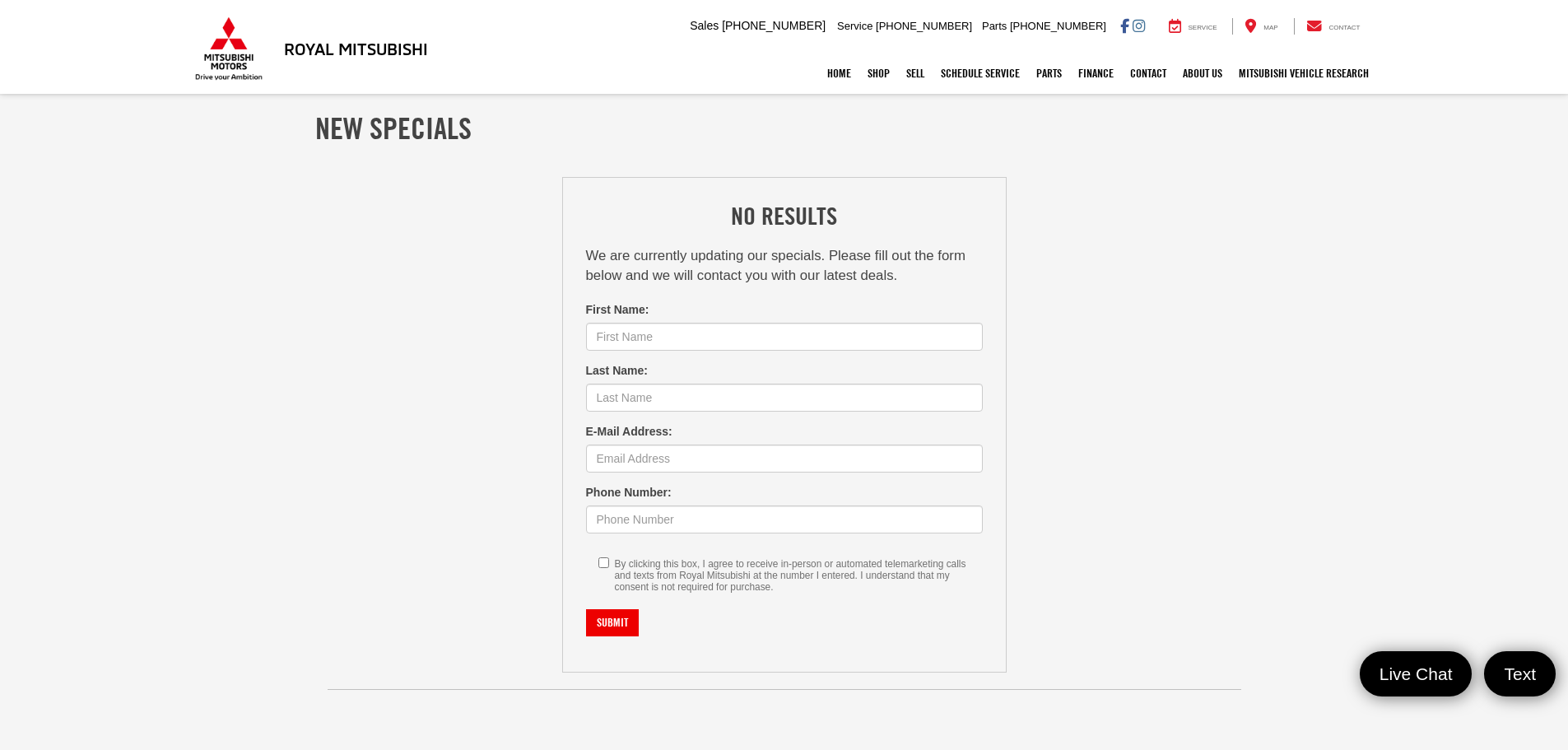
click at [171, 327] on section "New Specials No Results We are currently updating our specials. Please fill out…" at bounding box center [784, 424] width 1568 height 657
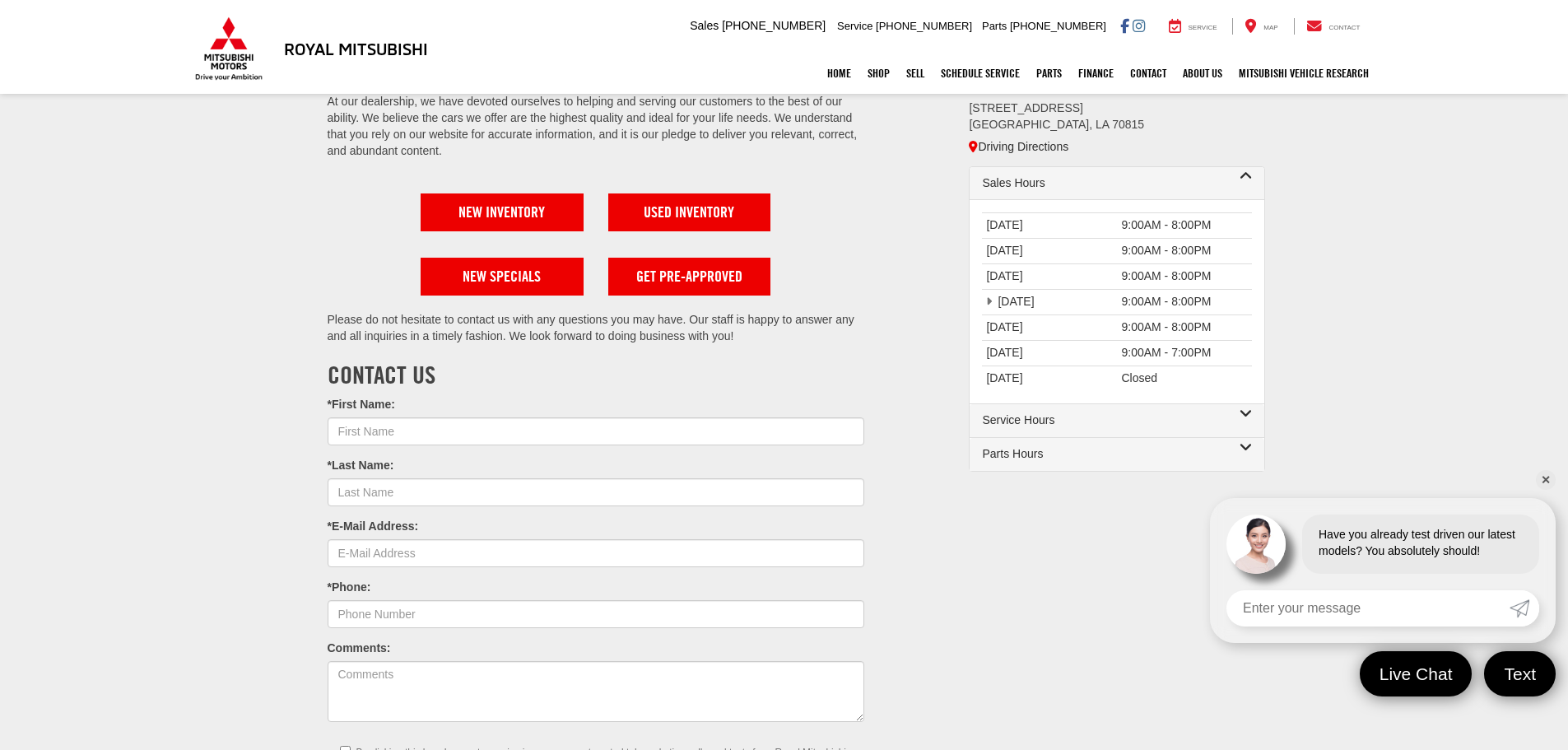
scroll to position [82, 0]
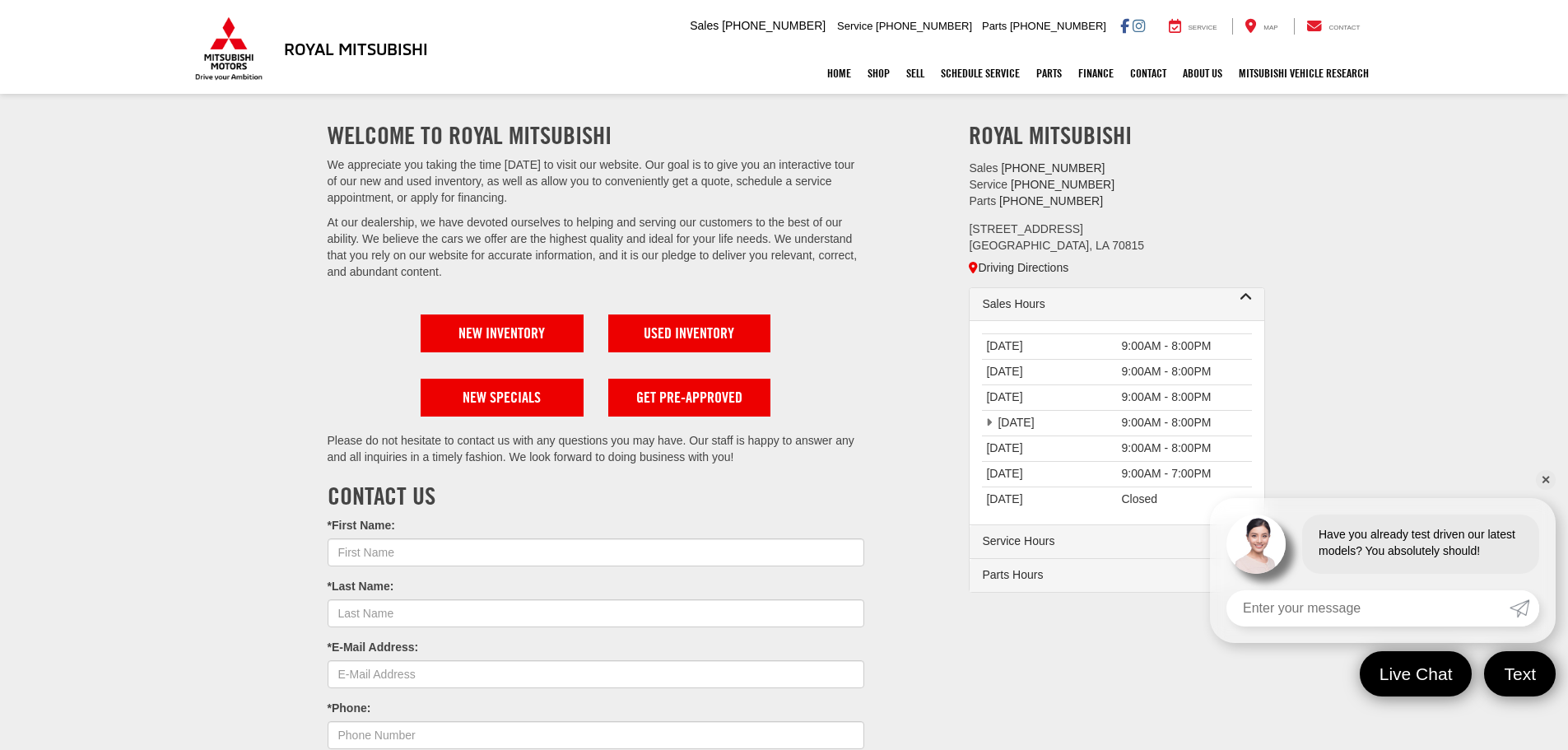
click at [213, 390] on section "About Us Welcome to Royal Mitsubishi We appreciate you taking the time [DATE] t…" at bounding box center [784, 551] width 1568 height 1077
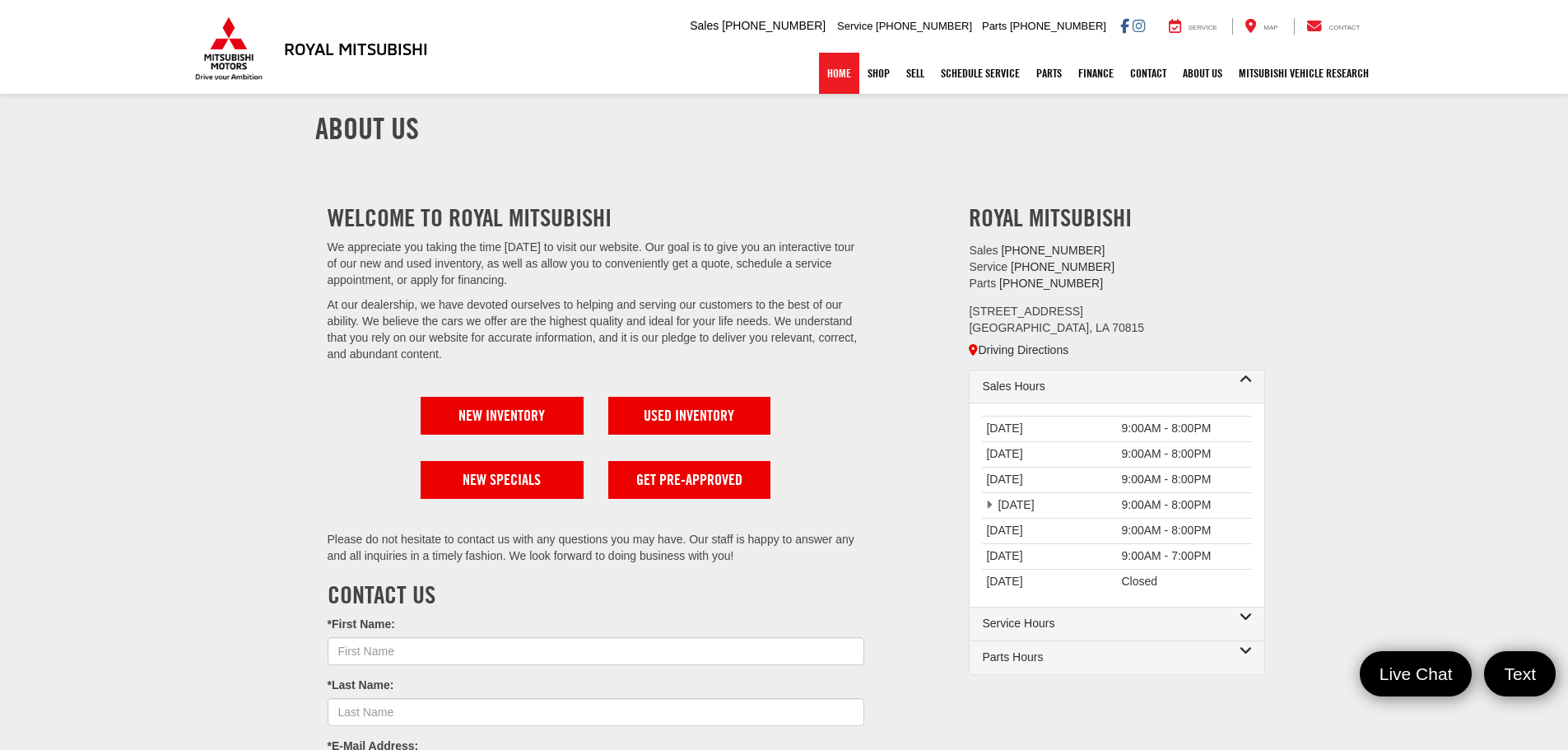
drag, startPoint x: 833, startPoint y: 78, endPoint x: 753, endPoint y: 62, distance: 81.6
click at [833, 78] on link "Home" at bounding box center [838, 74] width 40 height 41
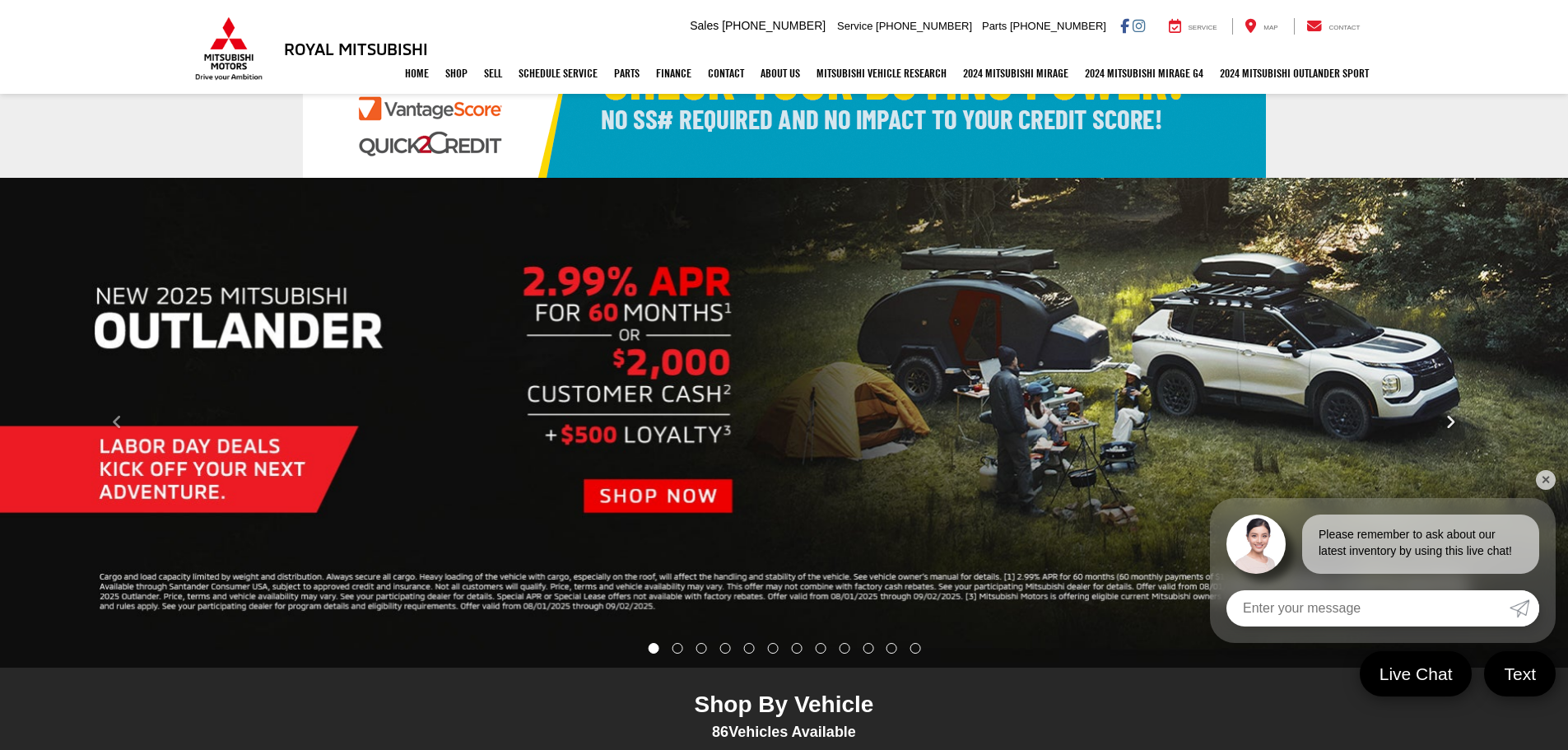
click at [1466, 416] on button "Click to view next picture." at bounding box center [1450, 423] width 235 height 424
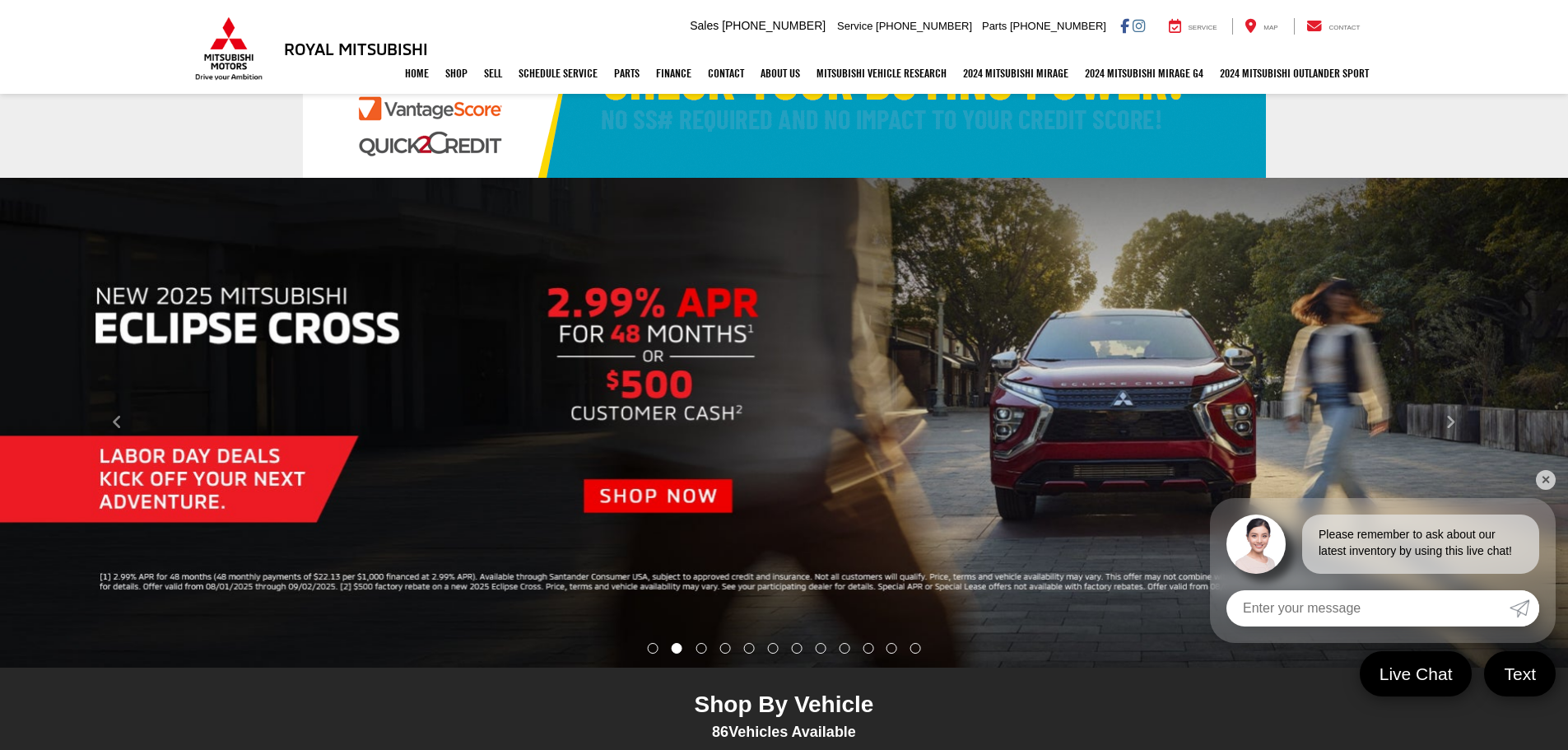
click at [1549, 481] on link "✕" at bounding box center [1545, 479] width 20 height 20
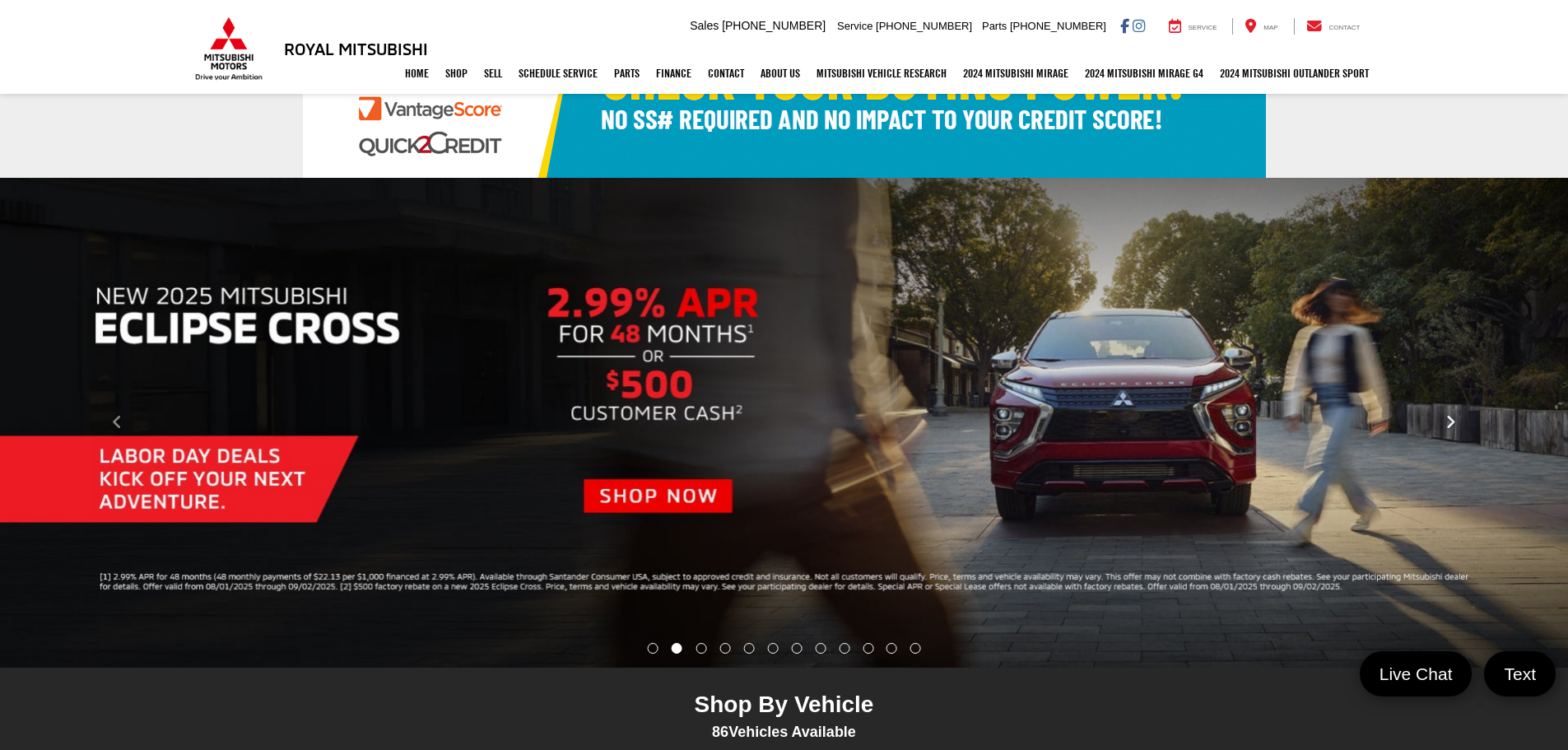
click at [1443, 426] on button "Click to view next picture." at bounding box center [1450, 423] width 235 height 424
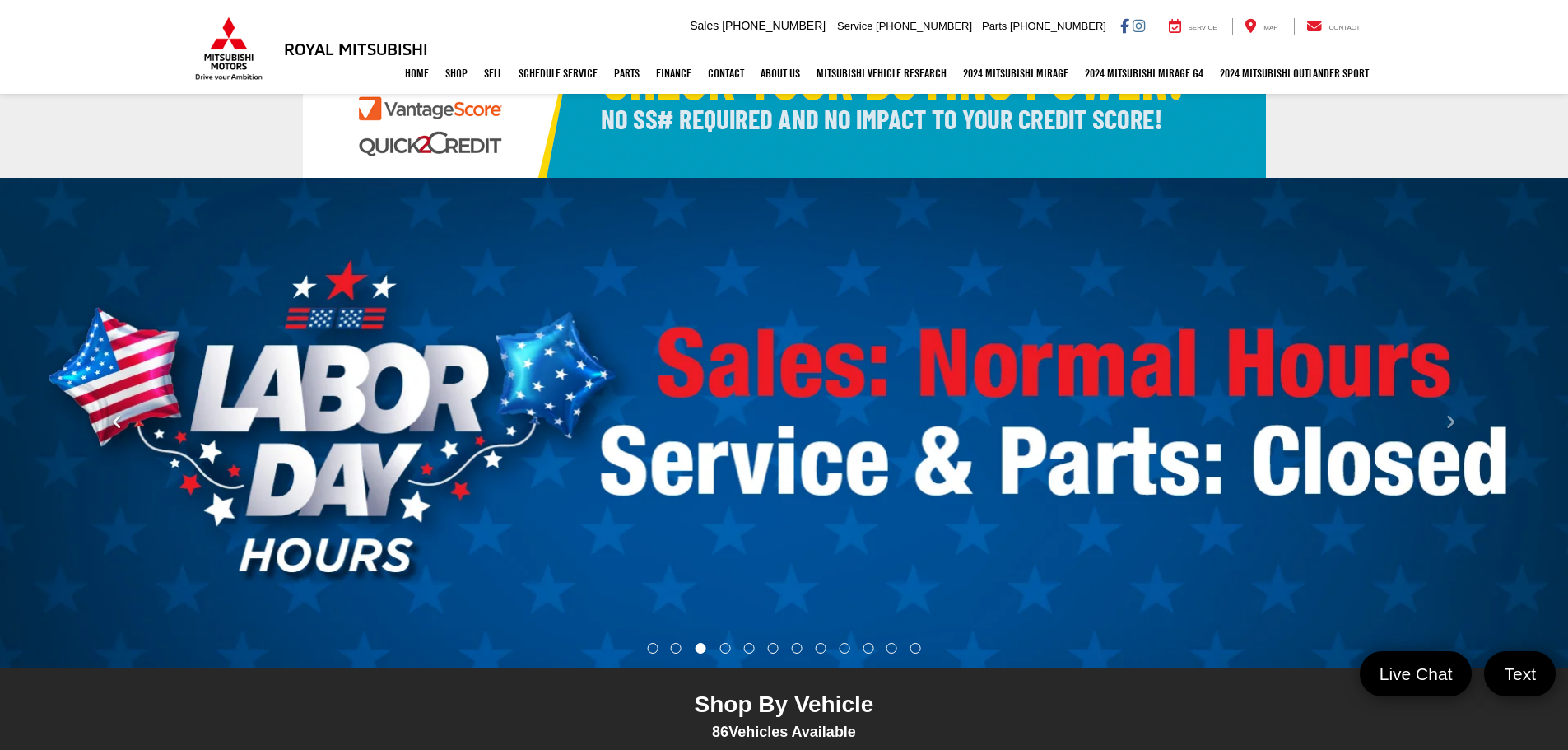
click at [134, 437] on button "Click to view previous picture." at bounding box center [117, 423] width 235 height 424
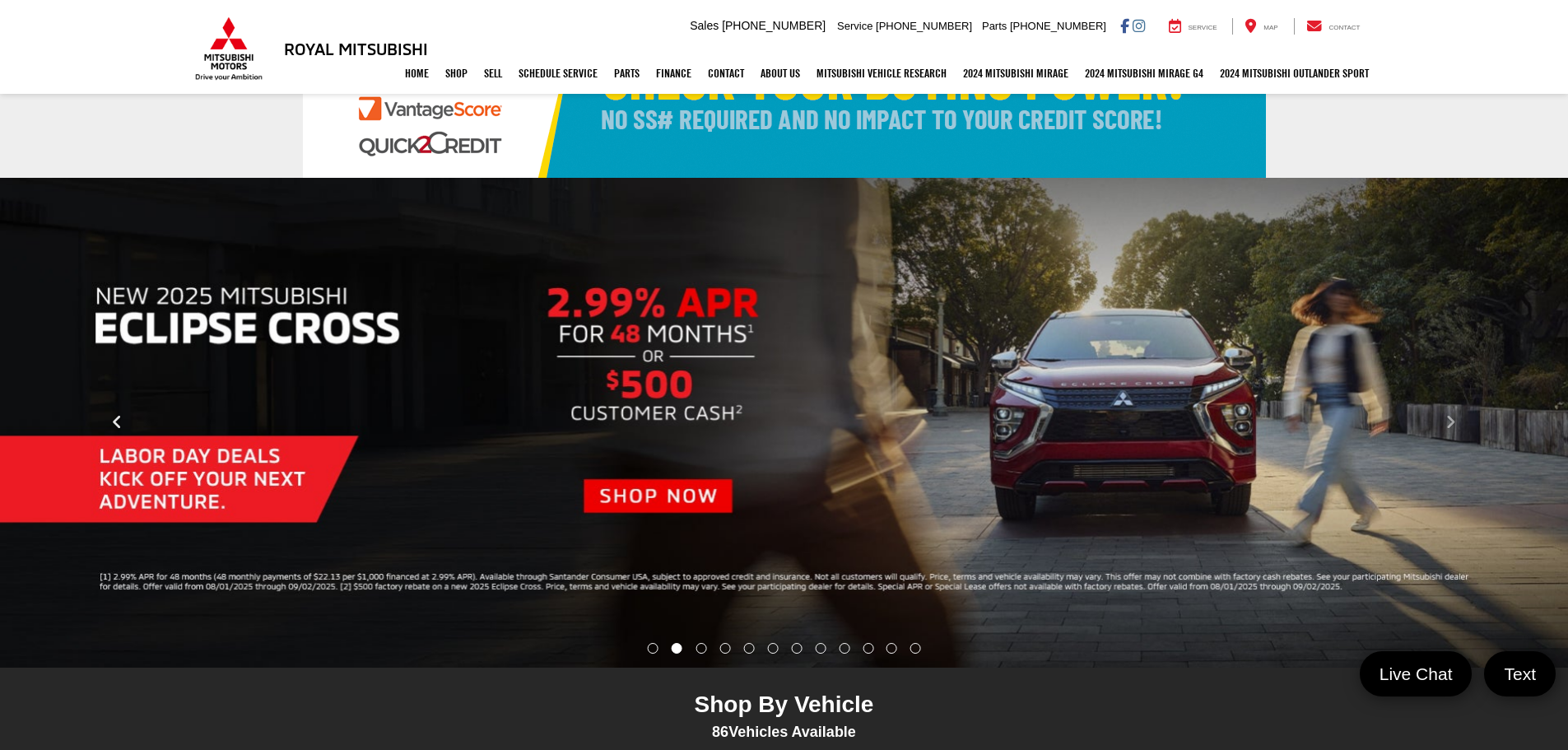
click at [134, 437] on button "Click to view previous picture." at bounding box center [117, 423] width 235 height 424
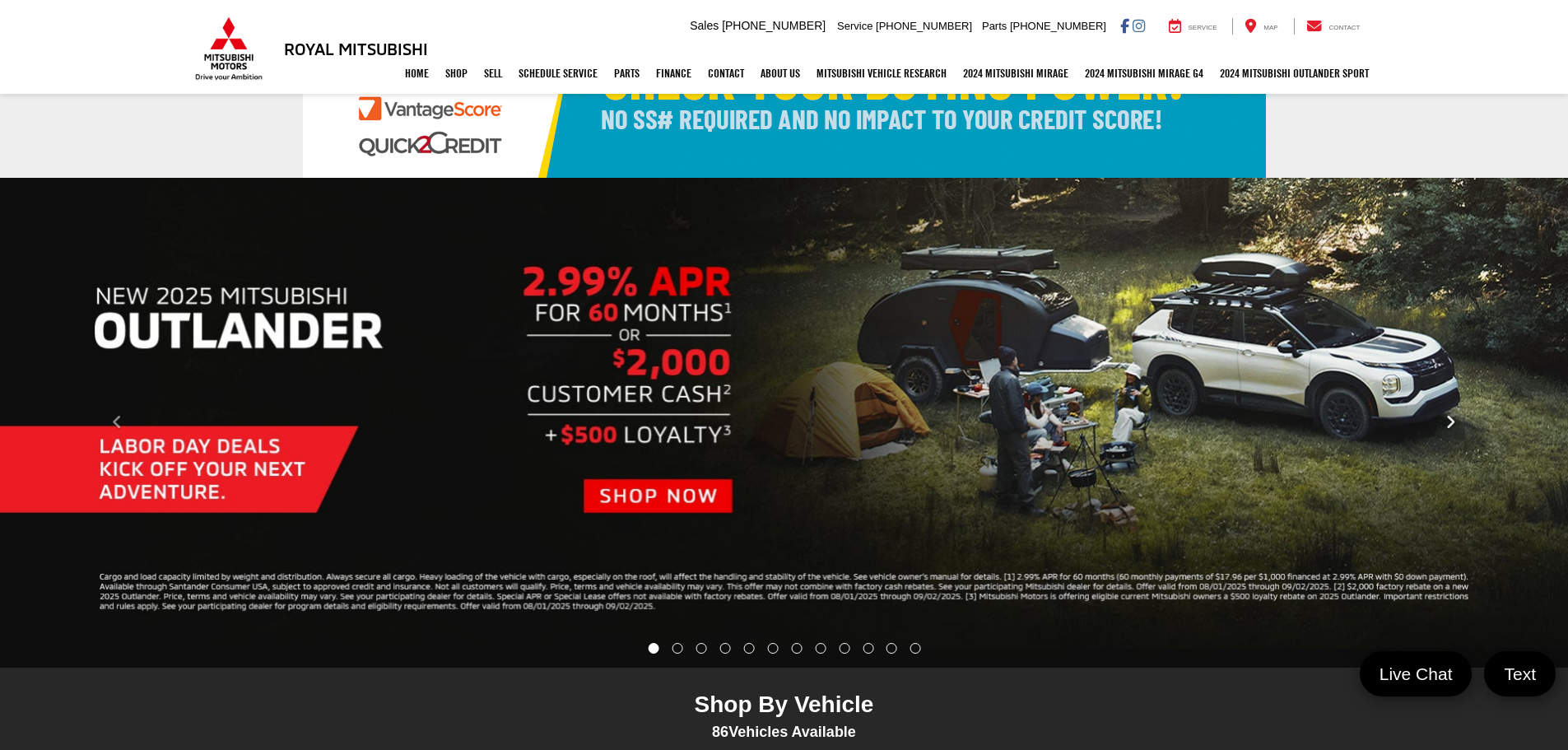
click at [1447, 418] on icon "Click to view next picture." at bounding box center [1450, 423] width 10 height 17
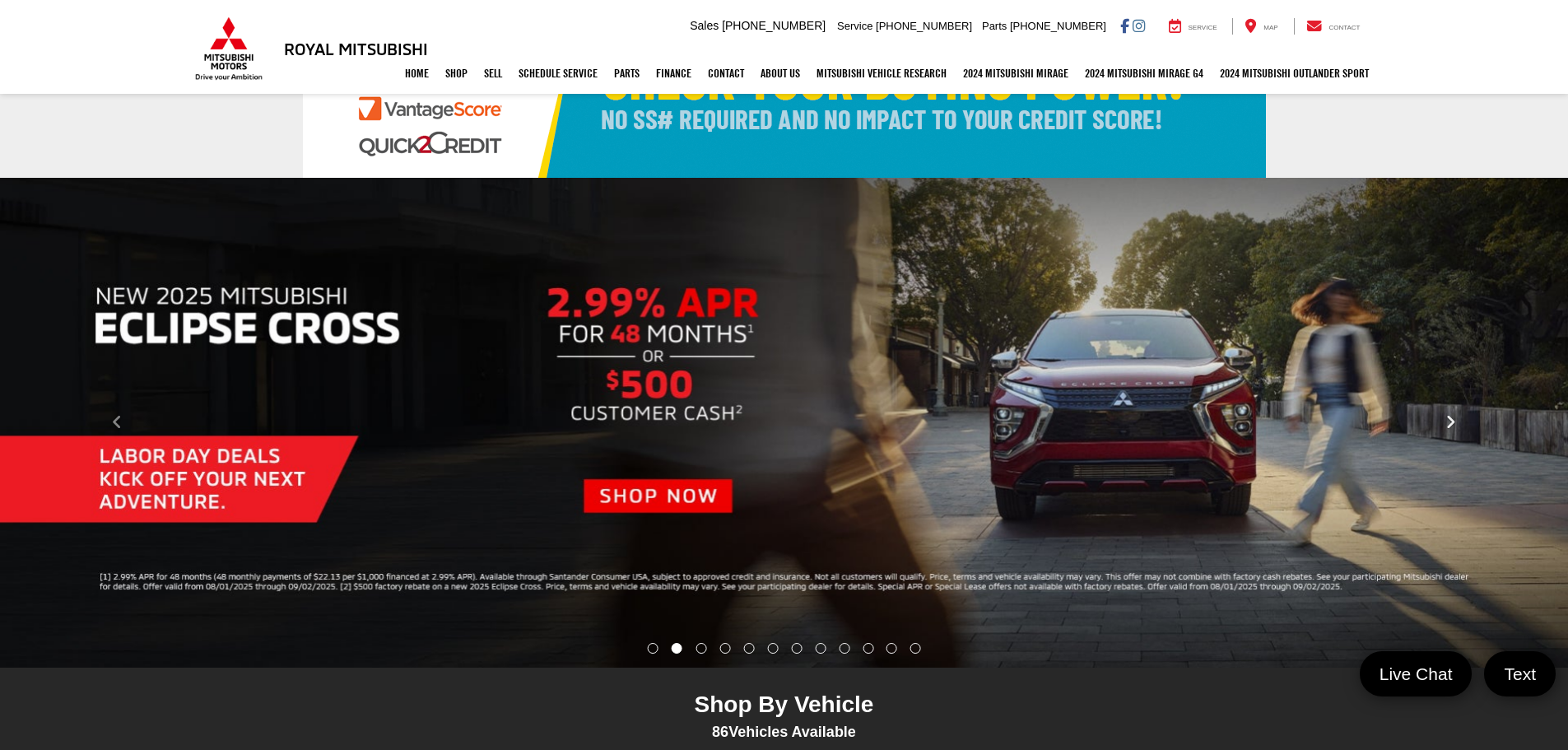
click at [1450, 425] on icon "Click to view next picture." at bounding box center [1450, 423] width 10 height 17
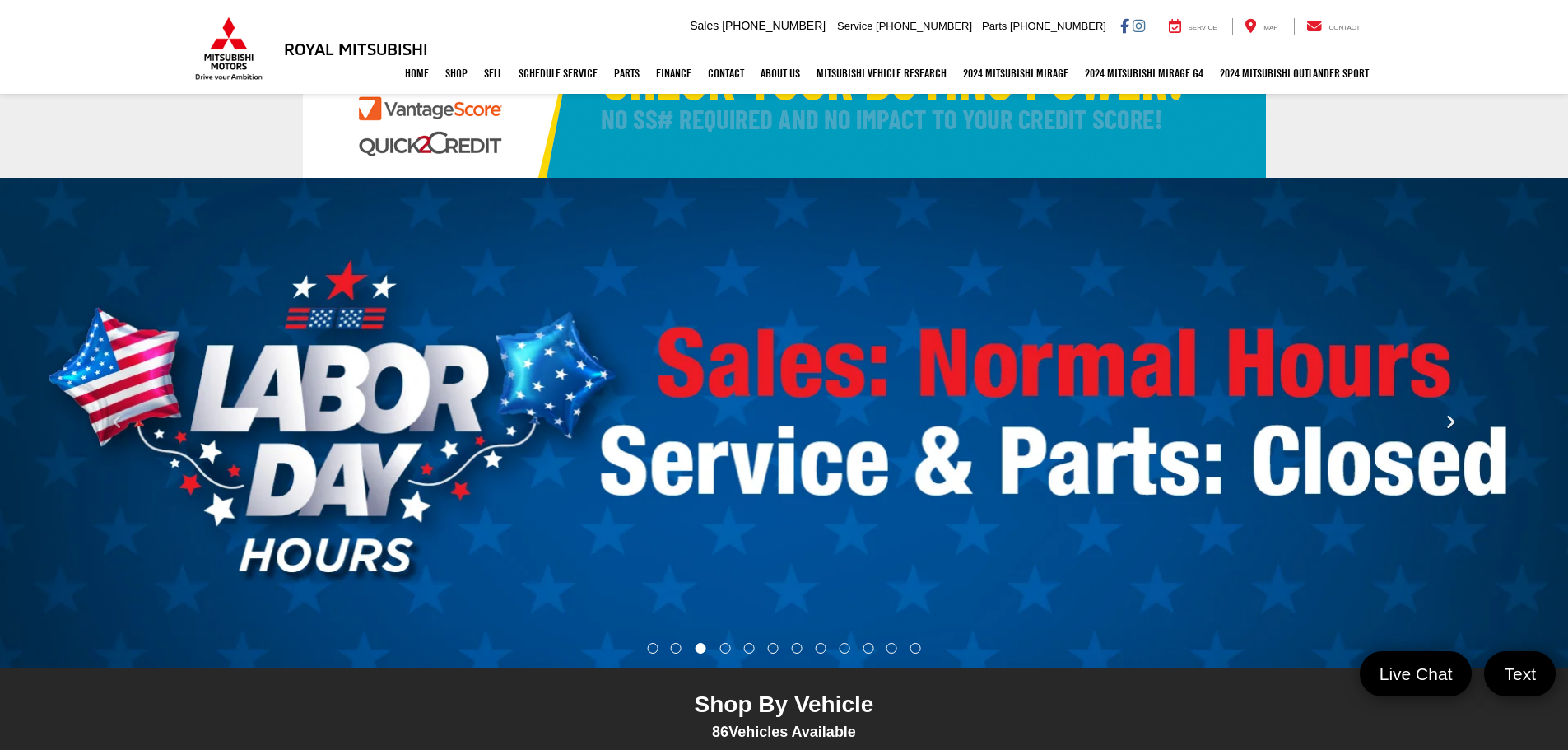
click at [1450, 425] on icon "Click to view next picture." at bounding box center [1450, 423] width 10 height 17
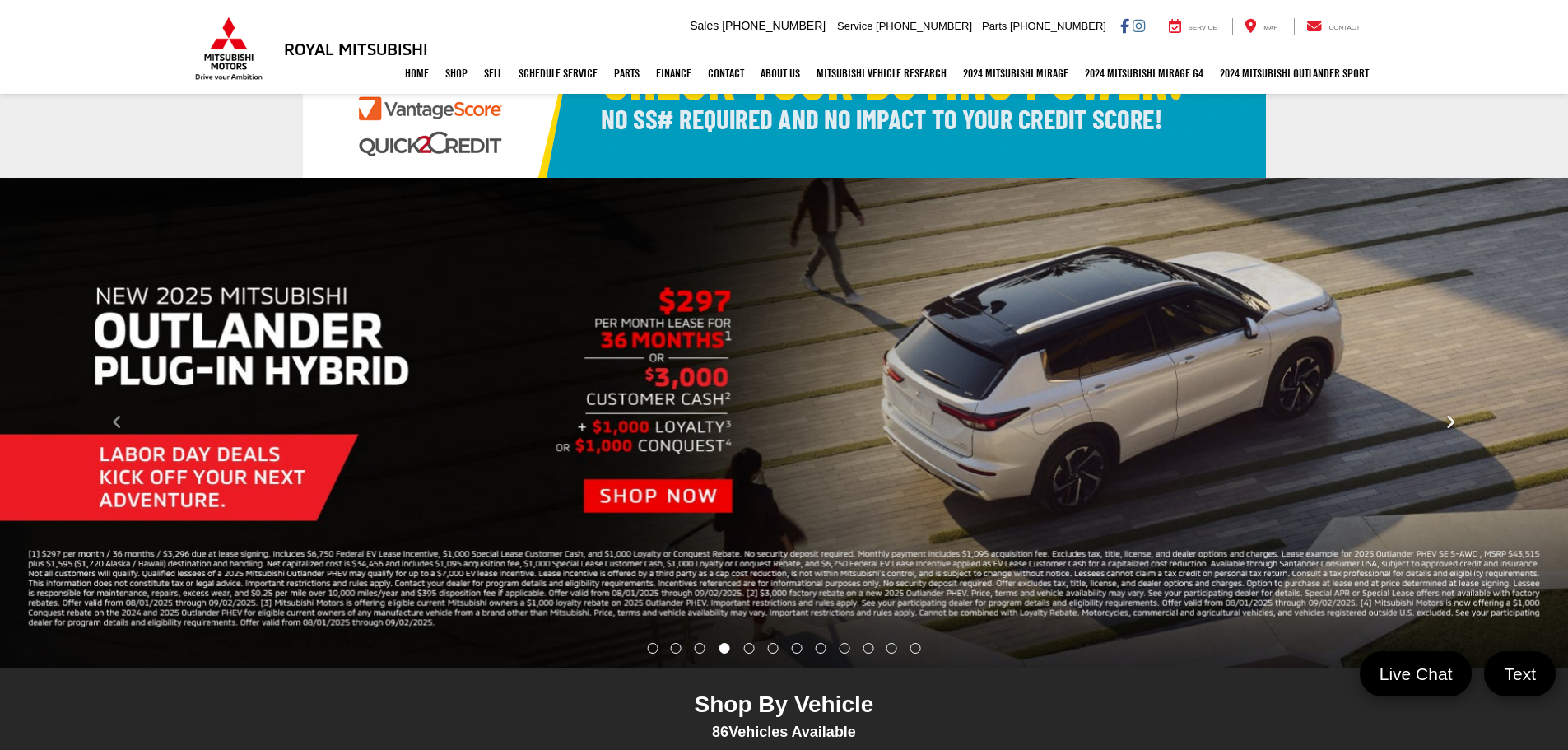
click at [1435, 414] on button "Click to view next picture." at bounding box center [1450, 423] width 235 height 424
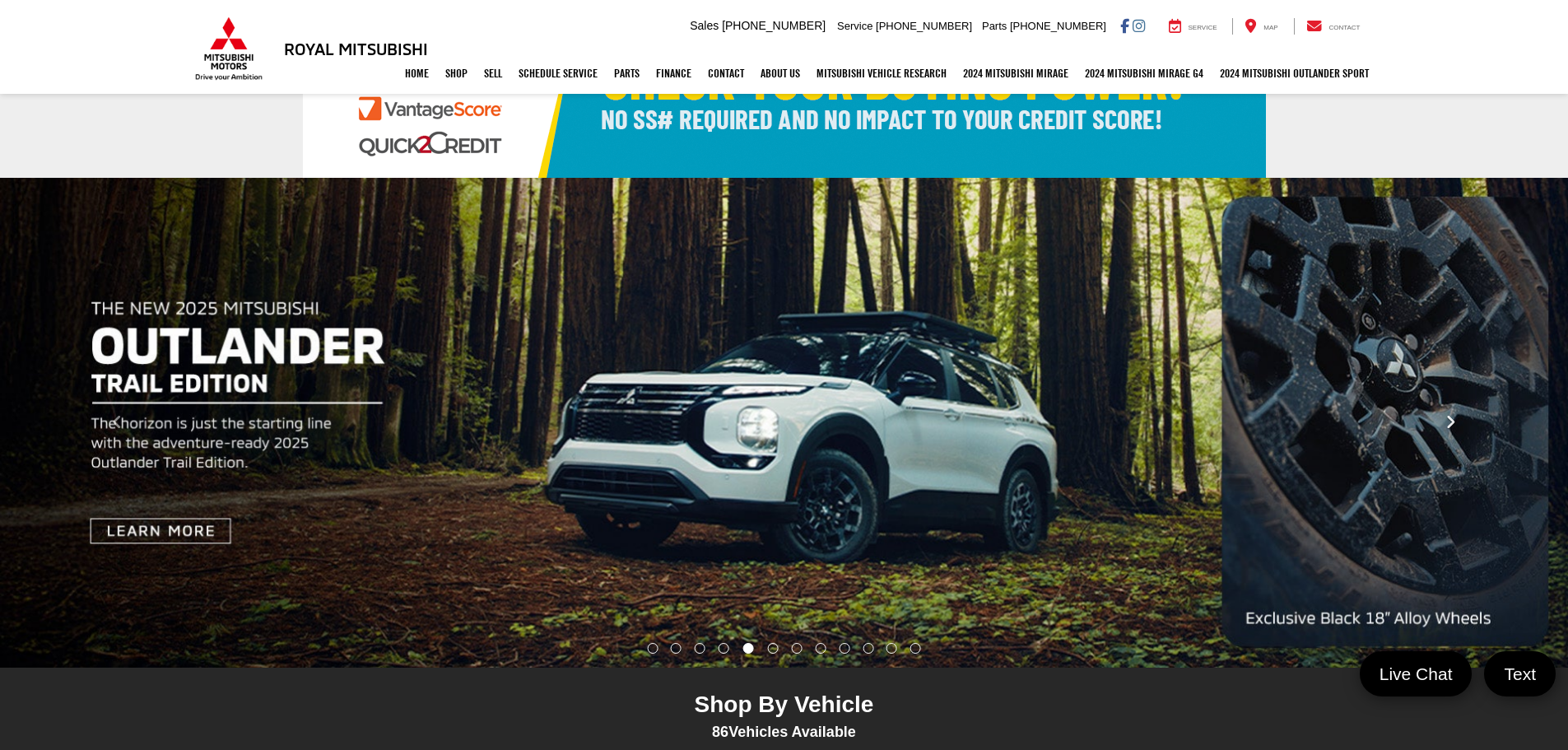
click at [1451, 414] on icon "Click to view next picture." at bounding box center [1450, 423] width 10 height 17
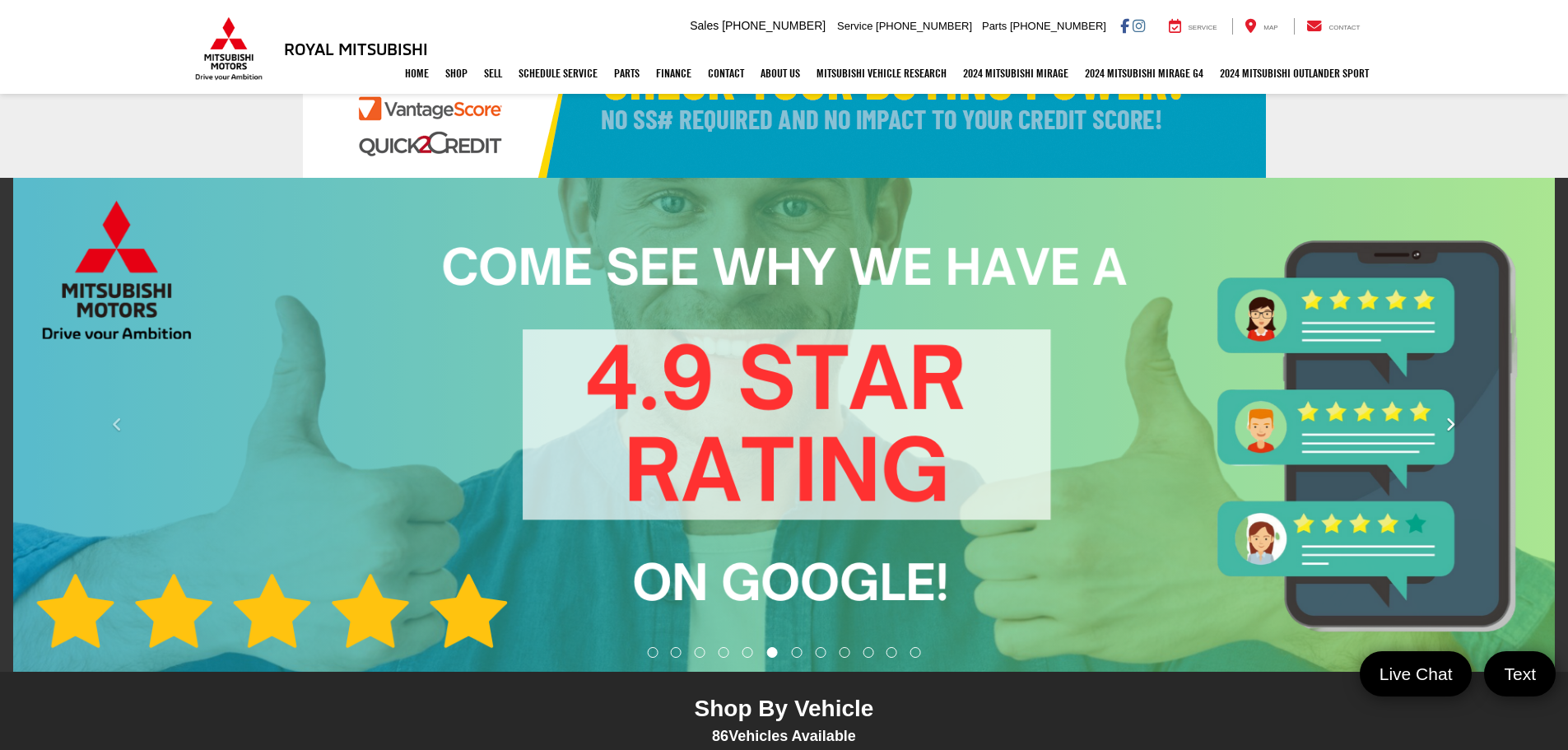
click at [1451, 417] on icon "Click to view next picture." at bounding box center [1450, 425] width 10 height 17
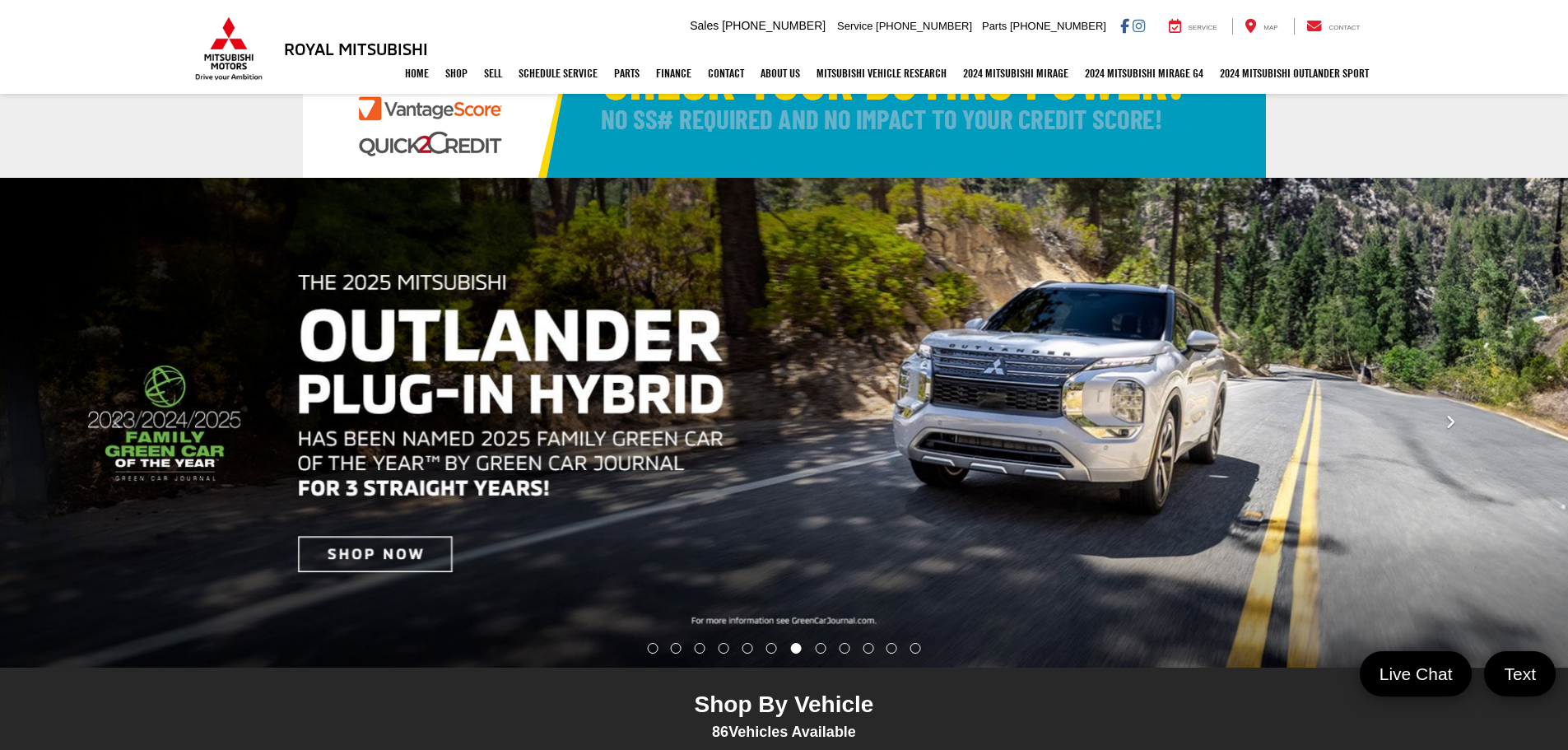
click at [1463, 430] on button "Click to view next picture." at bounding box center [1450, 423] width 235 height 424
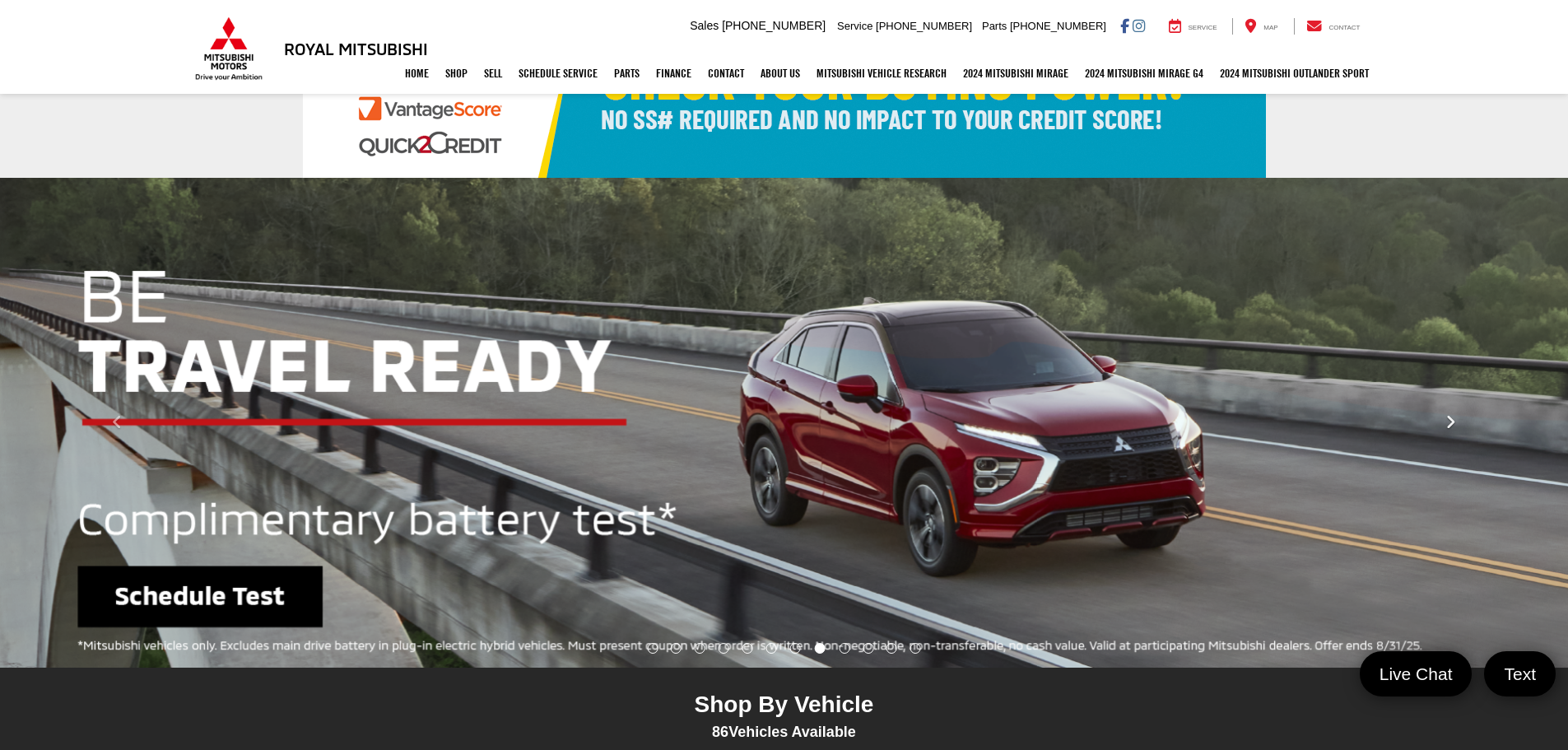
click at [1463, 430] on button "Click to view next picture." at bounding box center [1450, 423] width 235 height 424
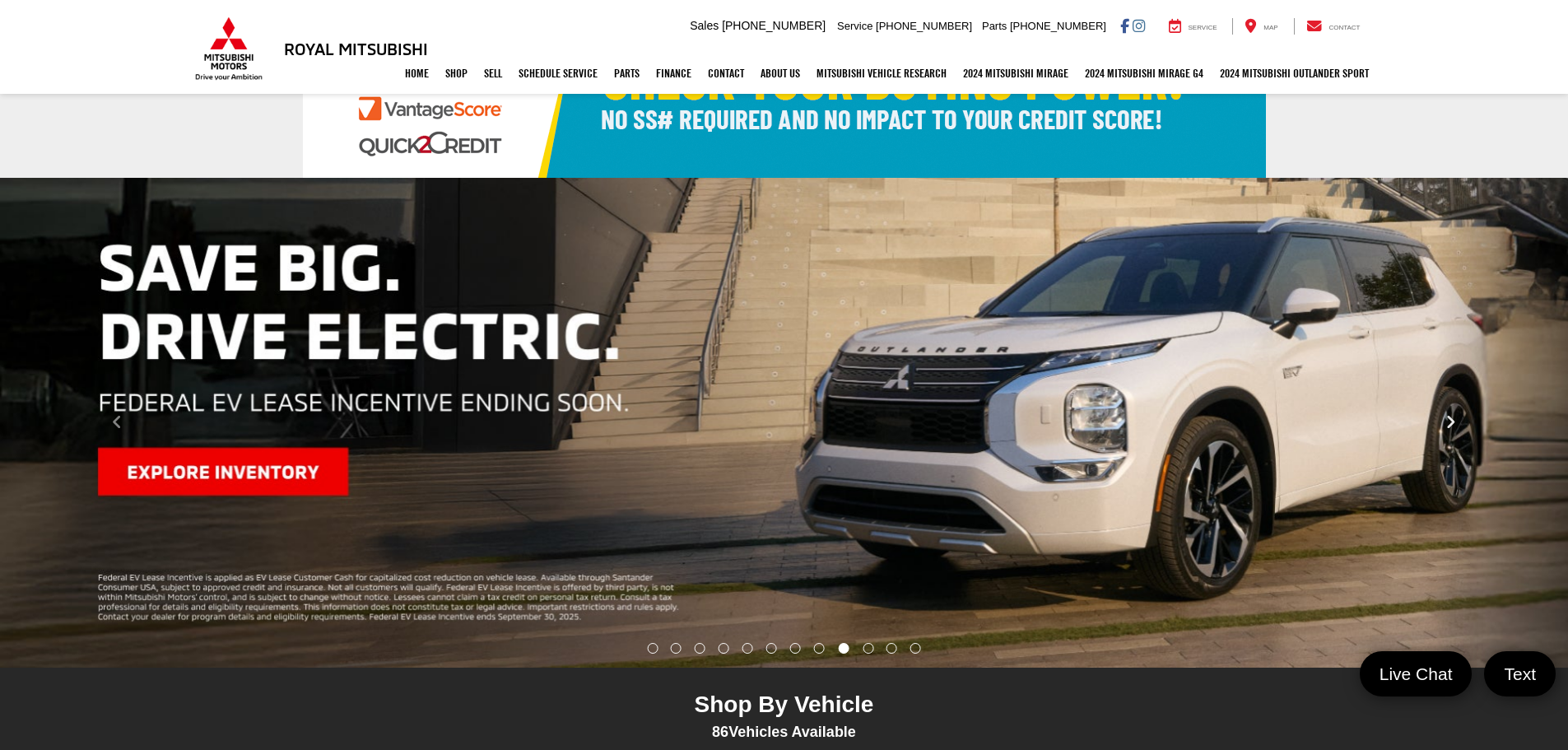
click at [1463, 430] on button "Click to view next picture." at bounding box center [1450, 423] width 235 height 424
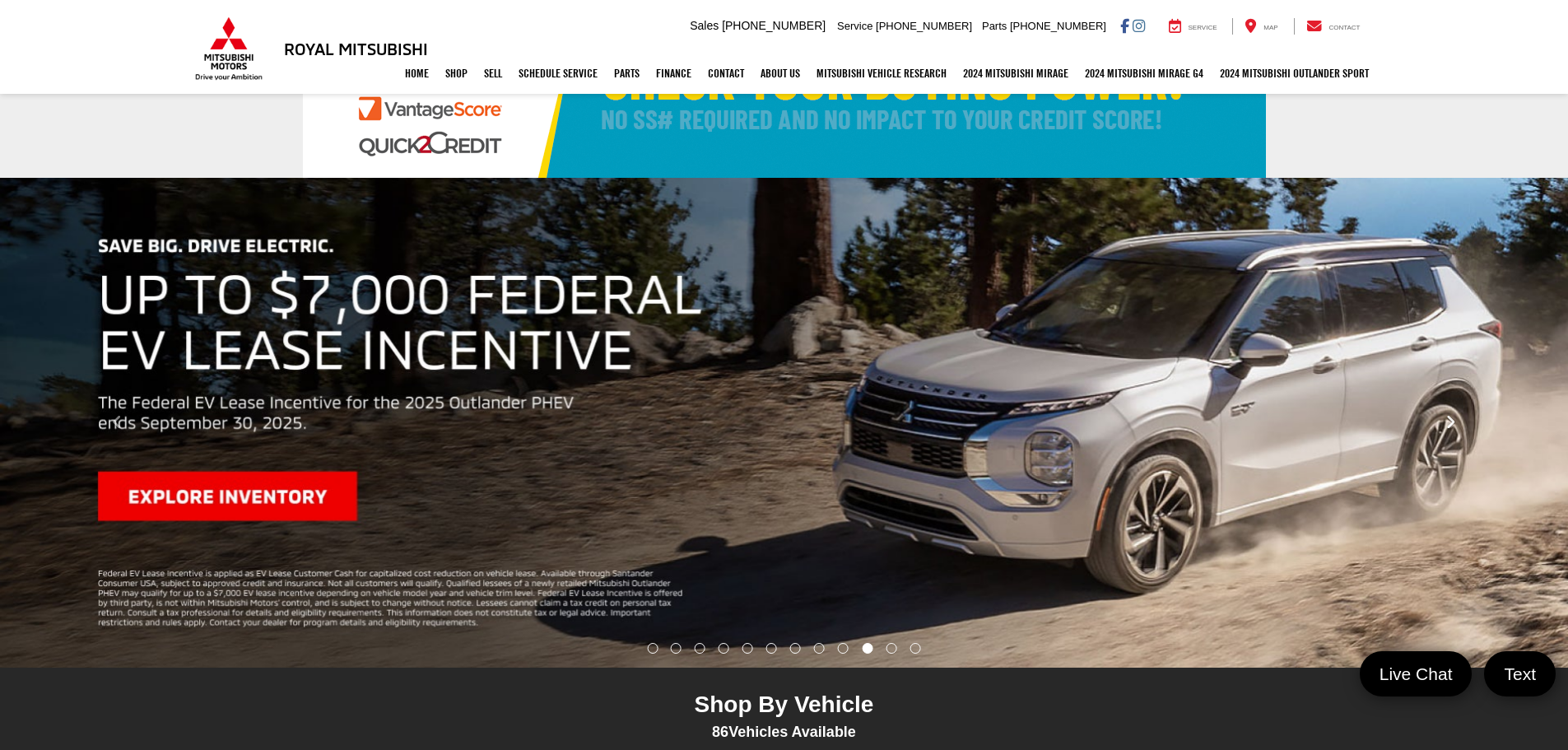
click at [1441, 436] on button "Click to view next picture." at bounding box center [1450, 423] width 235 height 424
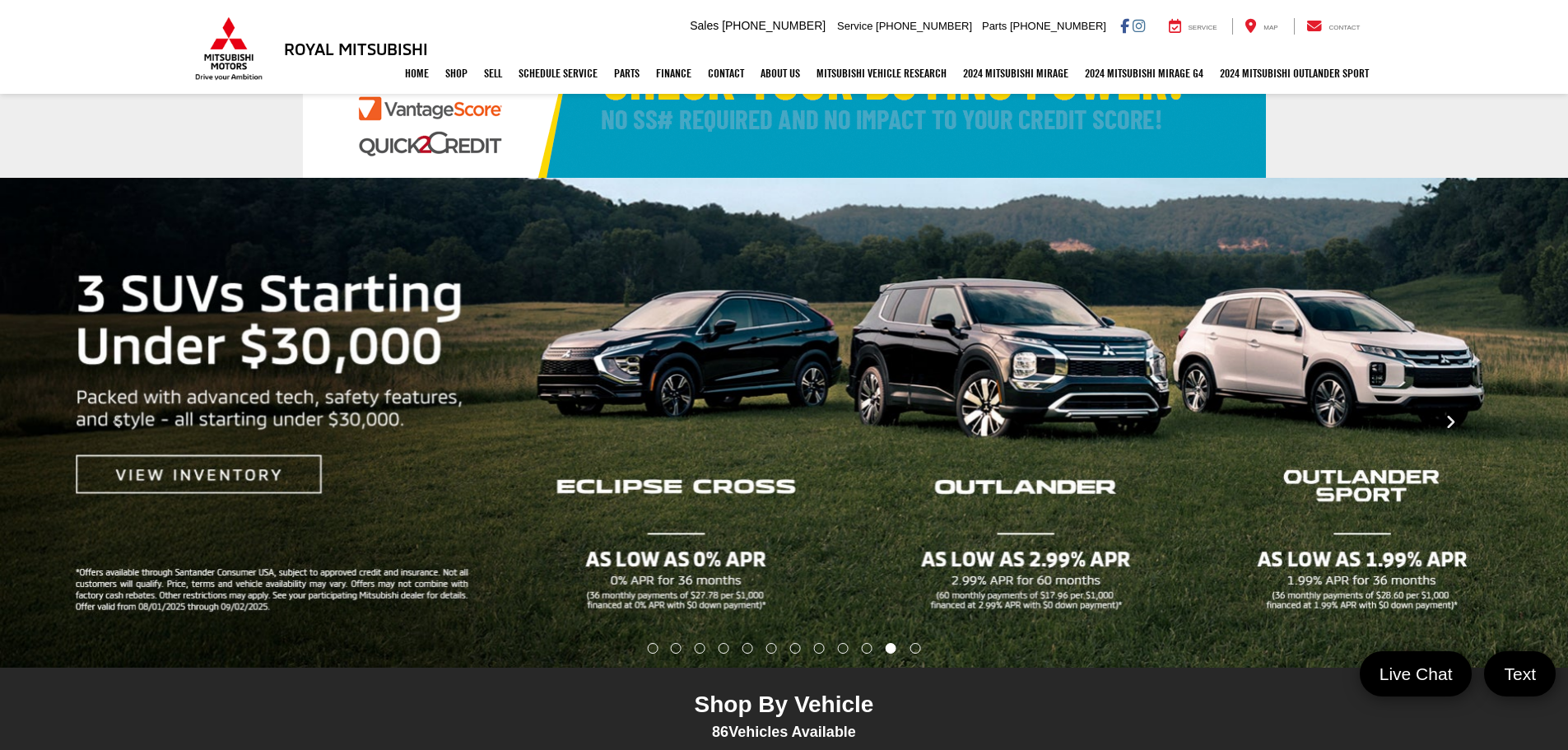
click at [1464, 428] on button "Click to view next picture." at bounding box center [1450, 423] width 235 height 424
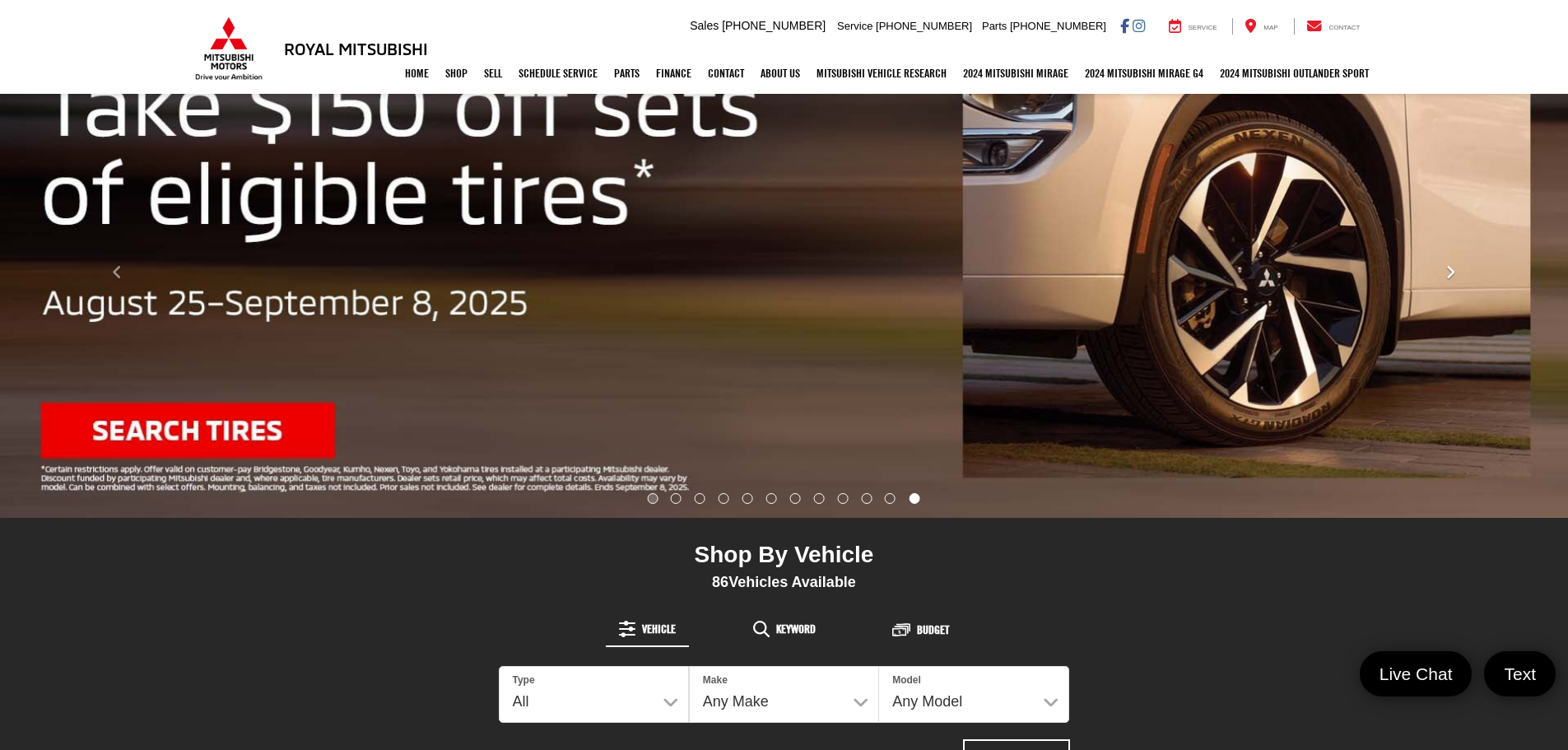
scroll to position [247, 0]
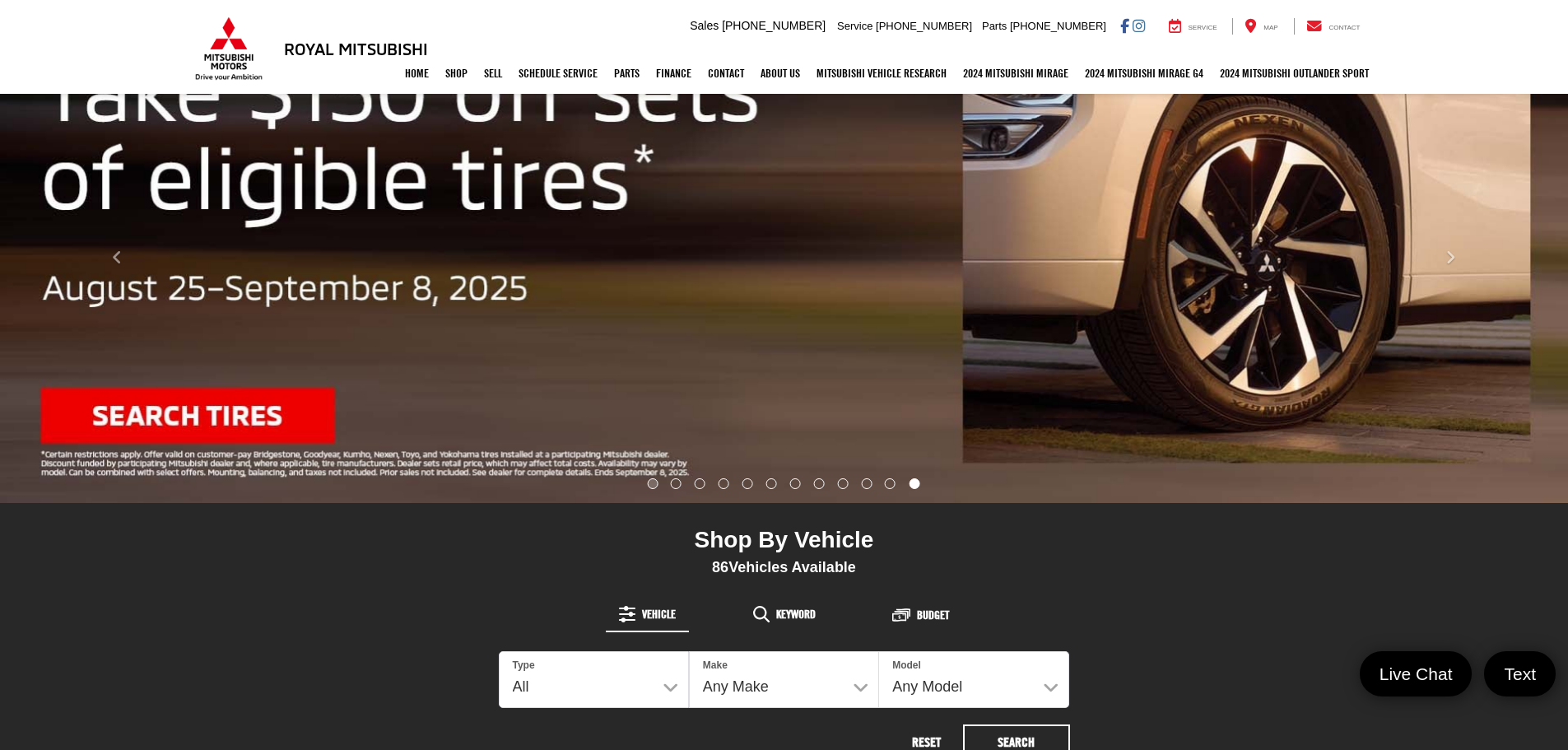
click at [653, 481] on li "Go to slide number 1." at bounding box center [652, 483] width 10 height 10
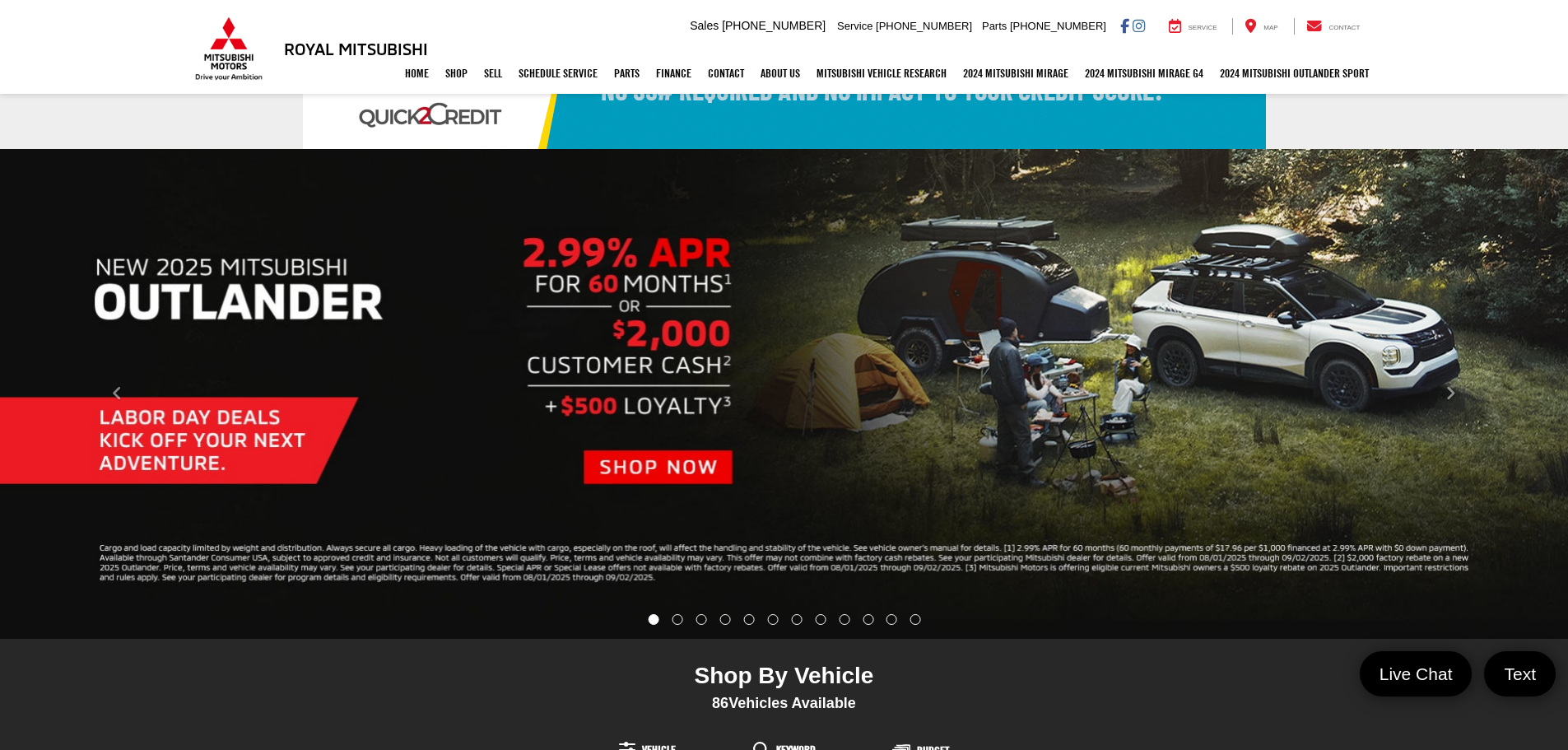
scroll to position [82, 0]
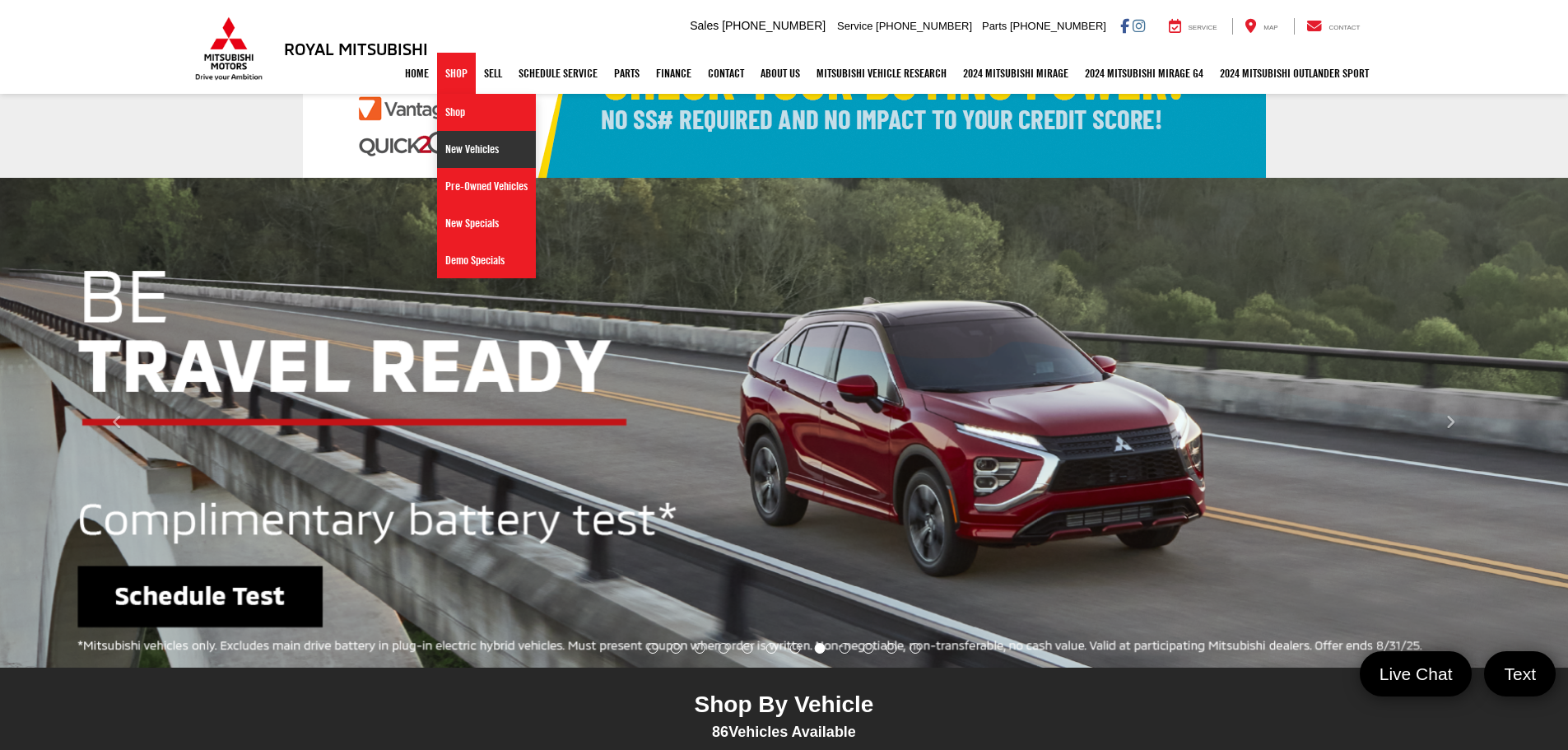
click at [438, 143] on link "New Vehicles" at bounding box center [487, 149] width 99 height 37
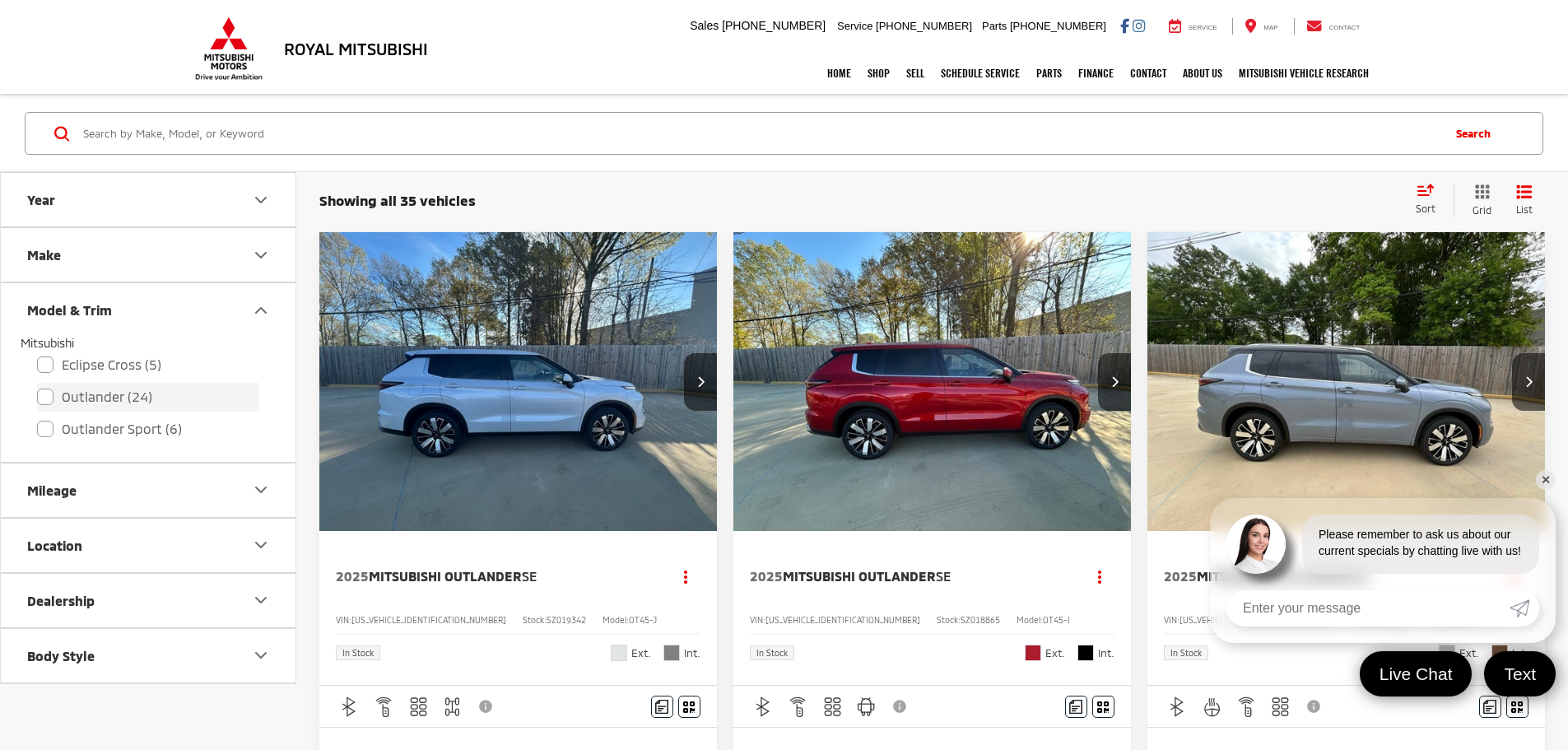
click at [42, 402] on label "Outlander (24)" at bounding box center [148, 397] width 222 height 29
click at [38, 387] on input "Outlander (24)" at bounding box center [37, 386] width 1 height 1
checkbox input "true"
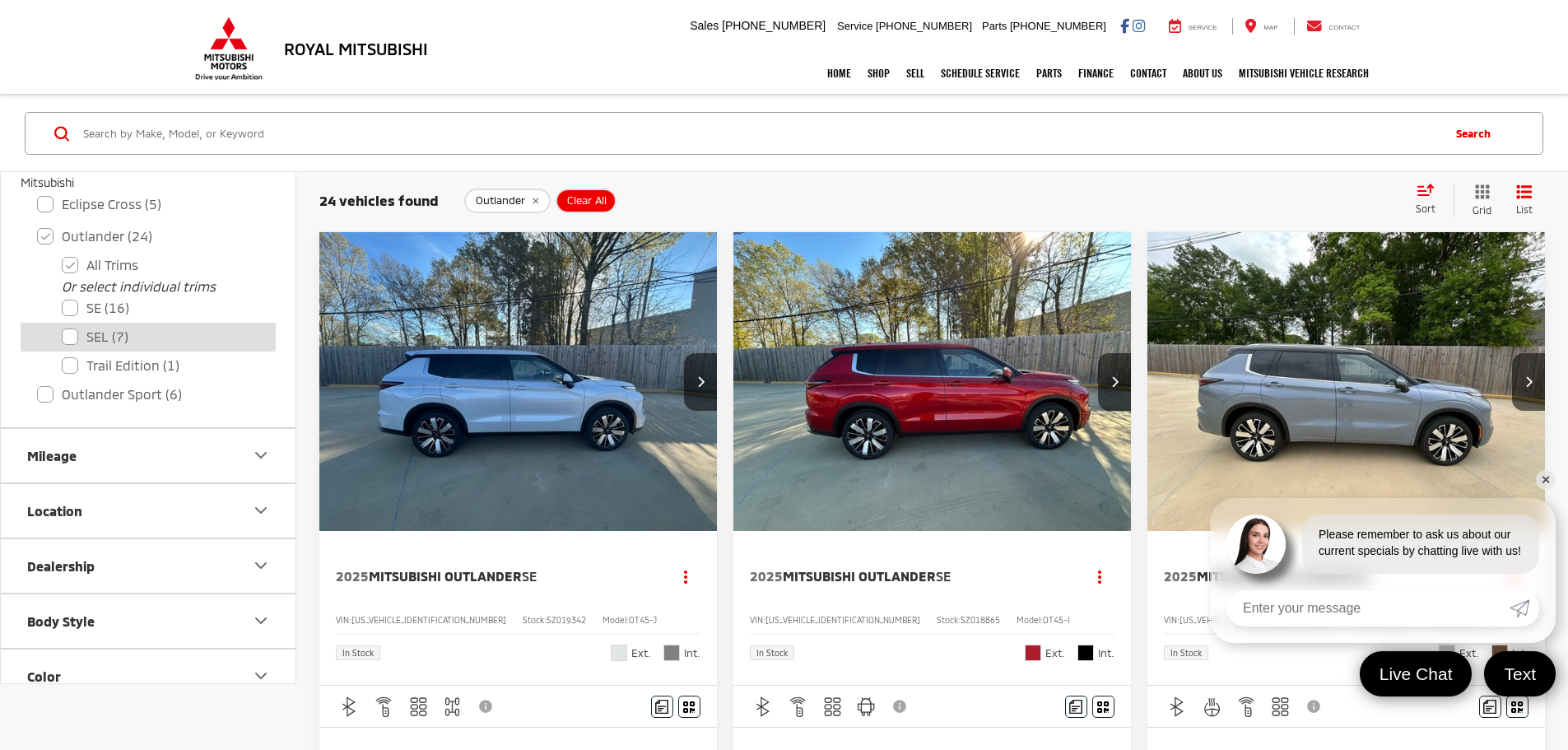
scroll to position [165, 0]
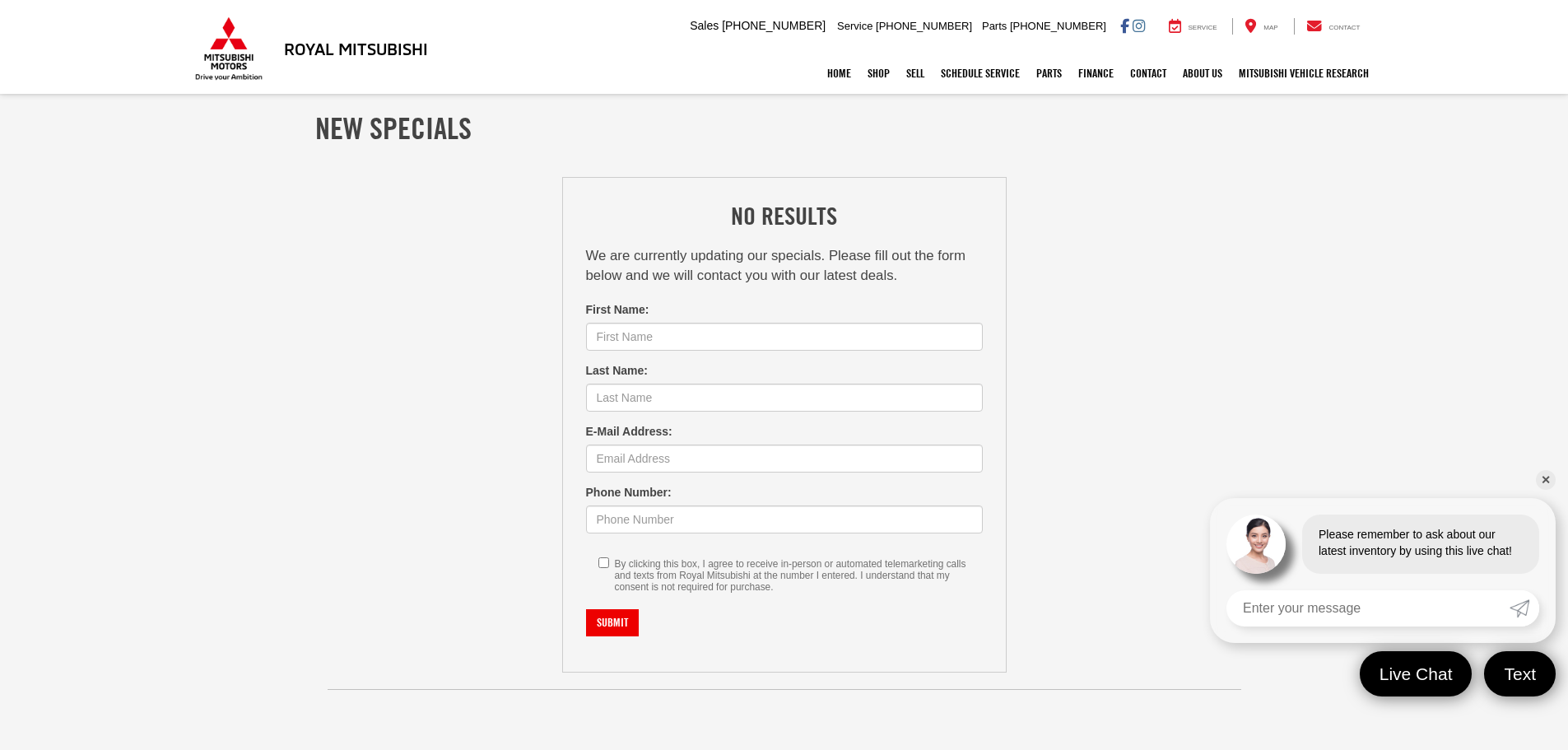
click at [158, 261] on section "New Specials No Results We are currently updating our specials. Please fill out…" at bounding box center [784, 424] width 1568 height 657
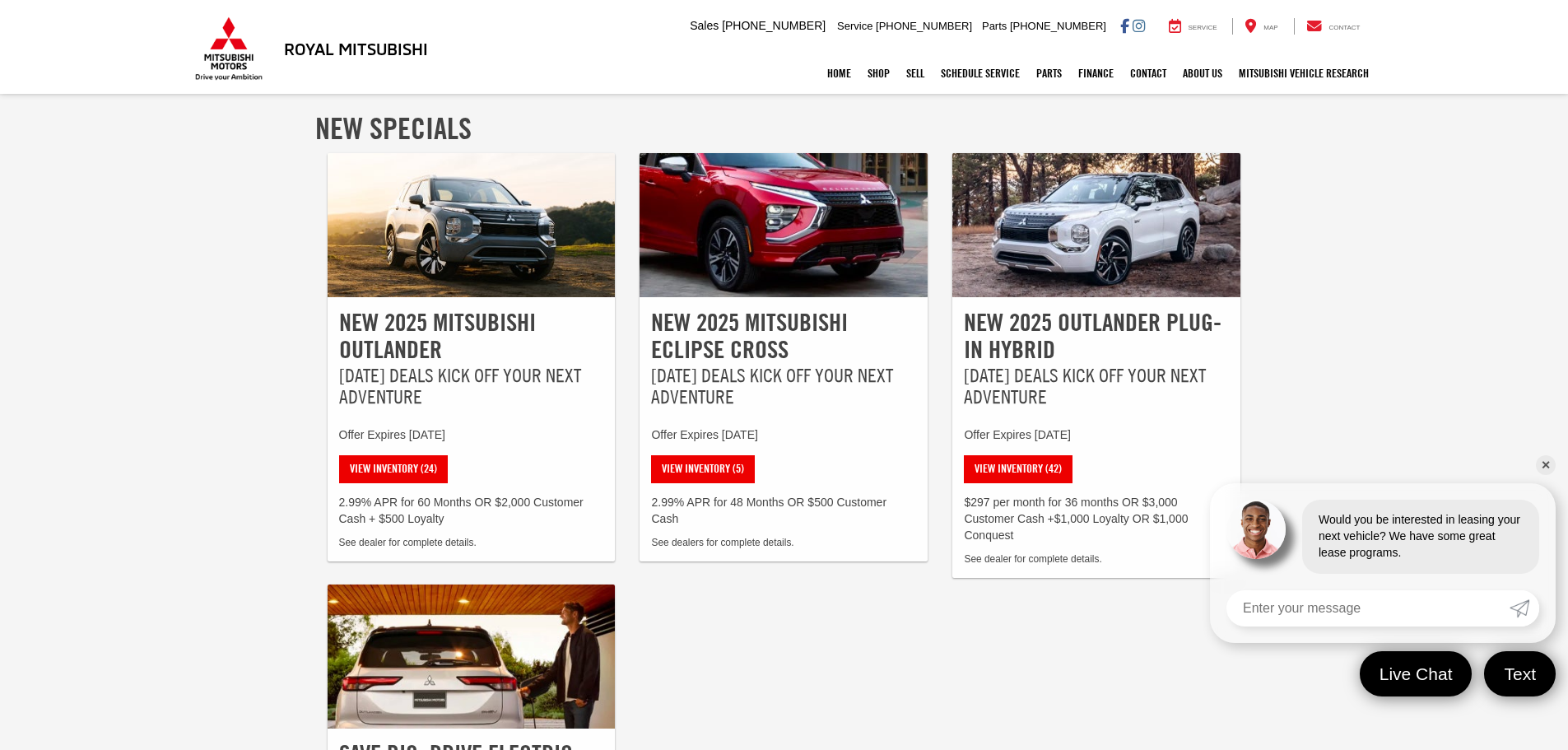
click at [1542, 462] on link "✕" at bounding box center [1545, 465] width 20 height 20
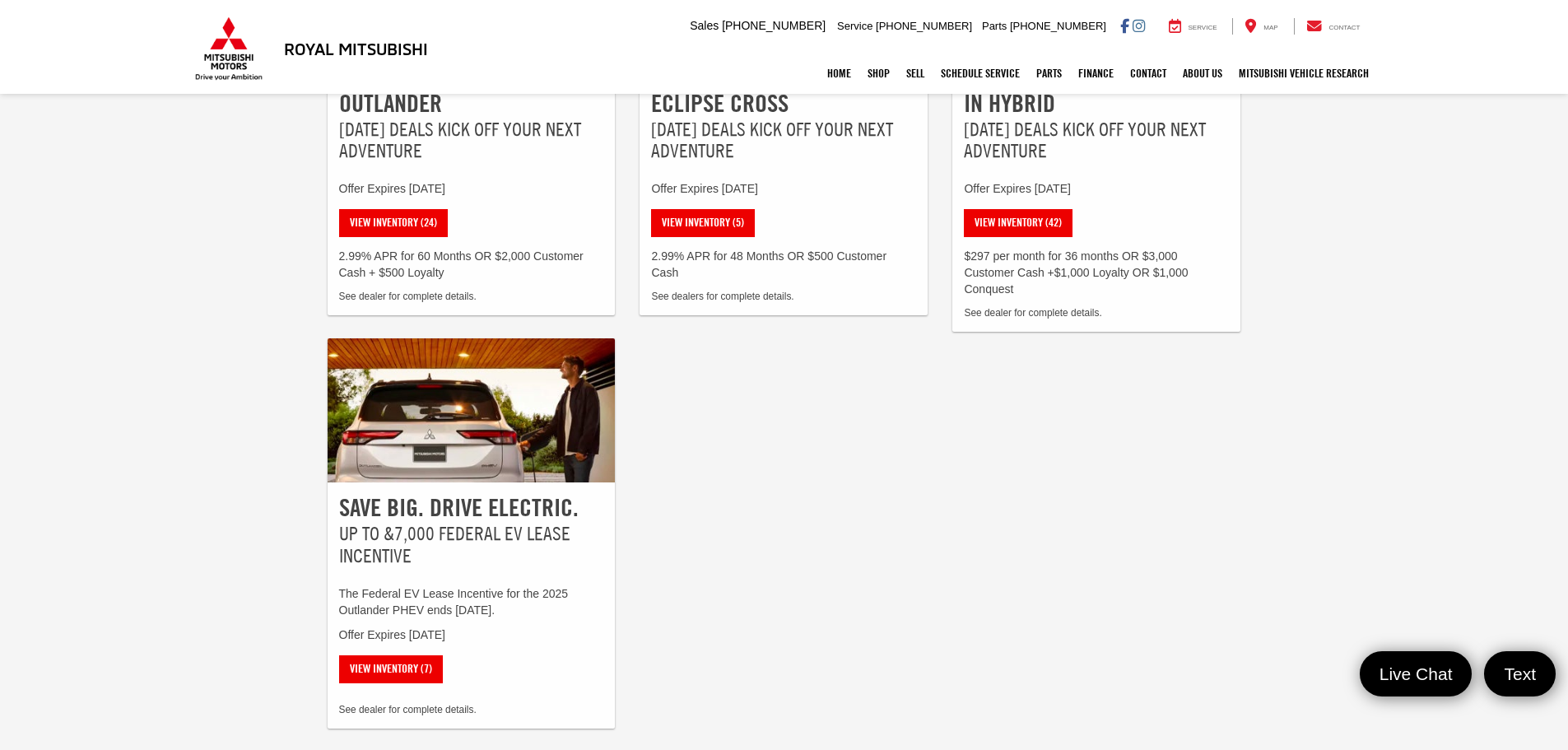
scroll to position [247, 0]
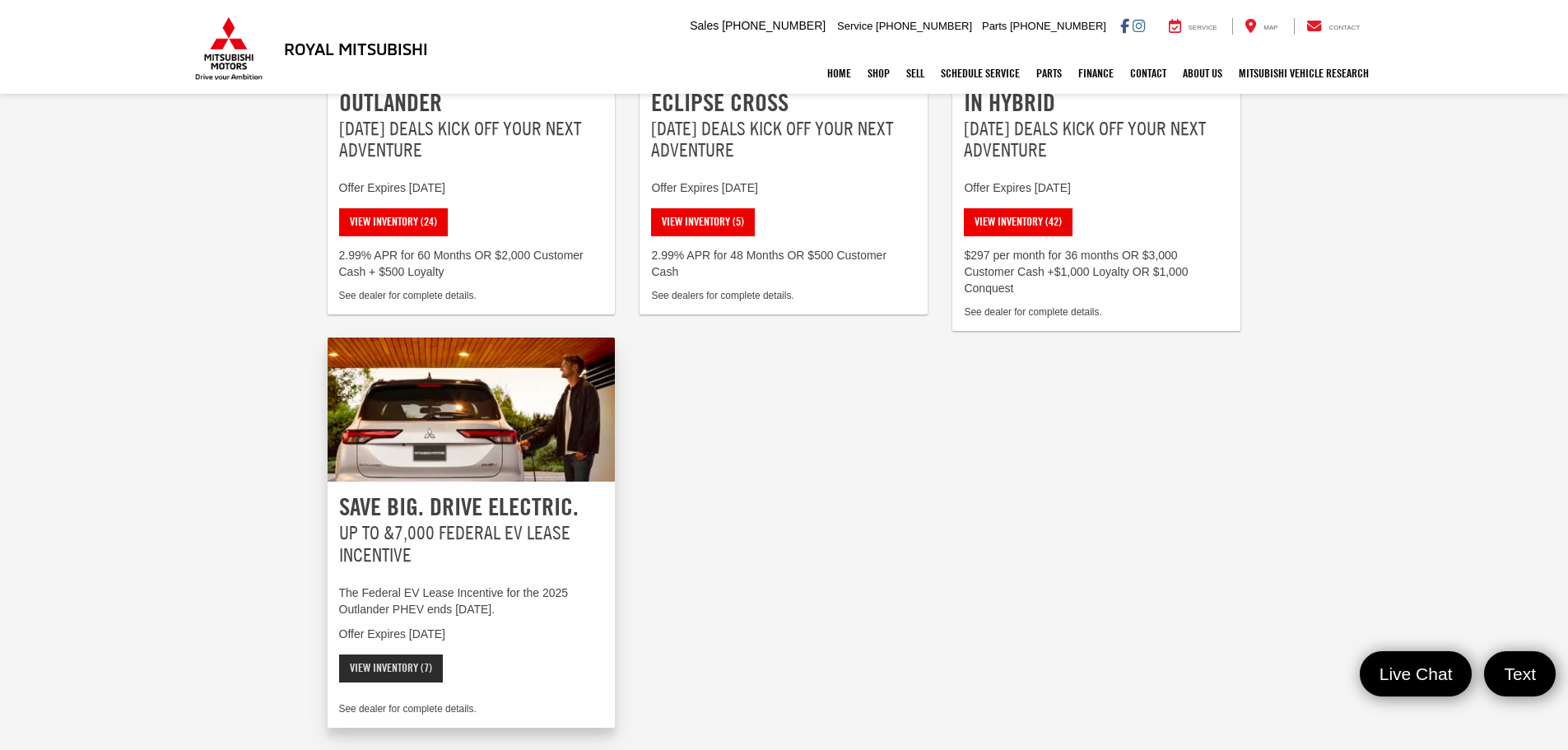
click at [396, 666] on link "View Inventory (7)" at bounding box center [391, 669] width 103 height 28
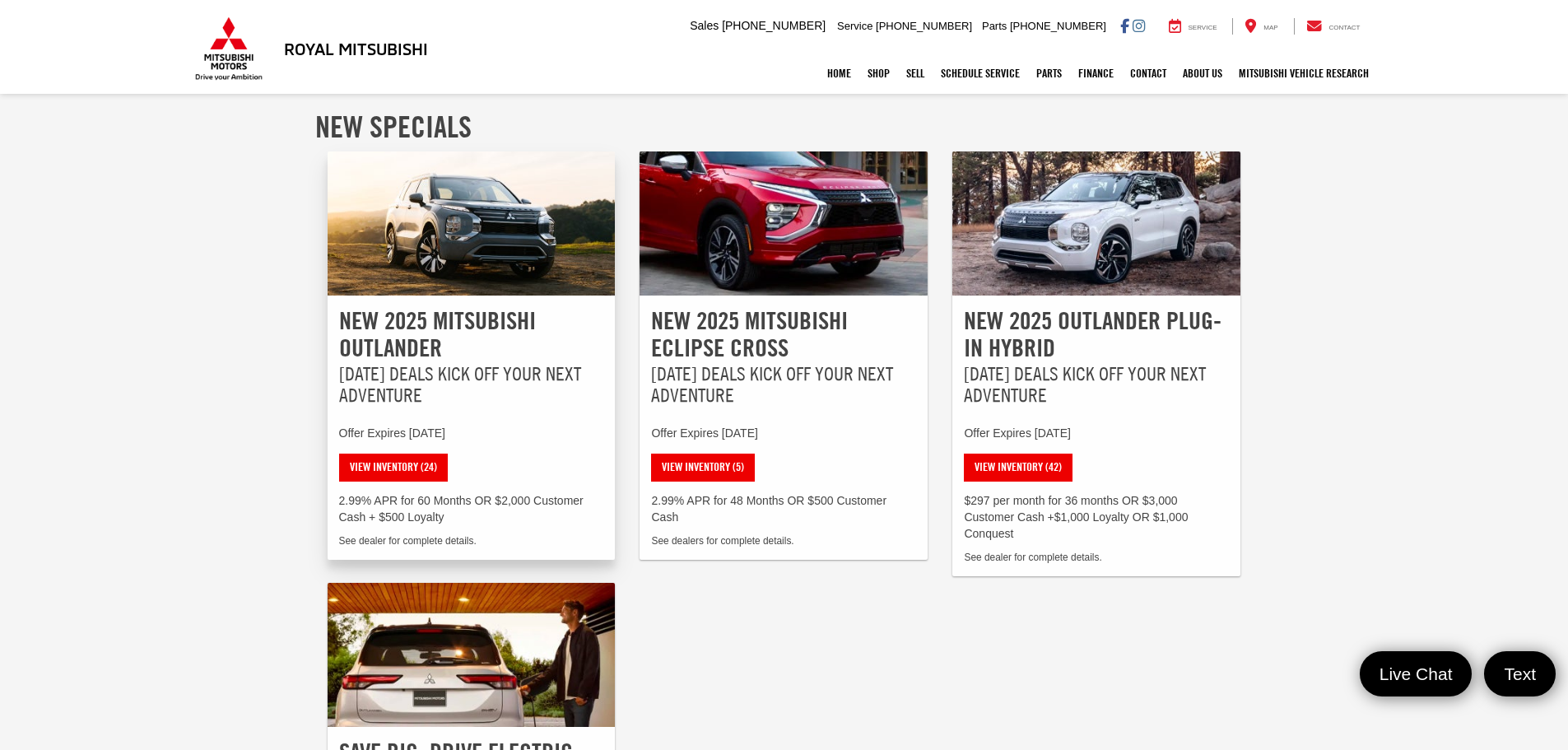
scroll to position [0, 0]
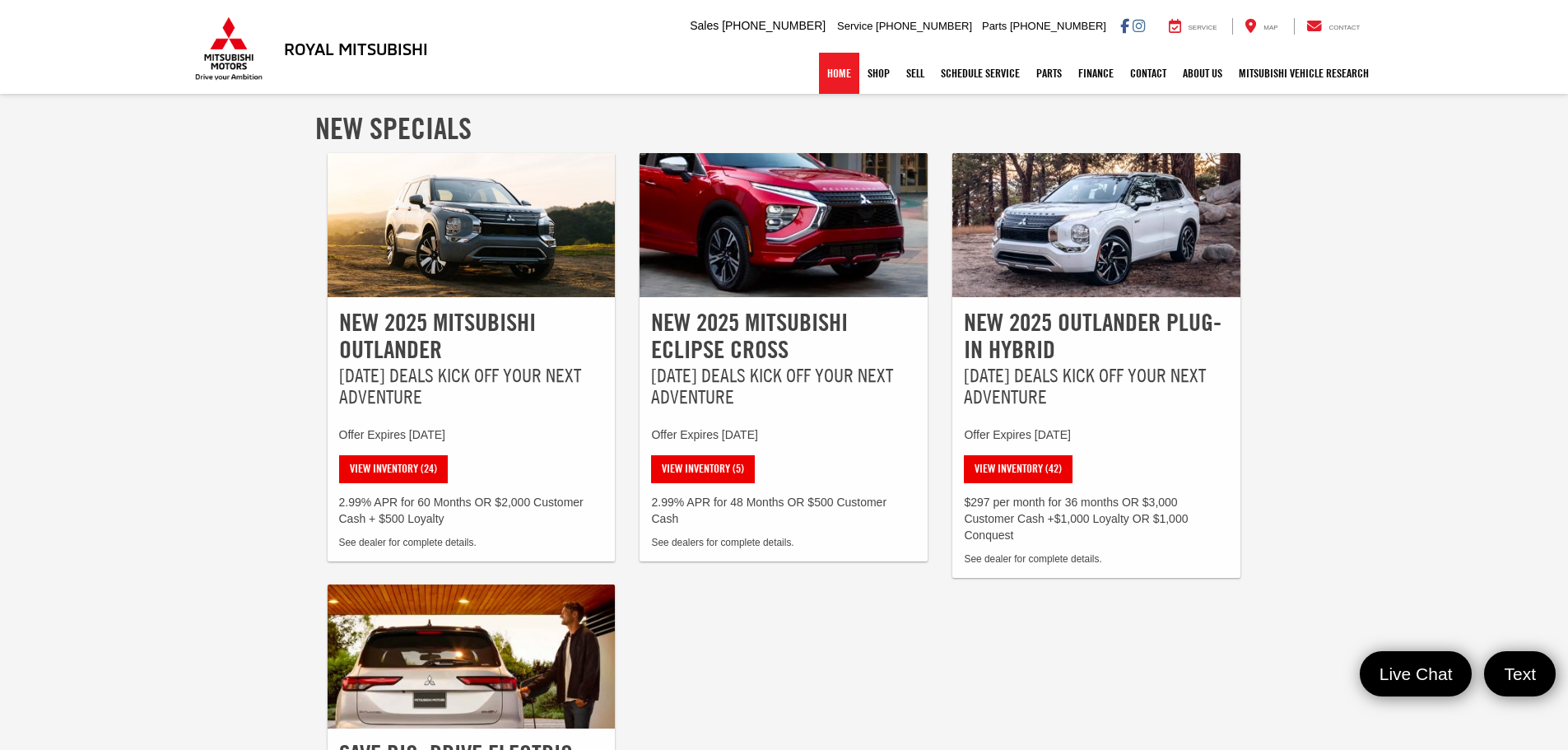
click at [842, 73] on link "Home" at bounding box center [838, 74] width 40 height 41
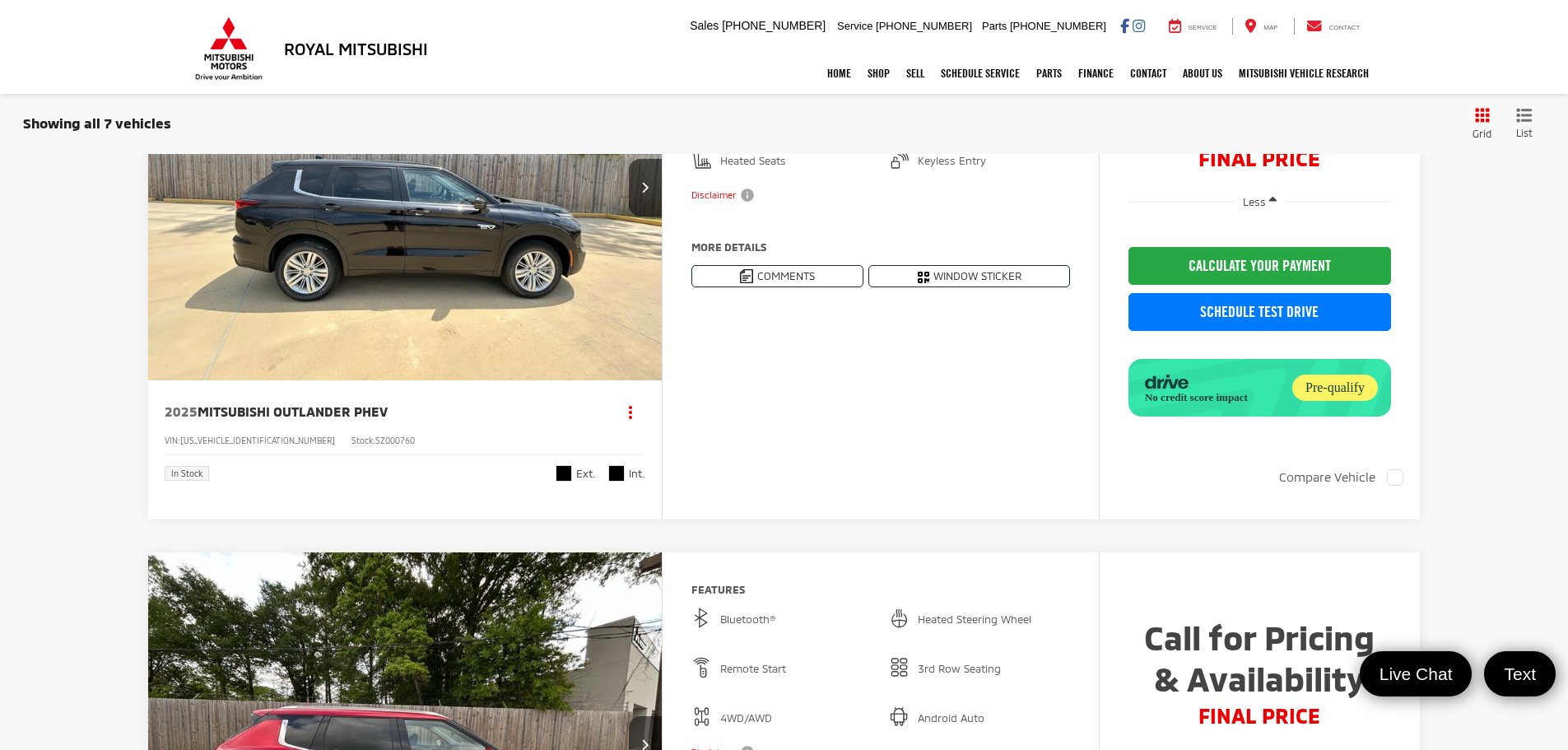
scroll to position [3741, 0]
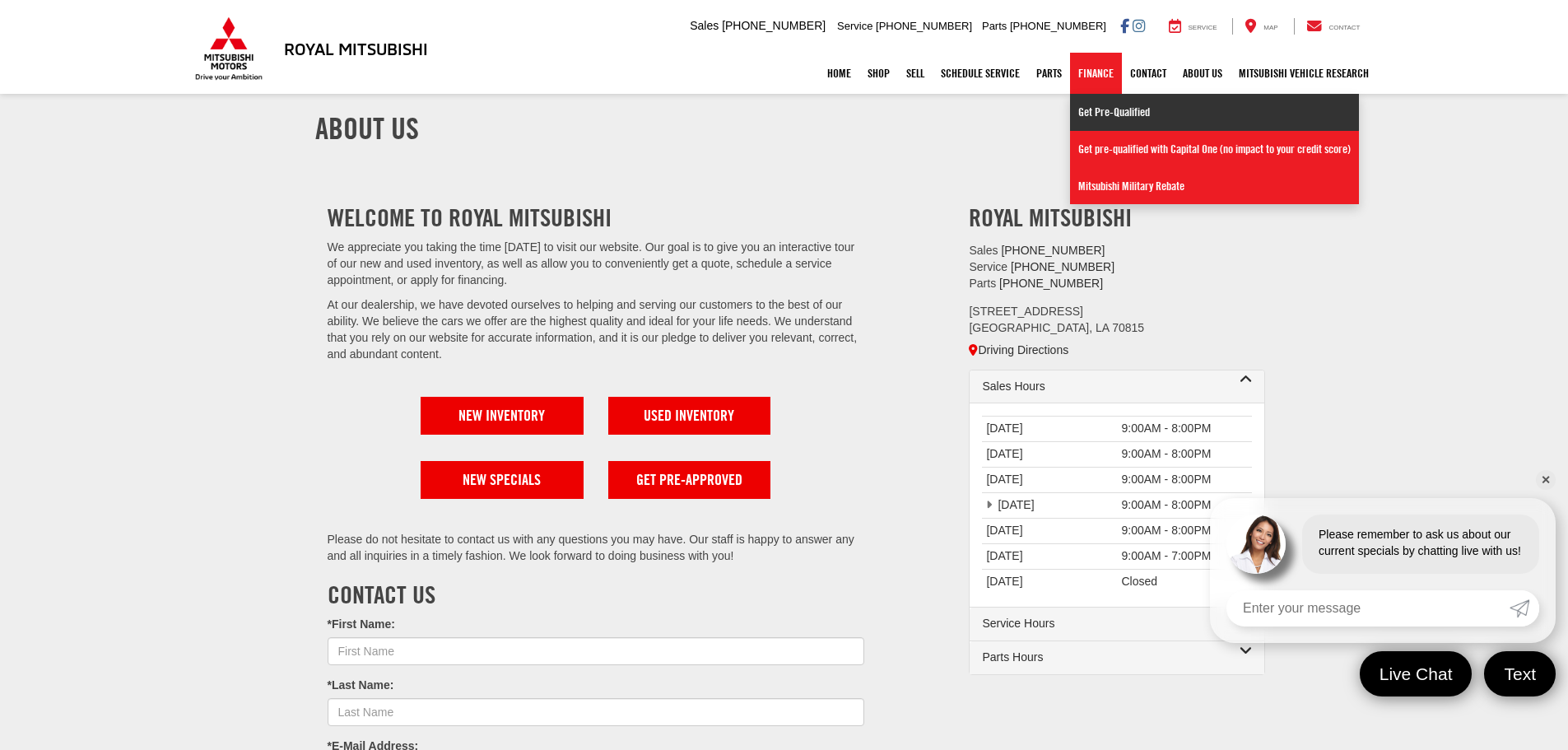
click at [1094, 111] on link "Get Pre-Qualified" at bounding box center [1215, 113] width 289 height 37
